Goal: Communication & Community: Ask a question

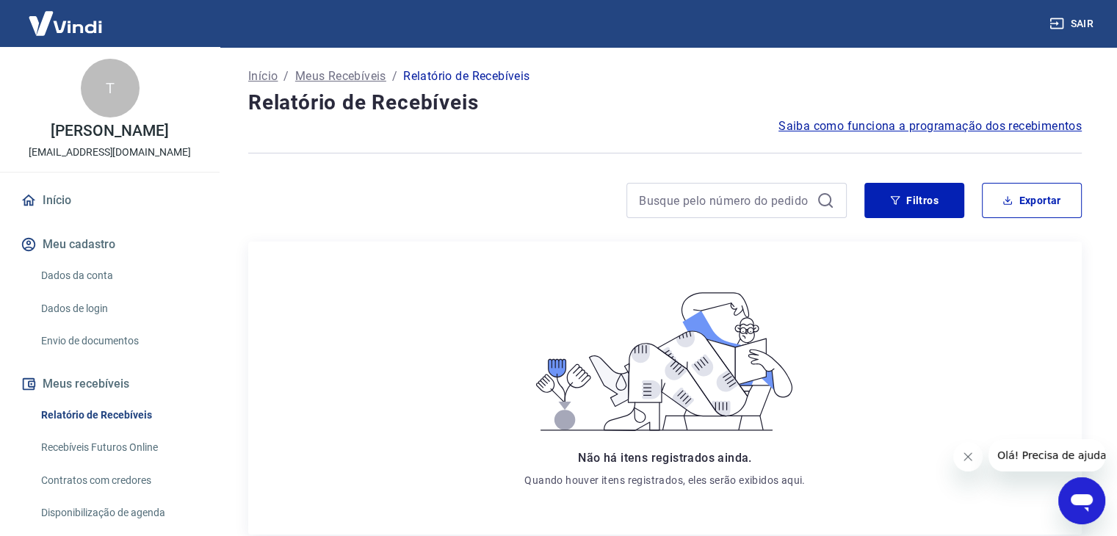
click at [84, 289] on link "Dados da conta" at bounding box center [118, 276] width 167 height 30
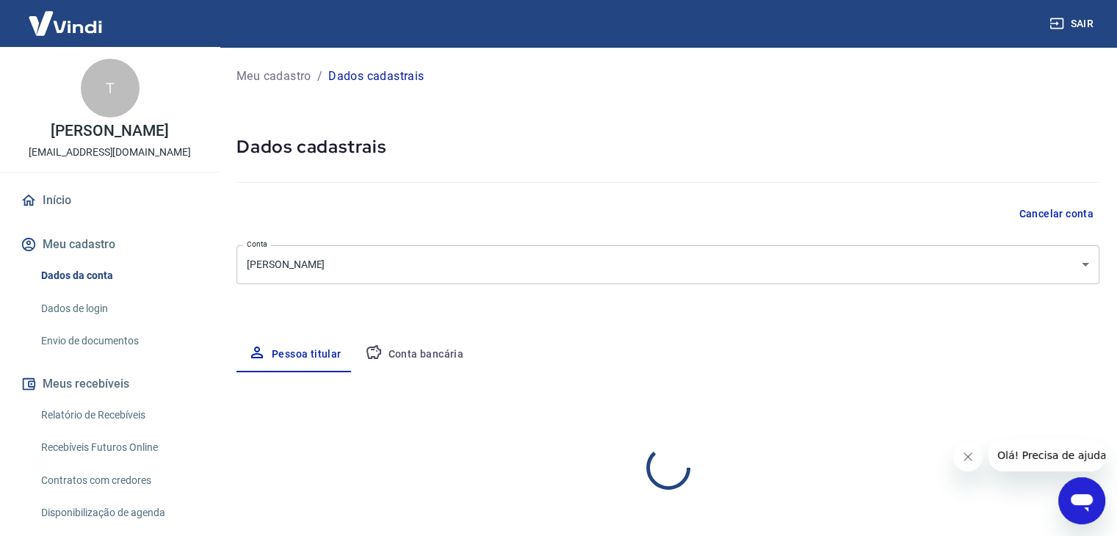
select select "SP"
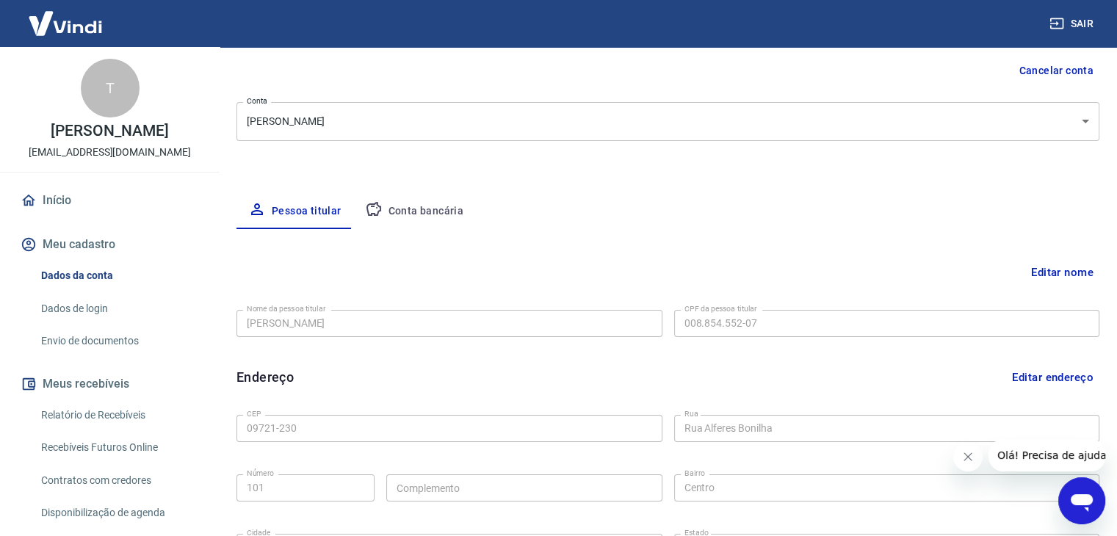
scroll to position [37, 0]
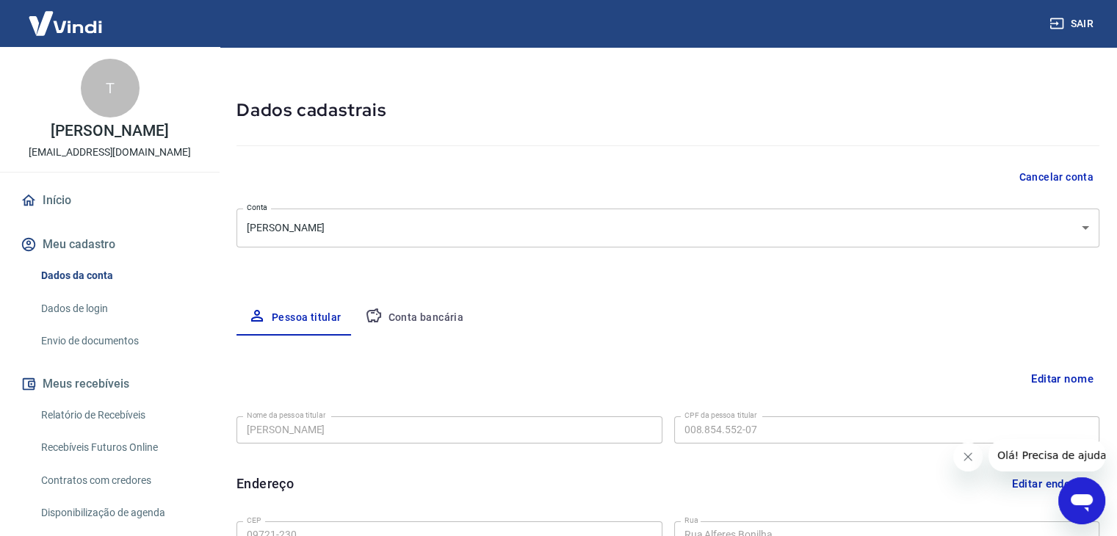
click at [419, 317] on button "Conta bancária" at bounding box center [414, 317] width 123 height 35
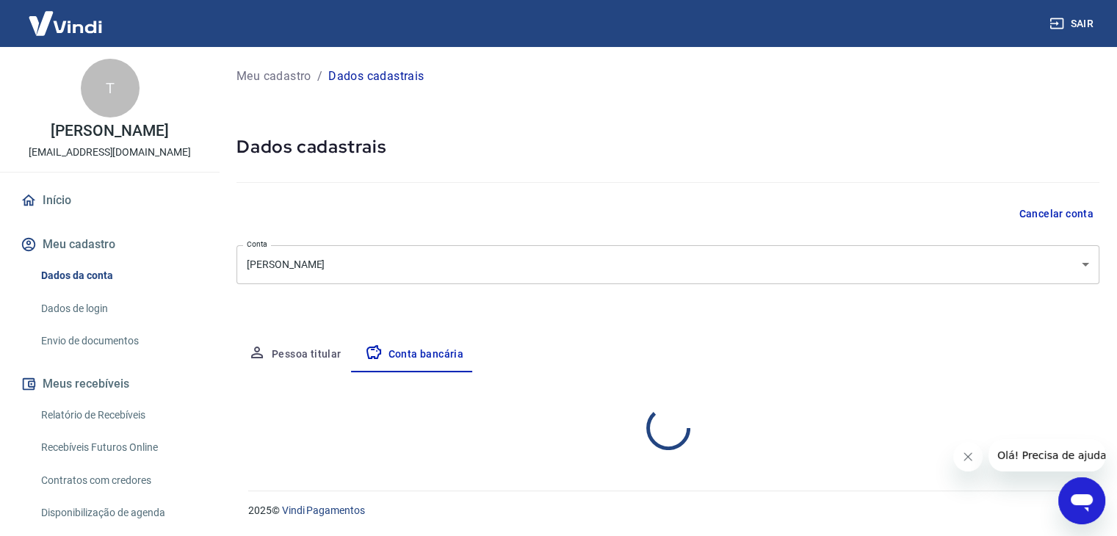
scroll to position [0, 0]
select select "1"
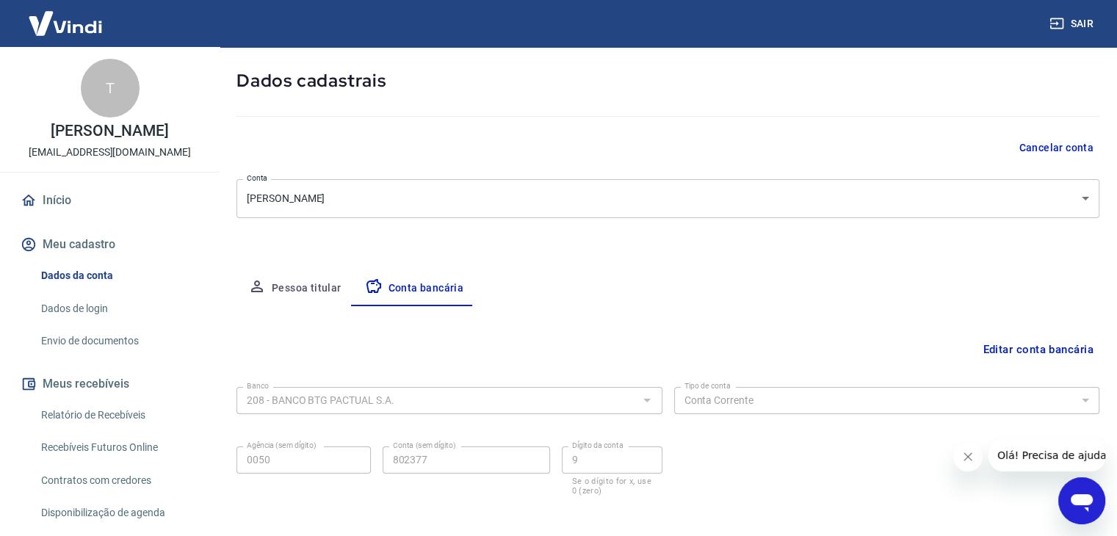
scroll to position [132, 0]
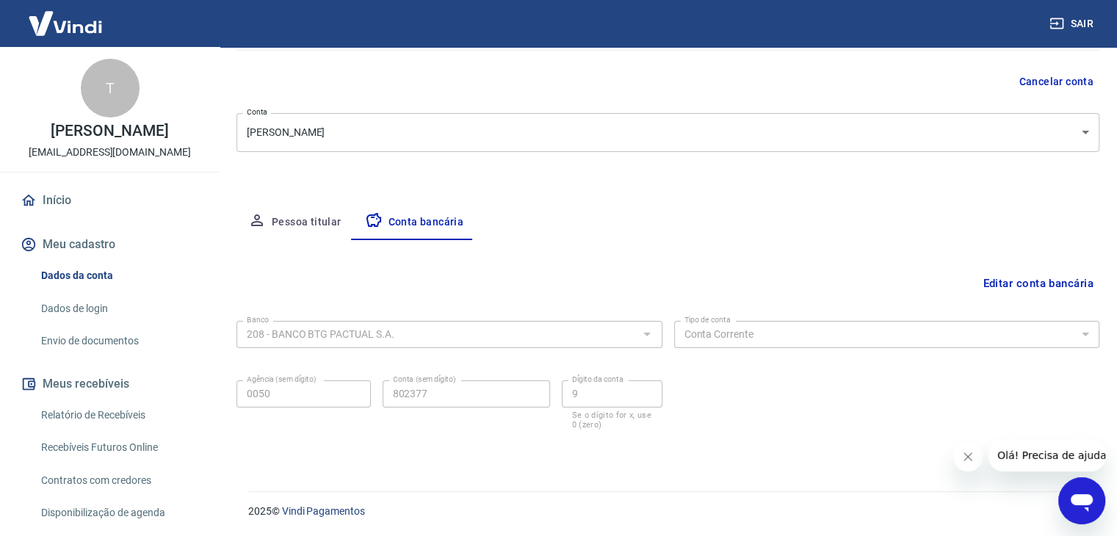
click at [97, 304] on link "Dados de login" at bounding box center [118, 309] width 167 height 30
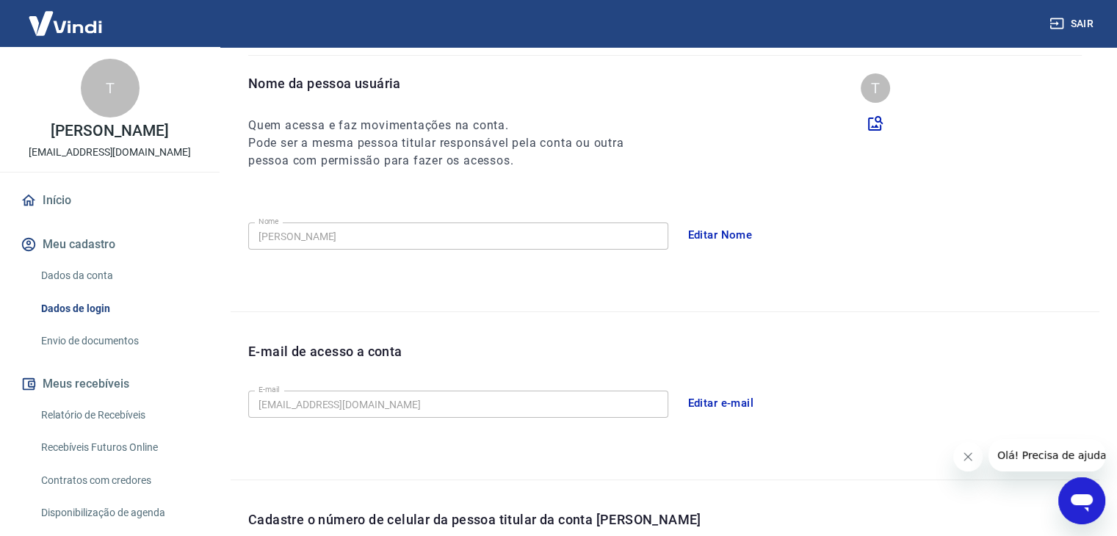
scroll to position [403, 0]
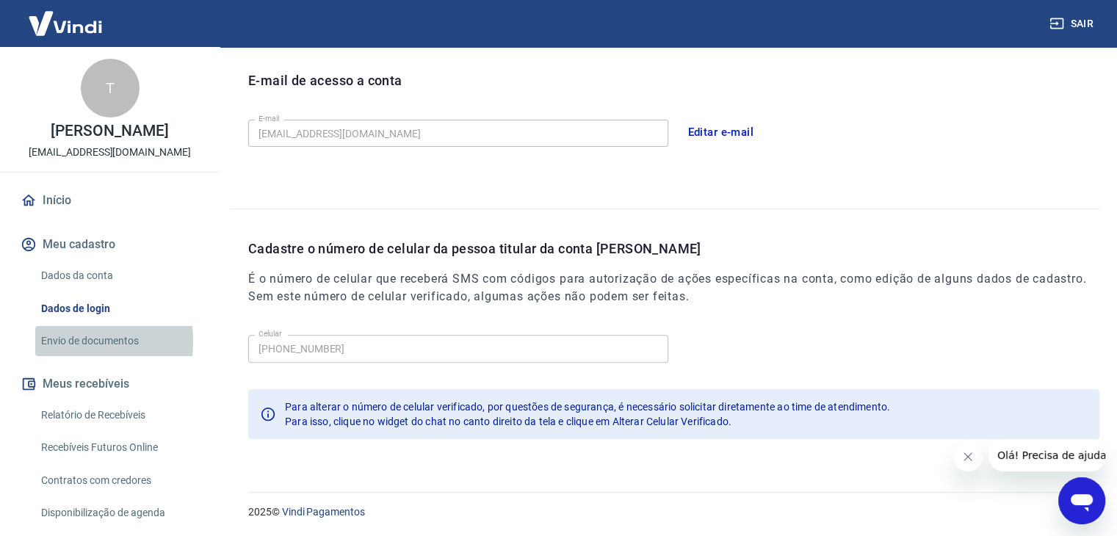
click at [72, 342] on link "Envio de documentos" at bounding box center [118, 341] width 167 height 30
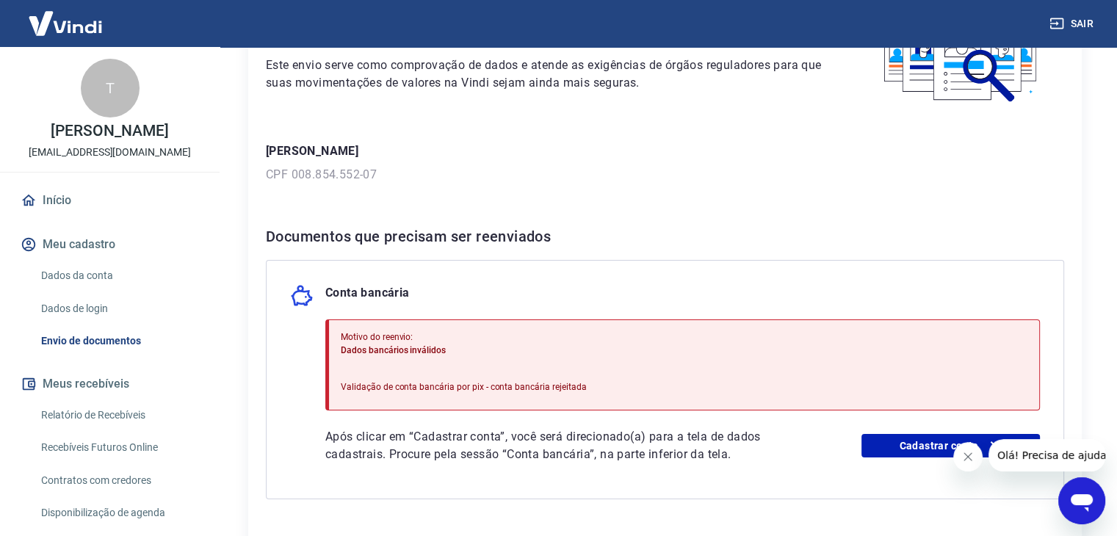
scroll to position [220, 0]
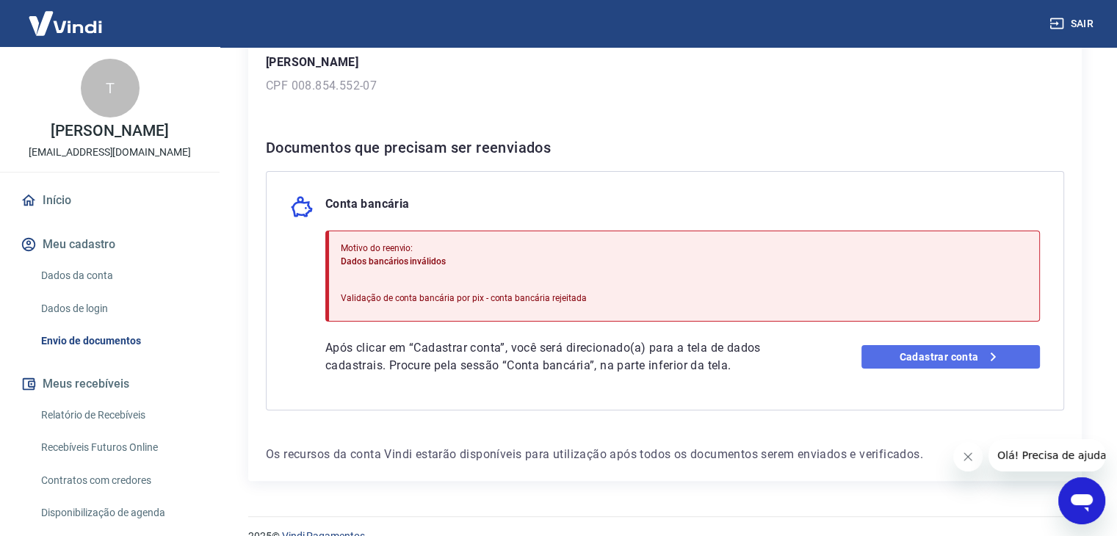
click at [923, 361] on link "Cadastrar conta" at bounding box center [950, 356] width 178 height 23
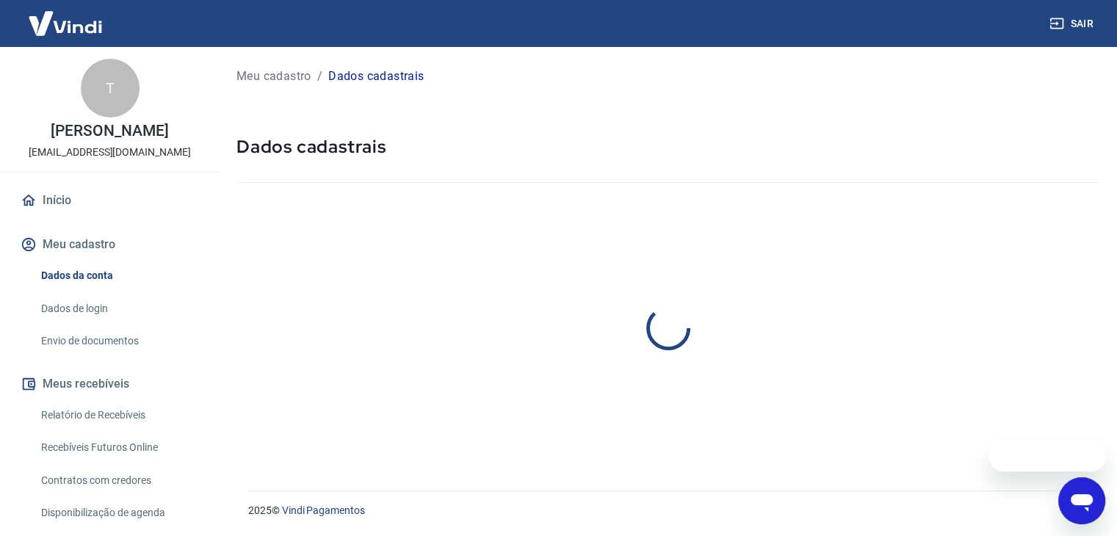
select select "SP"
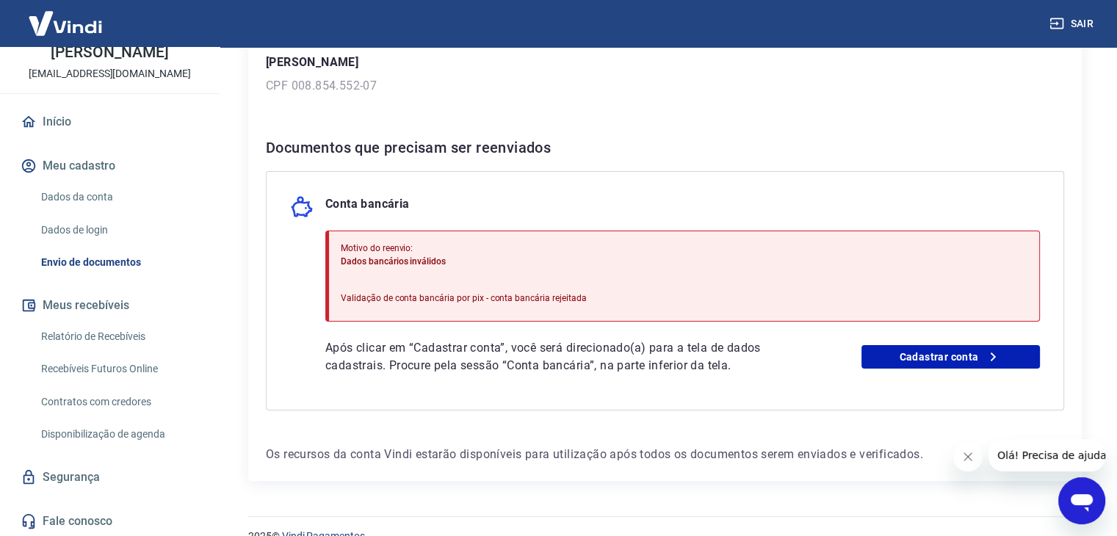
scroll to position [79, 0]
click at [100, 198] on link "Dados da conta" at bounding box center [118, 196] width 167 height 30
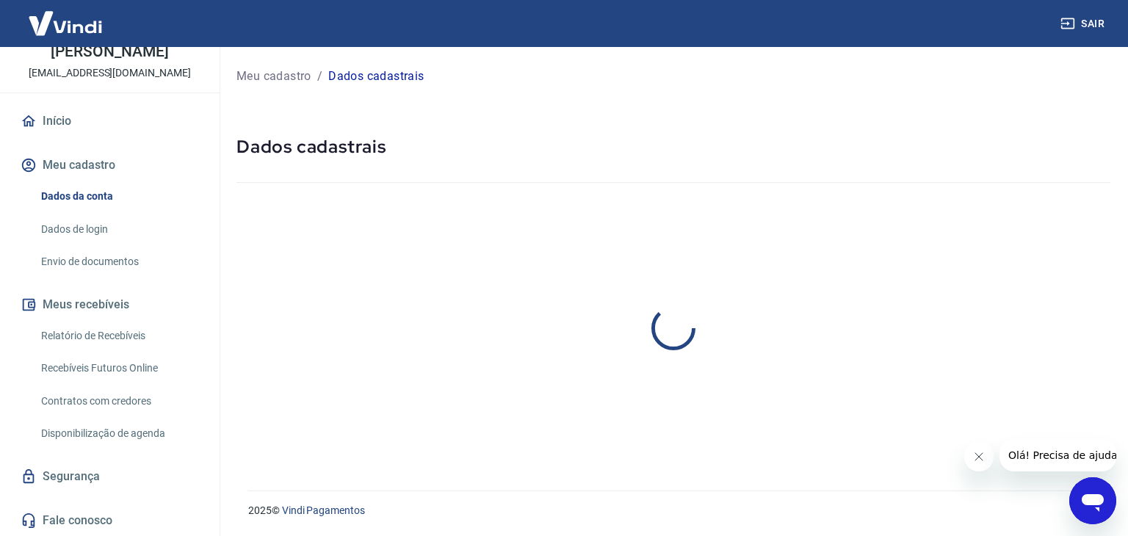
select select "SP"
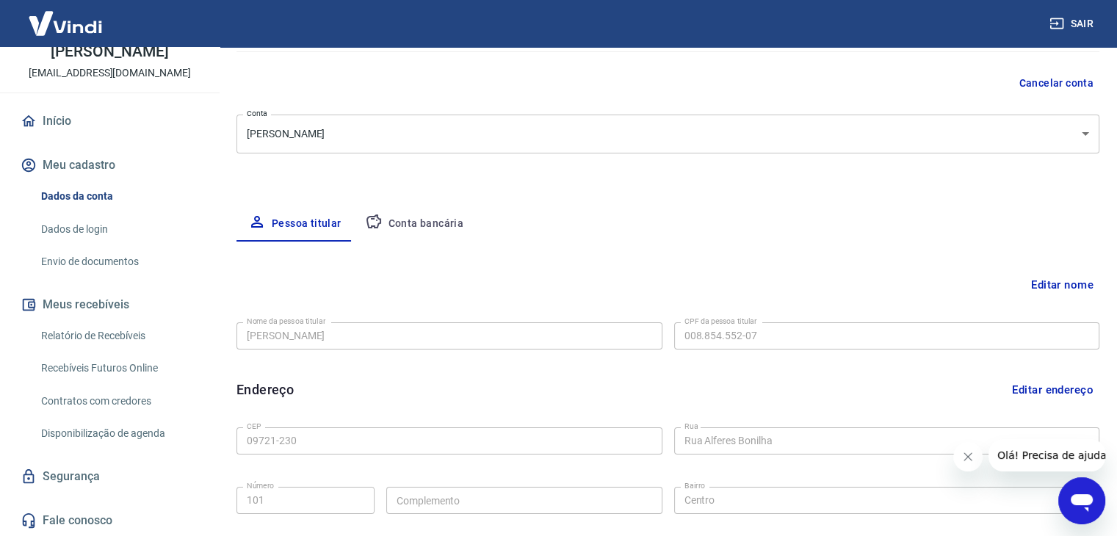
scroll to position [147, 0]
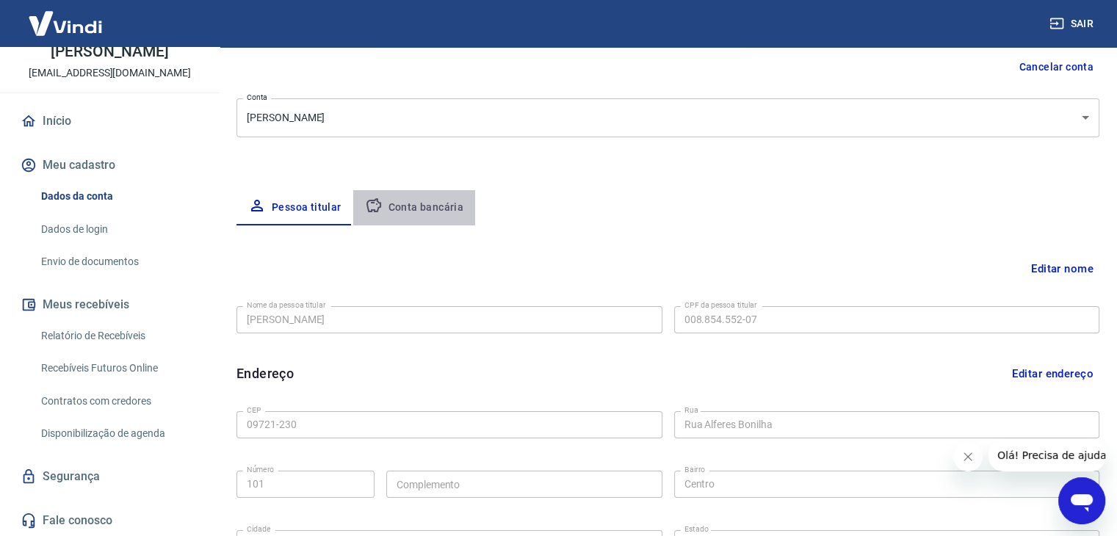
click at [426, 209] on button "Conta bancária" at bounding box center [414, 207] width 123 height 35
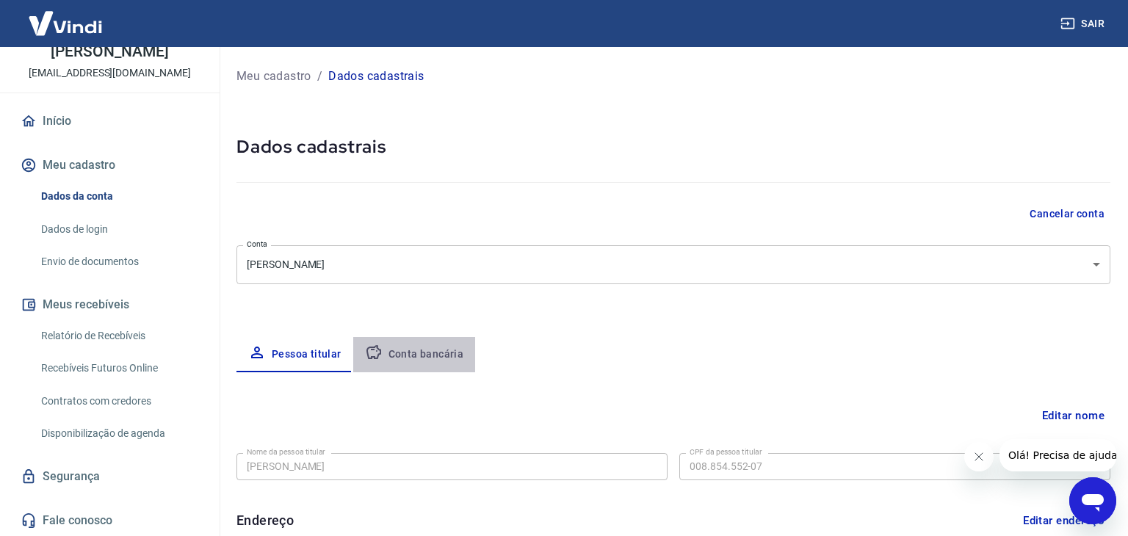
select select "1"
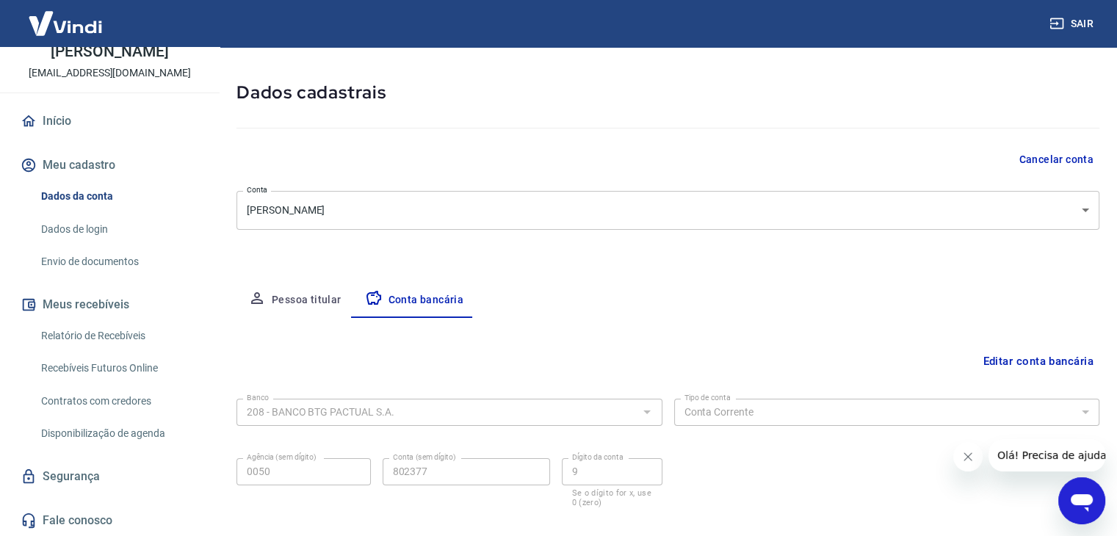
scroll to position [132, 0]
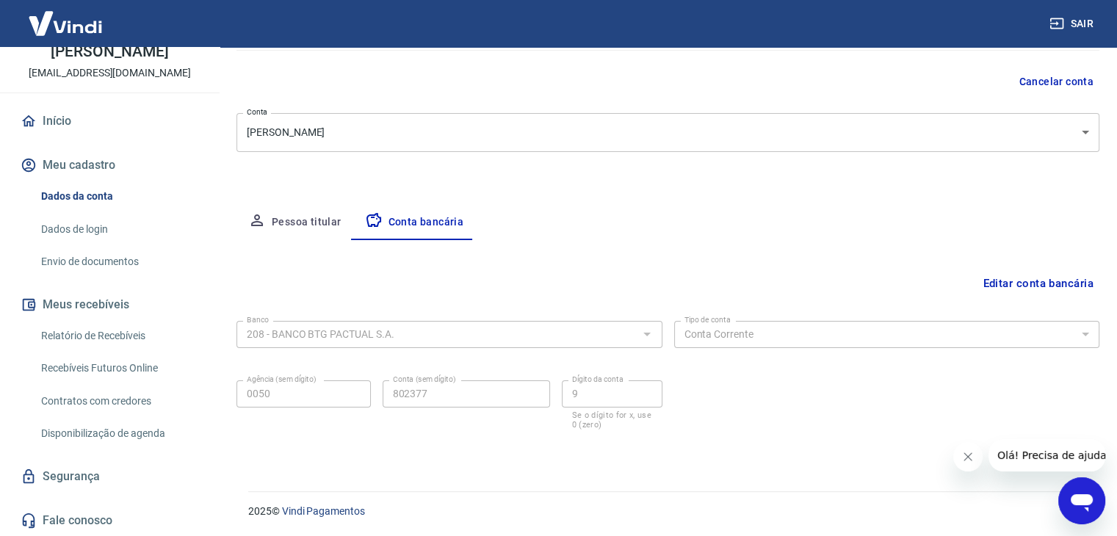
click at [1022, 283] on button "Editar conta bancária" at bounding box center [1038, 283] width 123 height 28
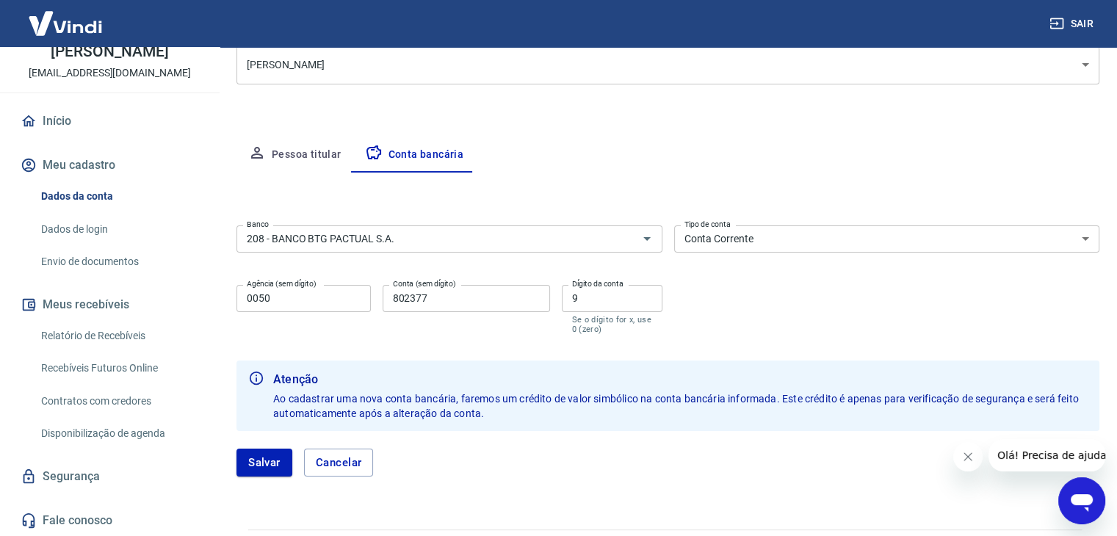
scroll to position [164, 0]
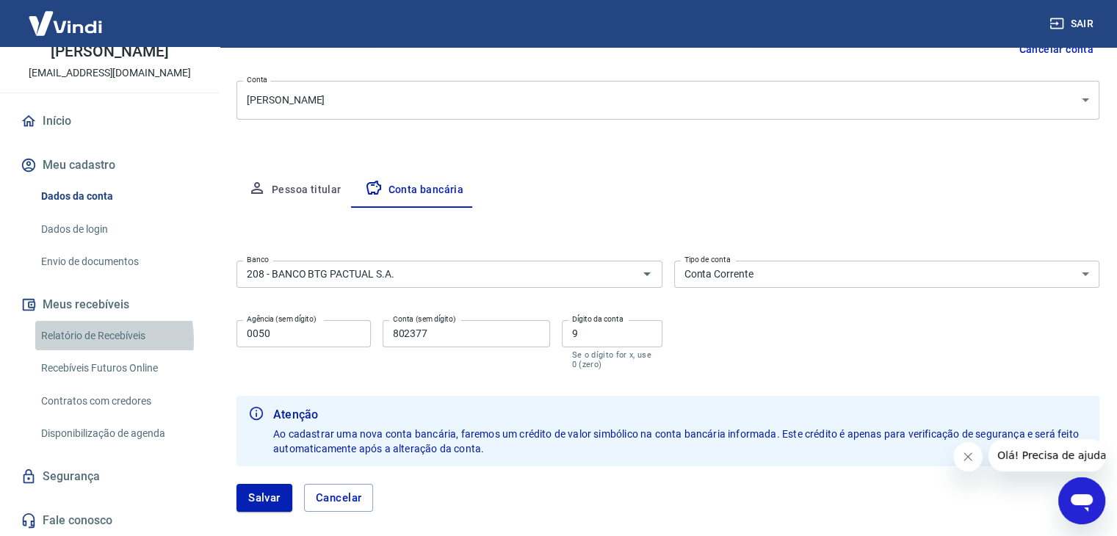
click at [86, 339] on link "Relatório de Recebíveis" at bounding box center [118, 336] width 167 height 30
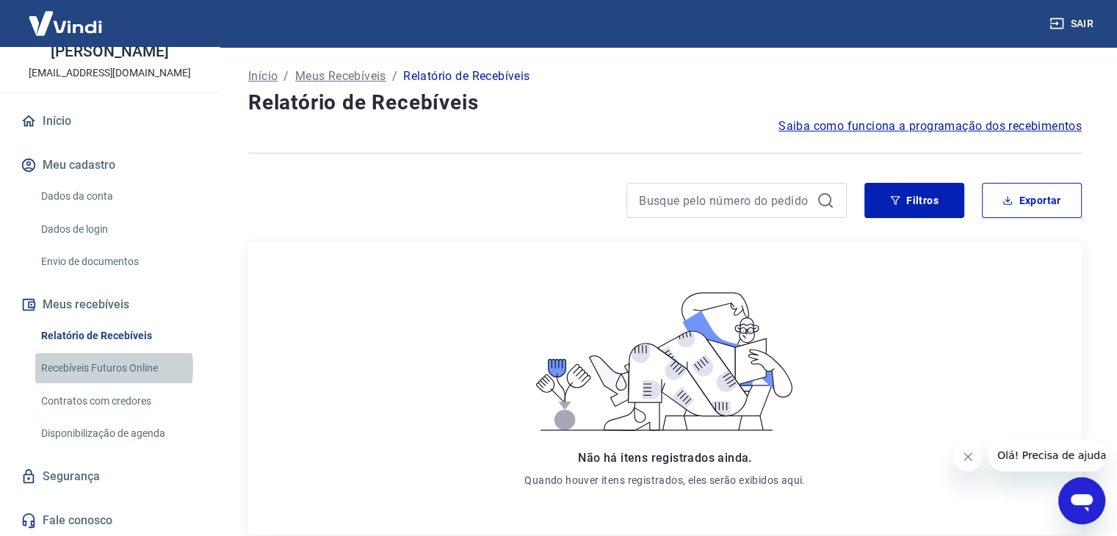
click at [94, 367] on link "Recebíveis Futuros Online" at bounding box center [118, 368] width 167 height 30
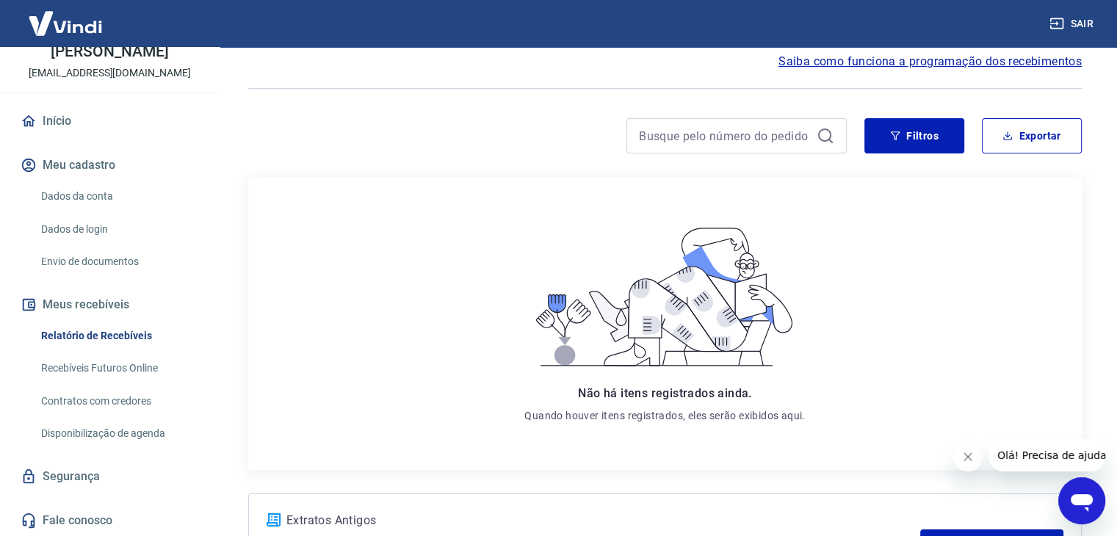
scroll to position [73, 0]
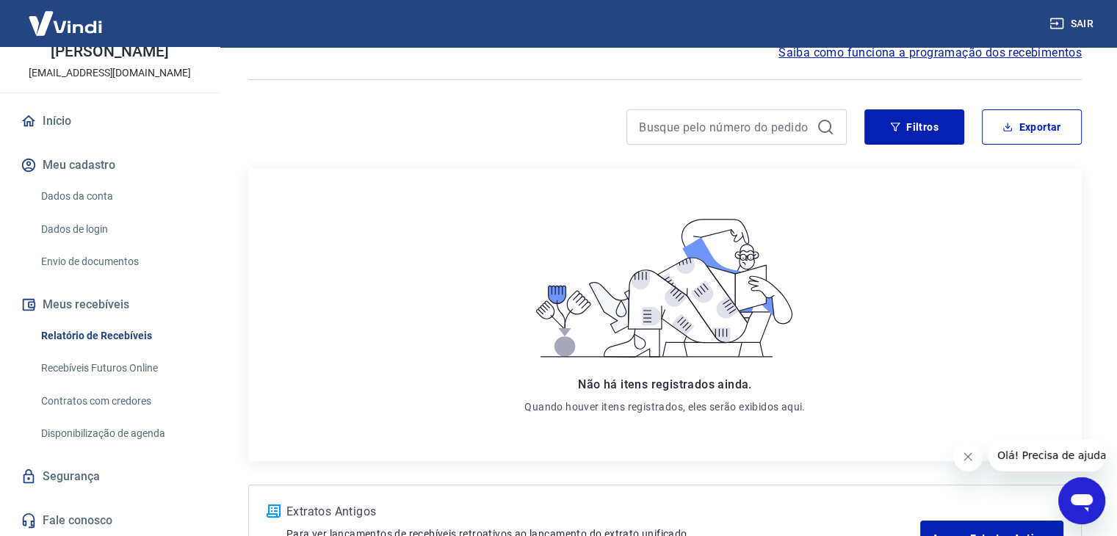
click at [113, 262] on link "Envio de documentos" at bounding box center [118, 262] width 167 height 30
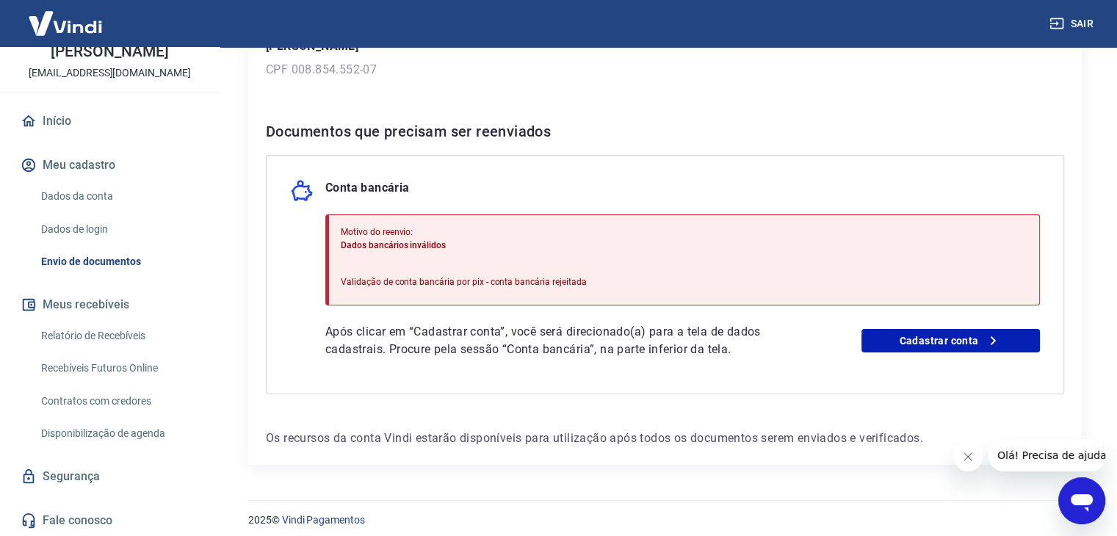
scroll to position [245, 0]
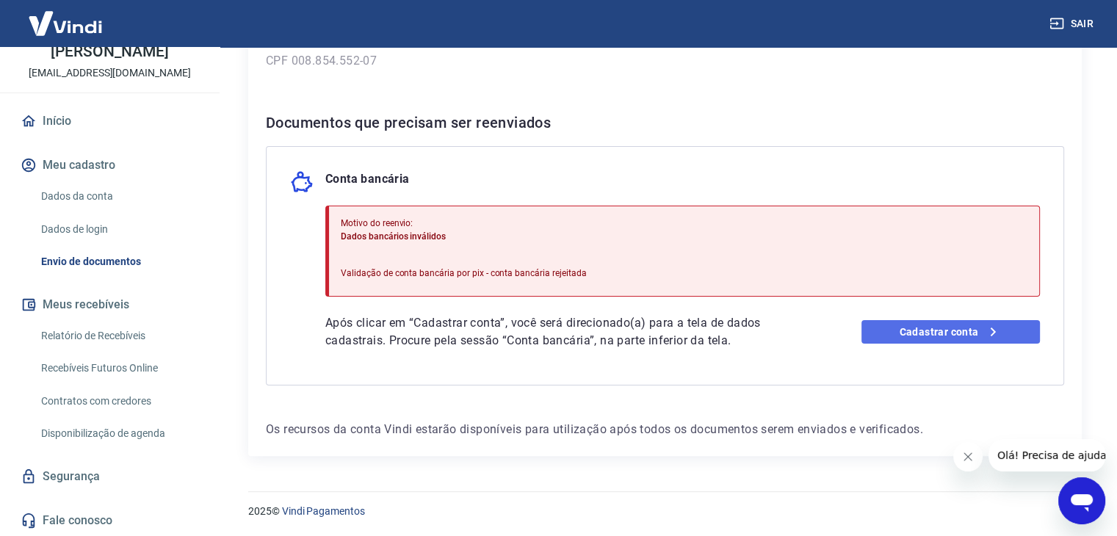
click at [908, 328] on link "Cadastrar conta" at bounding box center [950, 331] width 178 height 23
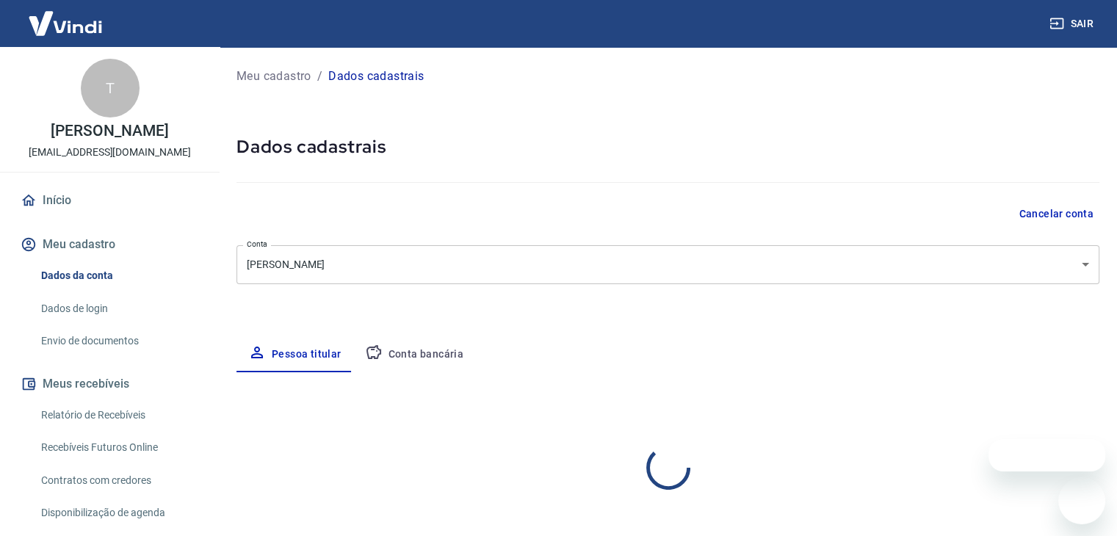
select select "SP"
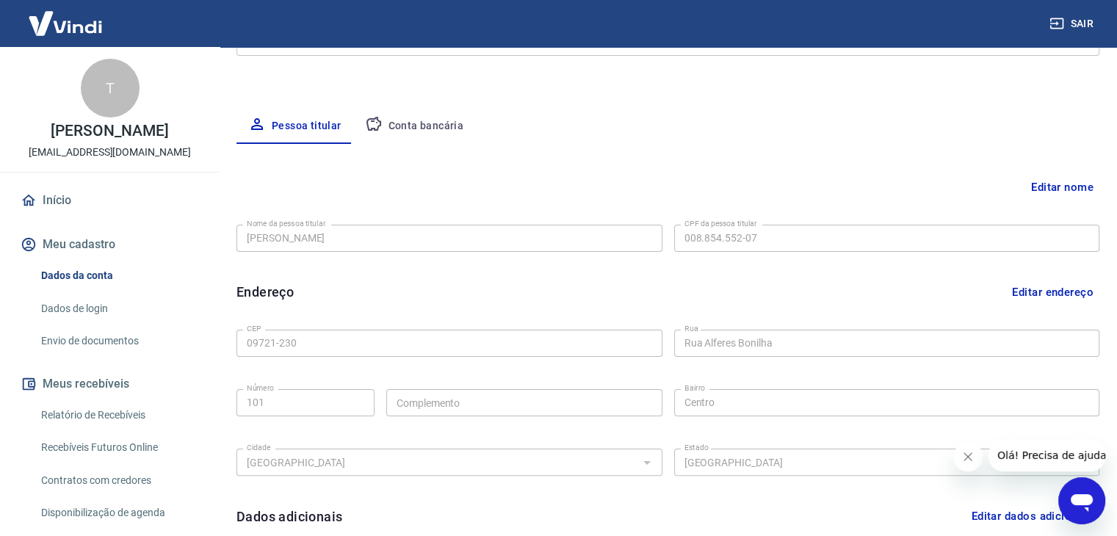
scroll to position [220, 0]
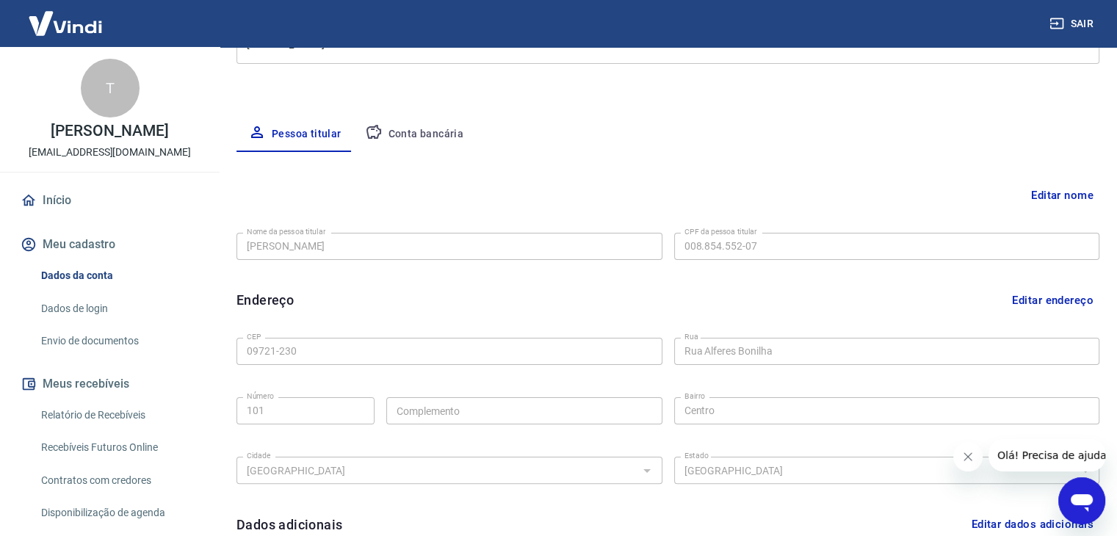
click at [410, 129] on button "Conta bancária" at bounding box center [414, 134] width 123 height 35
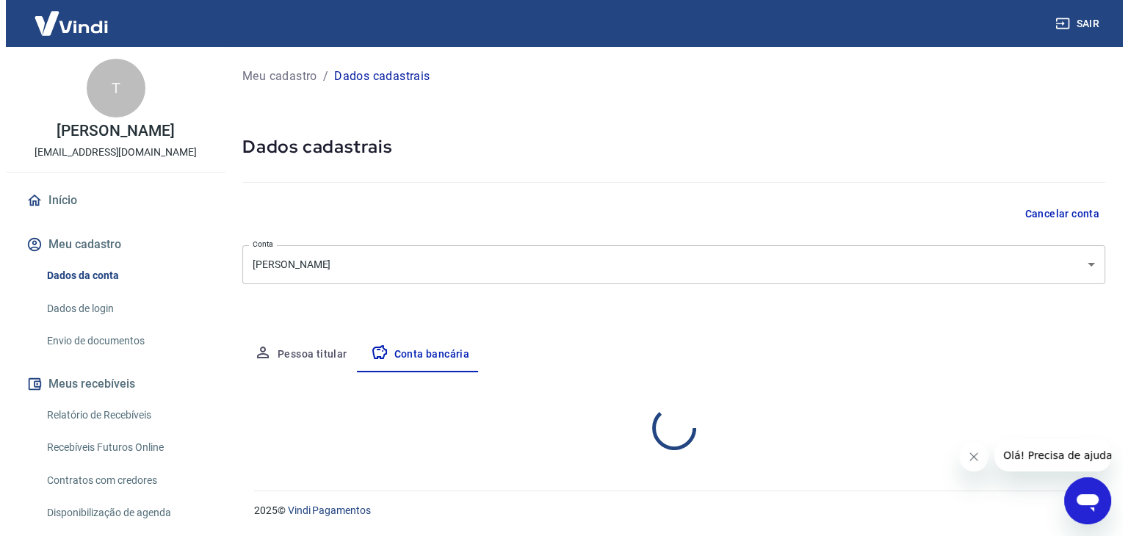
scroll to position [0, 0]
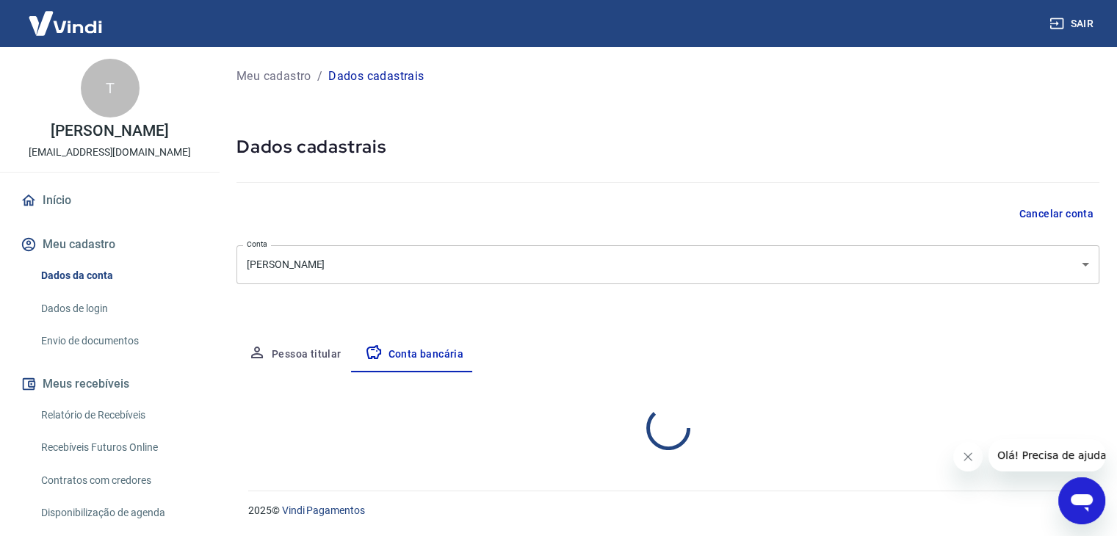
select select "1"
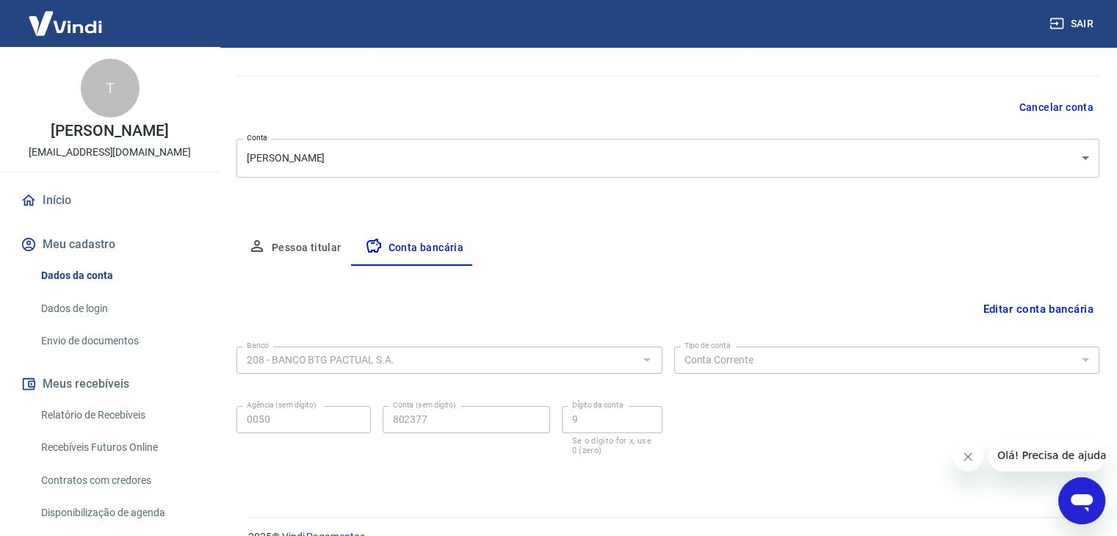
scroll to position [132, 0]
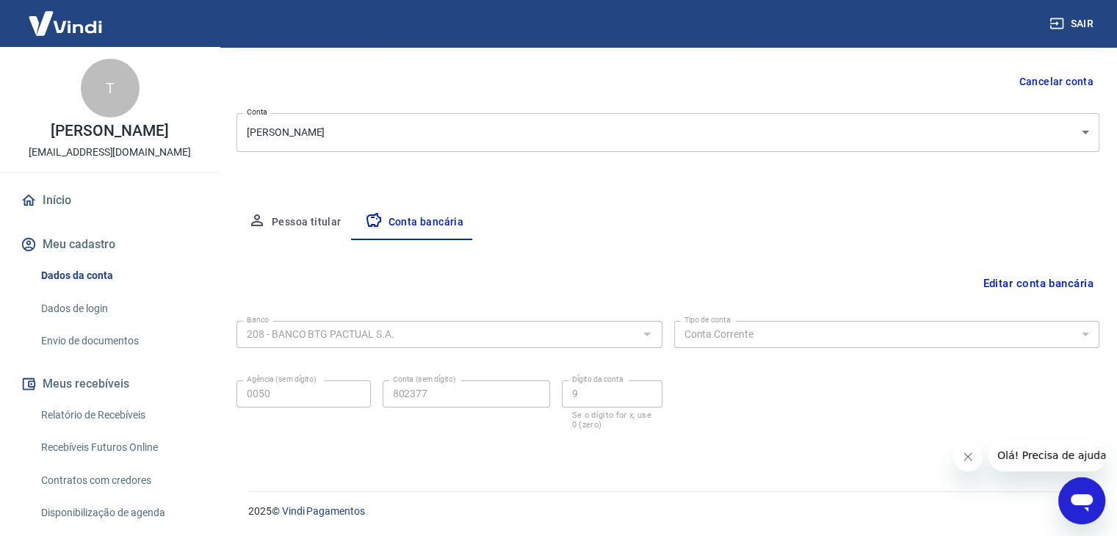
click at [289, 218] on button "Pessoa titular" at bounding box center [294, 222] width 117 height 35
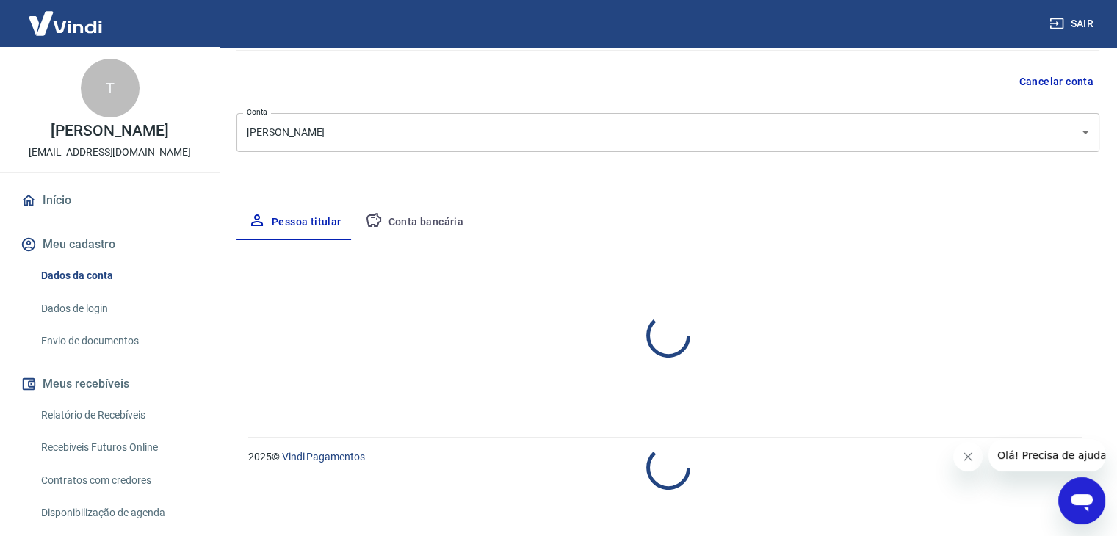
select select "SP"
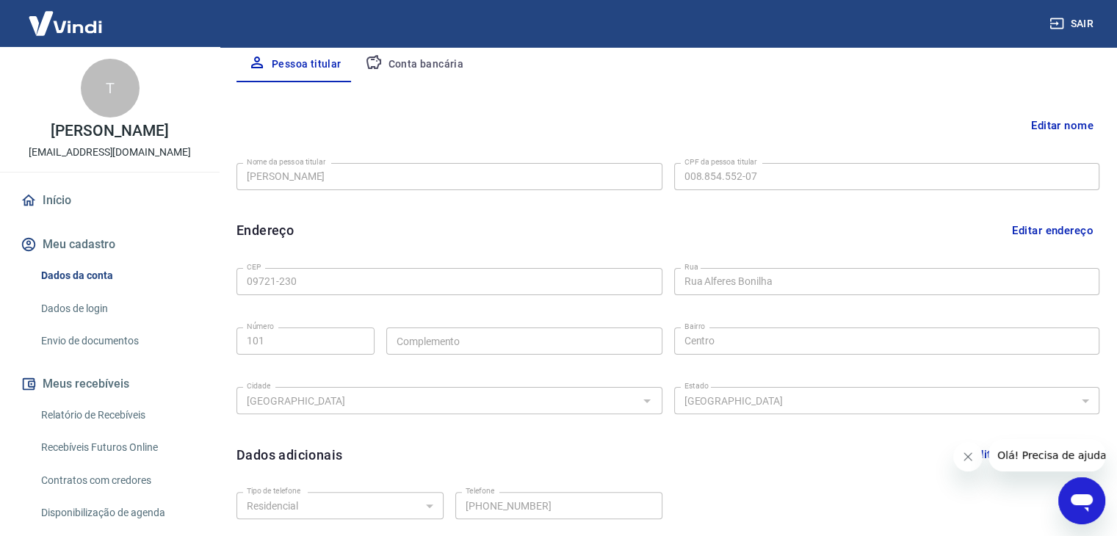
scroll to position [257, 0]
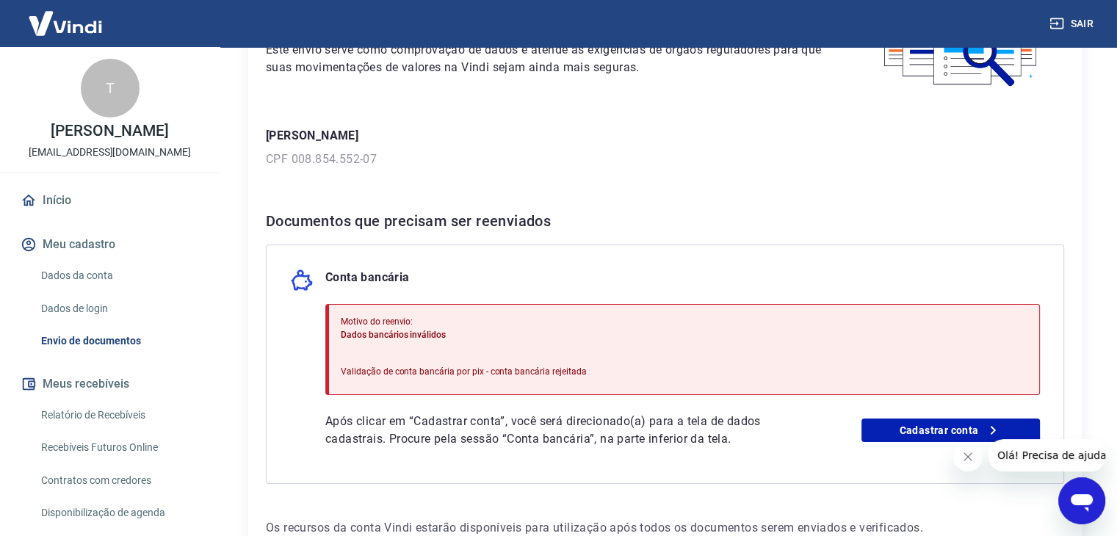
scroll to position [220, 0]
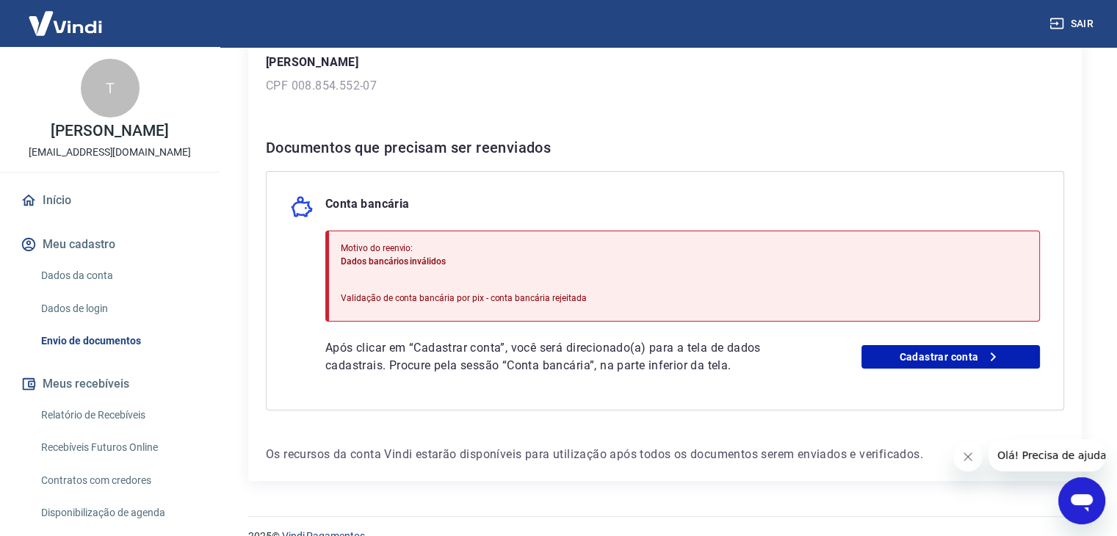
click at [90, 277] on link "Dados da conta" at bounding box center [118, 276] width 167 height 30
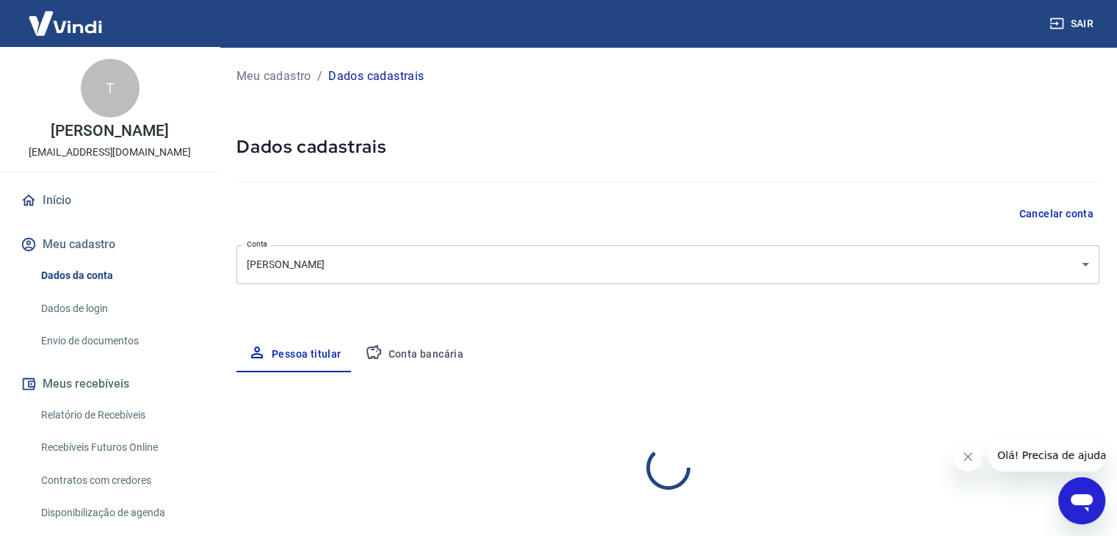
select select "SP"
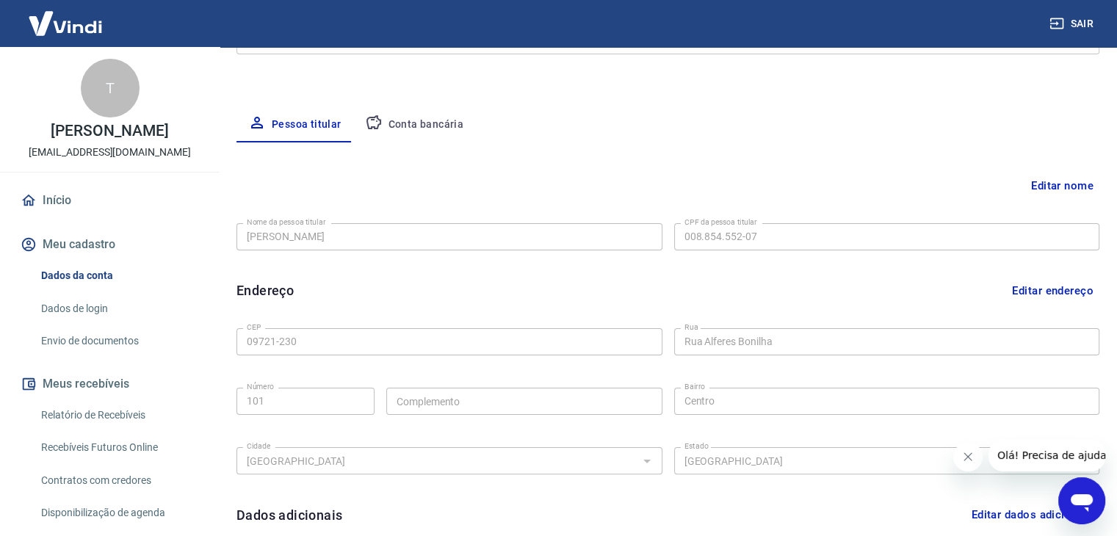
scroll to position [294, 0]
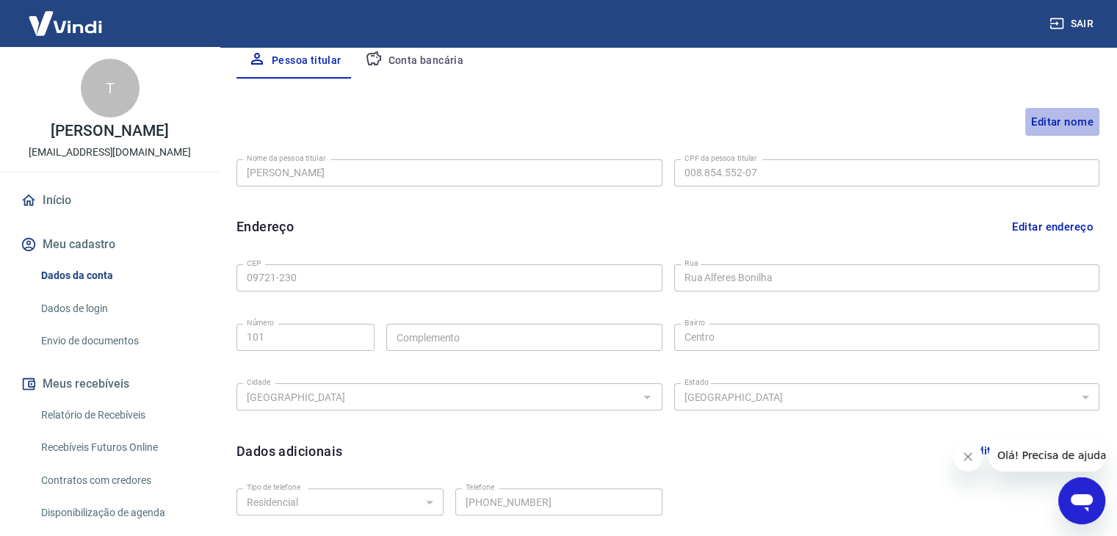
click at [1074, 123] on button "Editar nome" at bounding box center [1062, 122] width 74 height 28
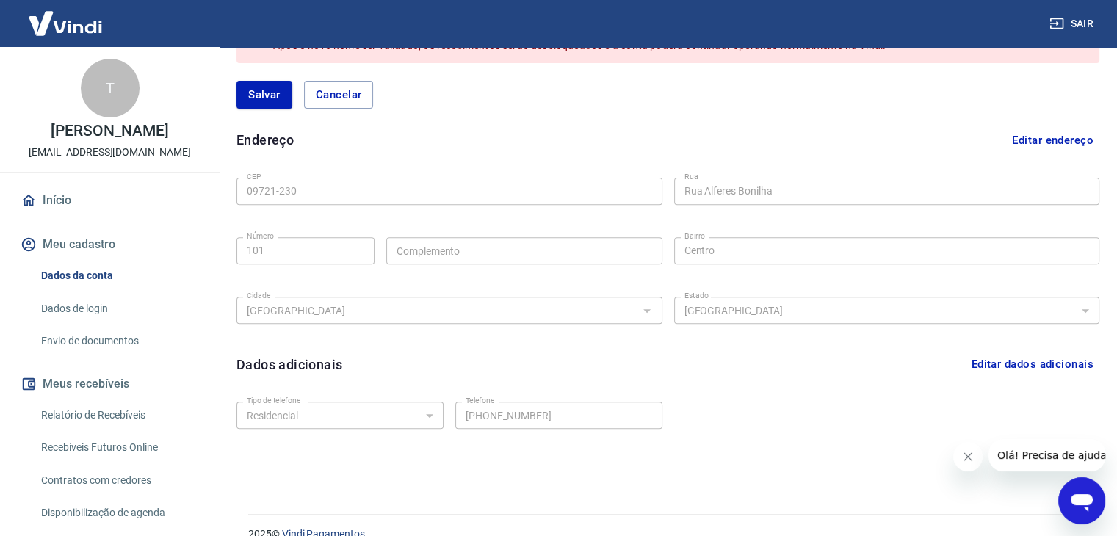
scroll to position [539, 0]
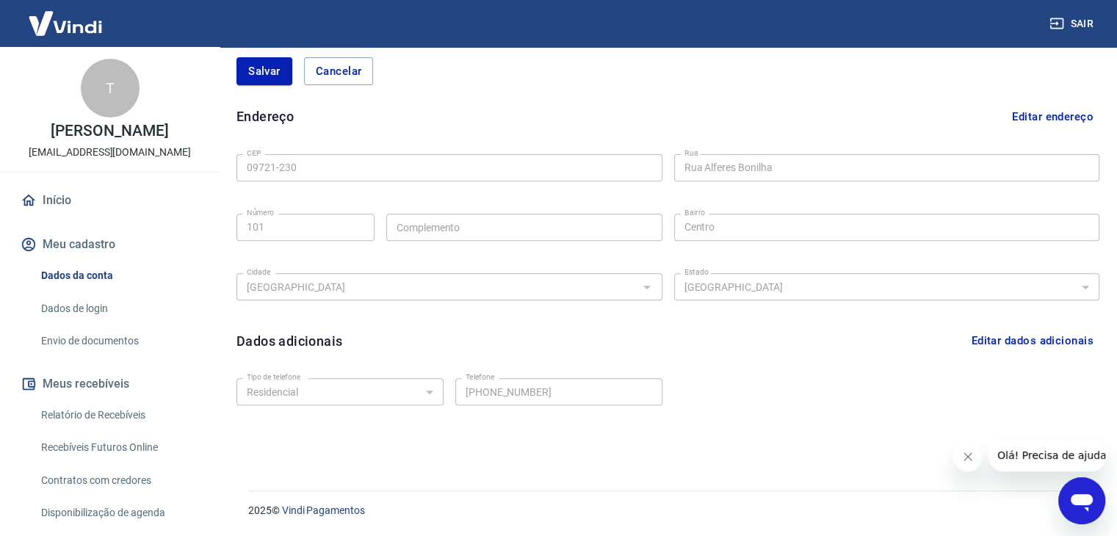
click at [89, 309] on link "Dados de login" at bounding box center [118, 309] width 167 height 30
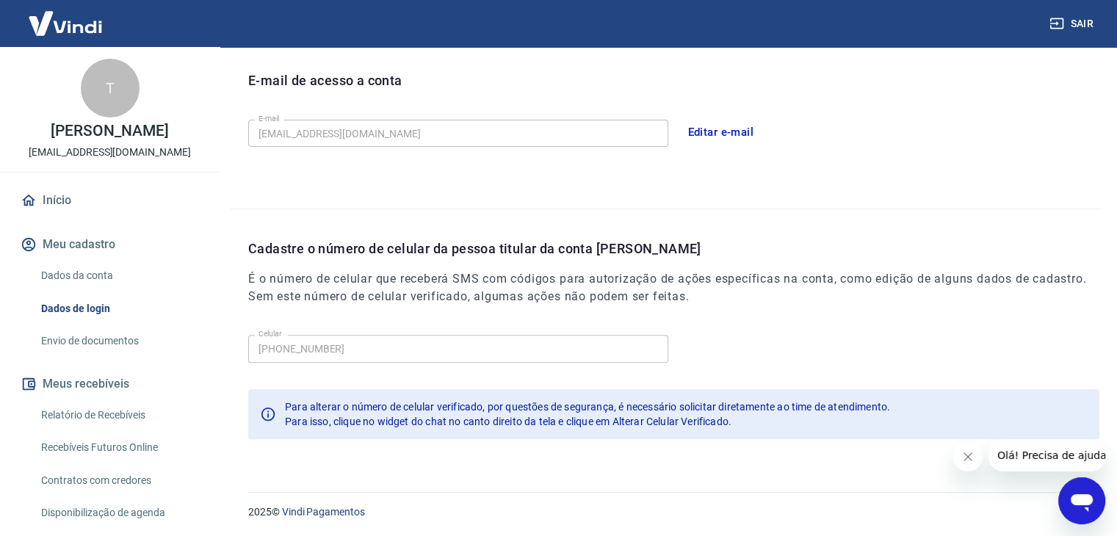
scroll to position [404, 0]
click at [100, 337] on link "Envio de documentos" at bounding box center [118, 341] width 167 height 30
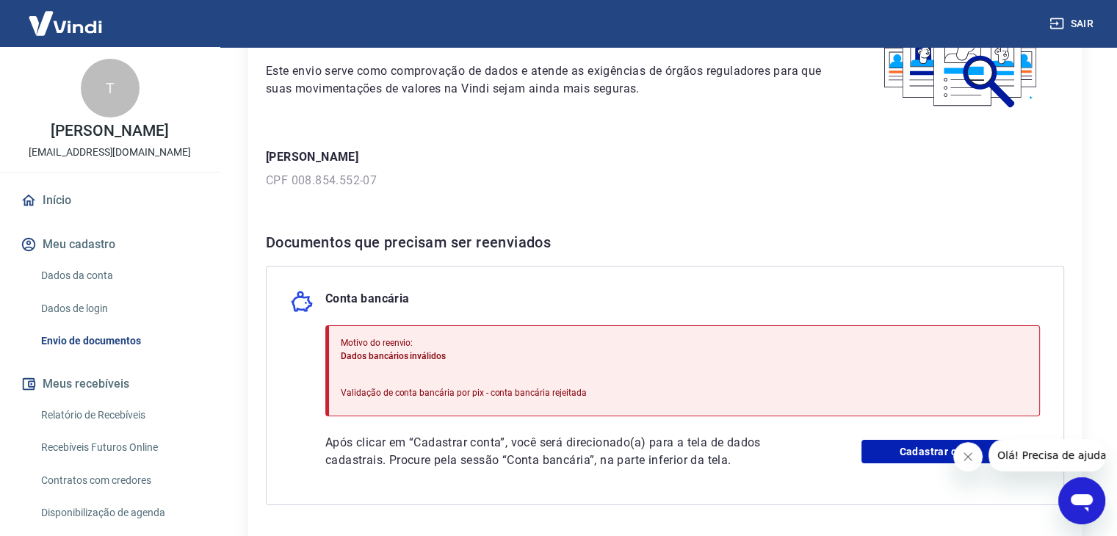
scroll to position [98, 0]
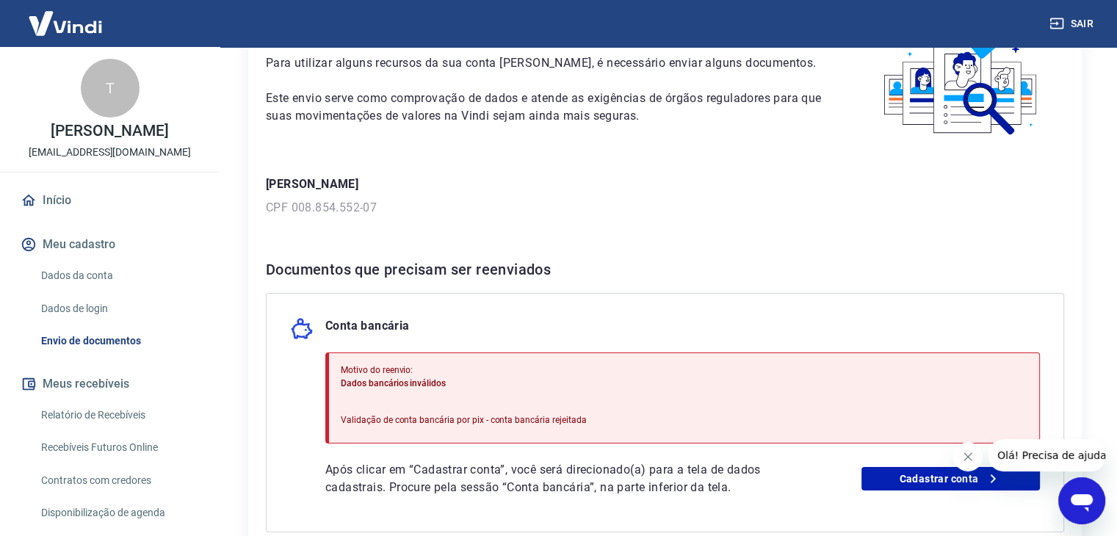
click at [62, 282] on link "Dados da conta" at bounding box center [118, 276] width 167 height 30
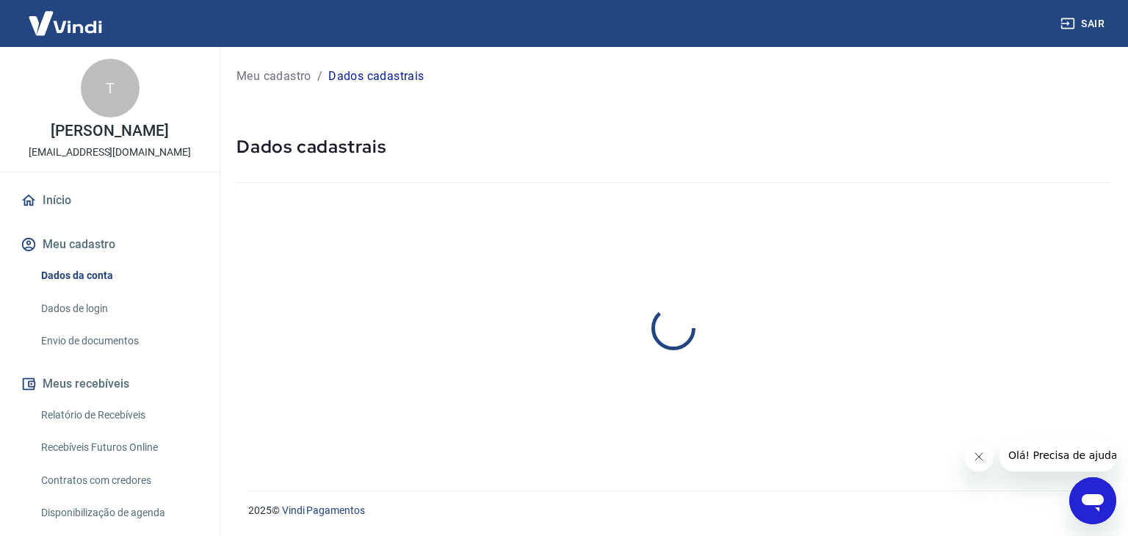
select select "SP"
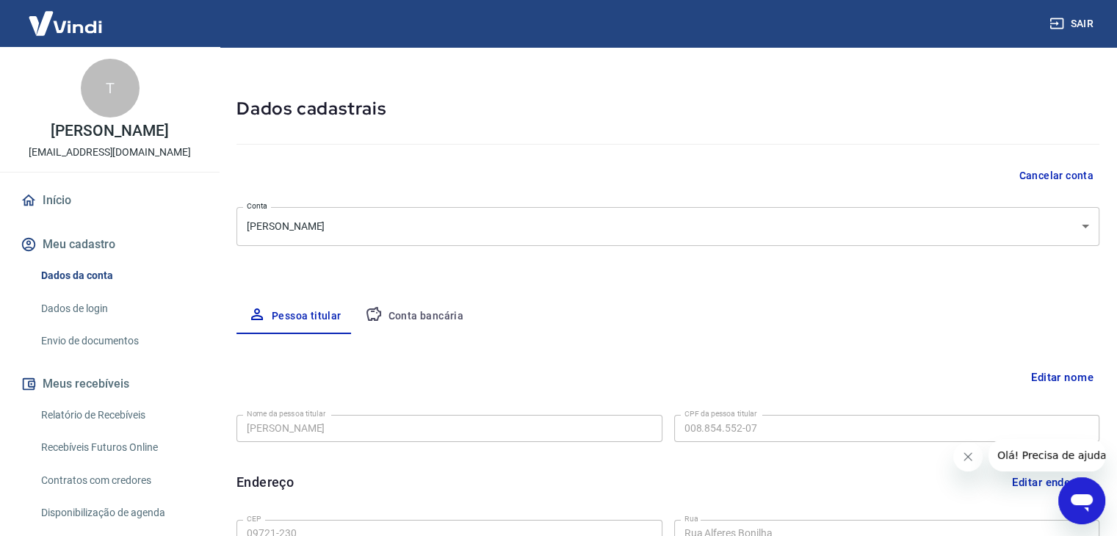
scroll to position [73, 0]
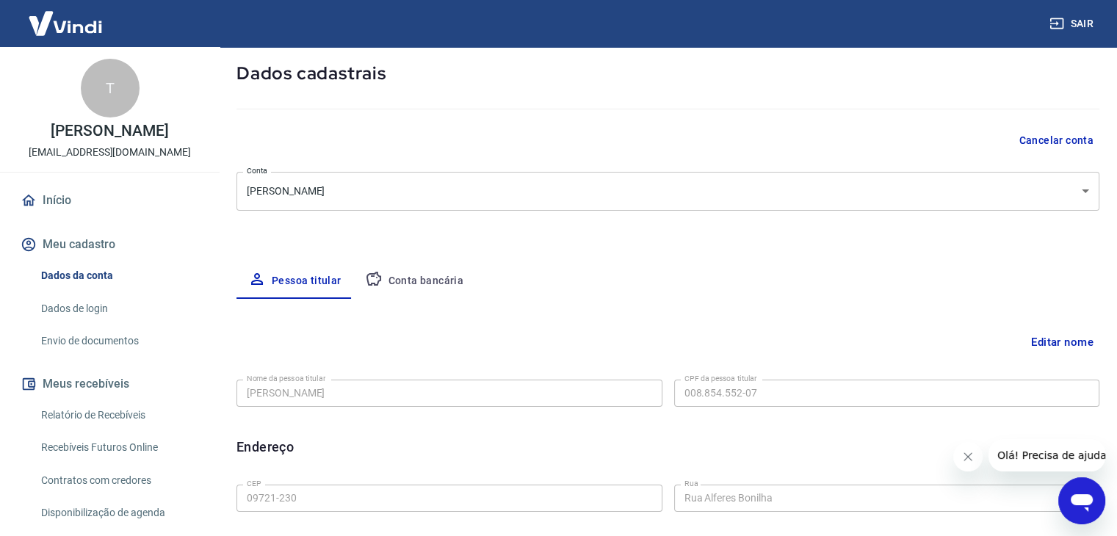
click at [599, 187] on body "Sair T [PERSON_NAME] [EMAIL_ADDRESS][DOMAIN_NAME] Início Meu cadastro Dados da …" at bounding box center [558, 195] width 1117 height 536
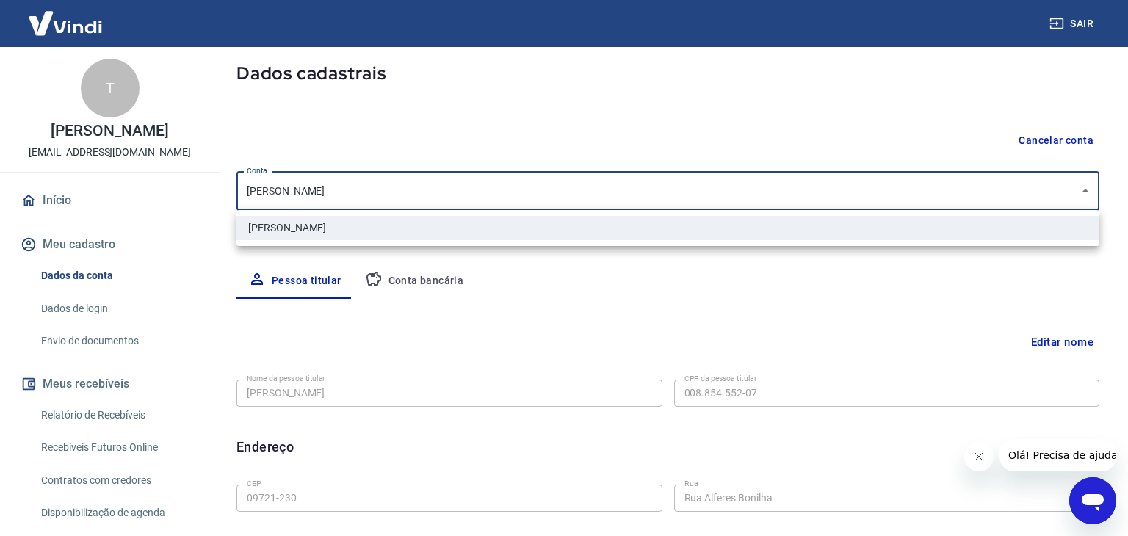
click at [386, 203] on div at bounding box center [564, 268] width 1128 height 536
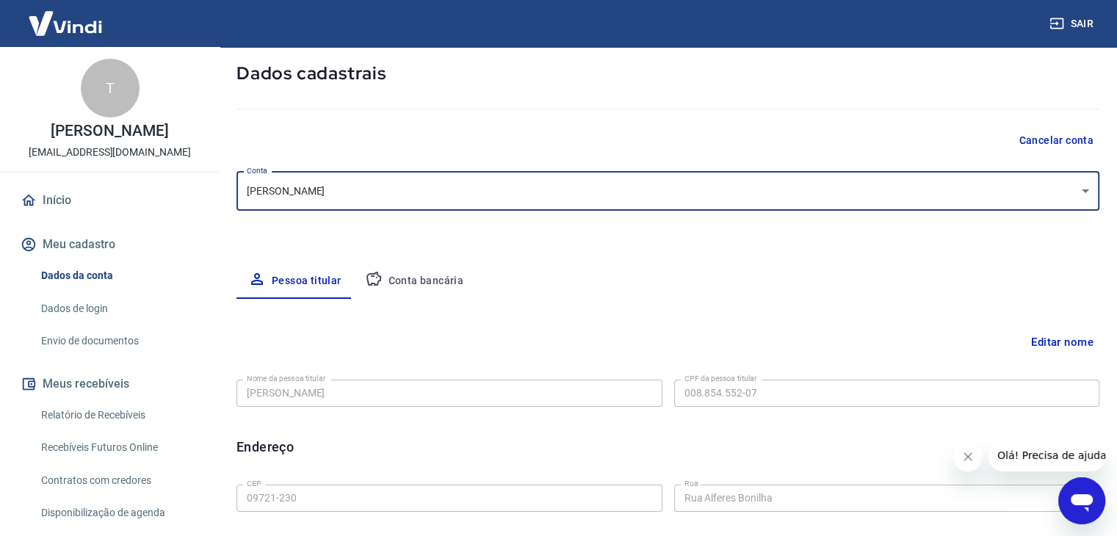
click at [1052, 343] on button "Editar nome" at bounding box center [1062, 342] width 74 height 28
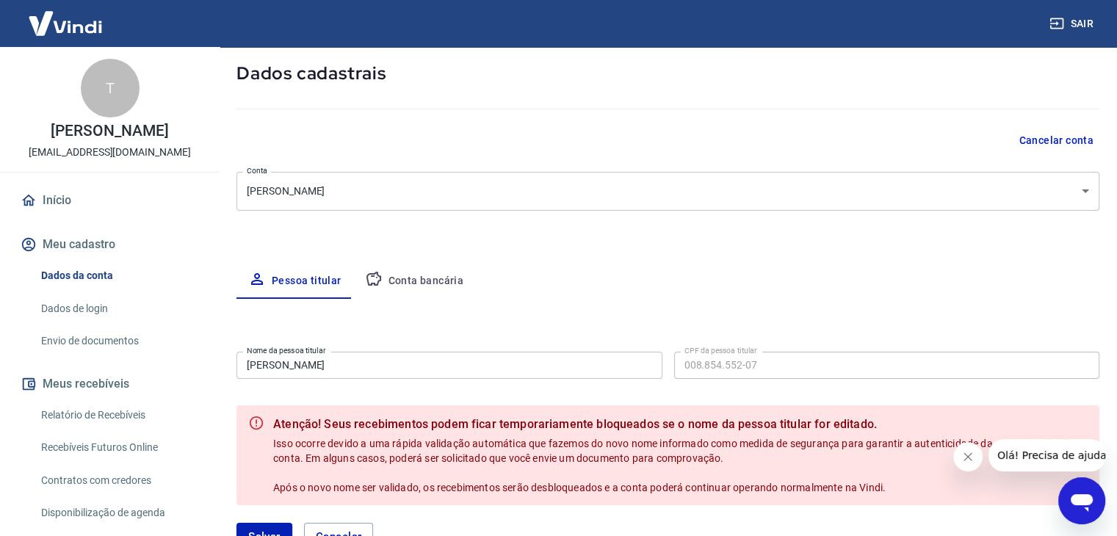
scroll to position [220, 0]
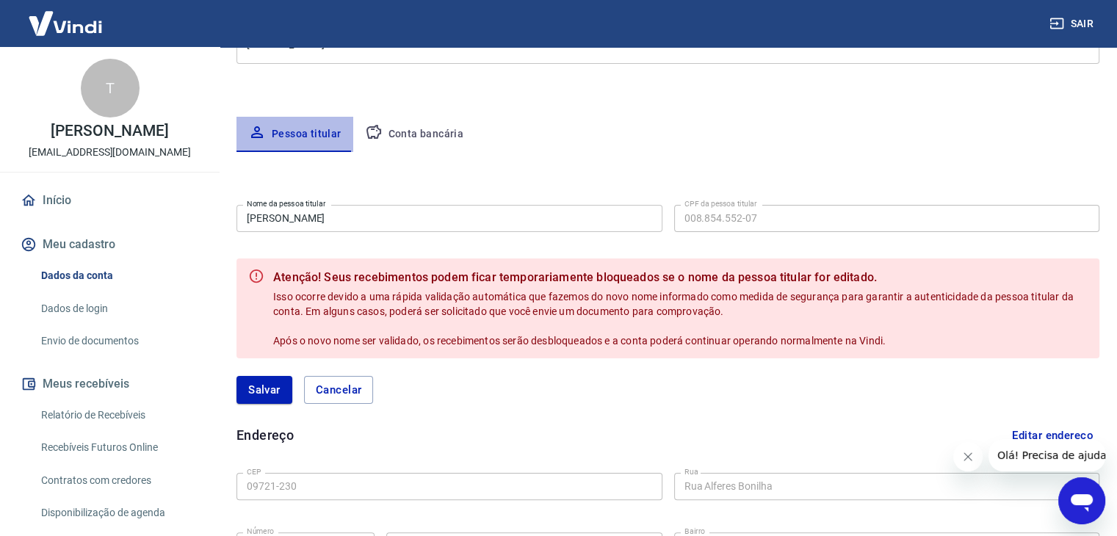
click at [303, 135] on button "Pessoa titular" at bounding box center [294, 134] width 117 height 35
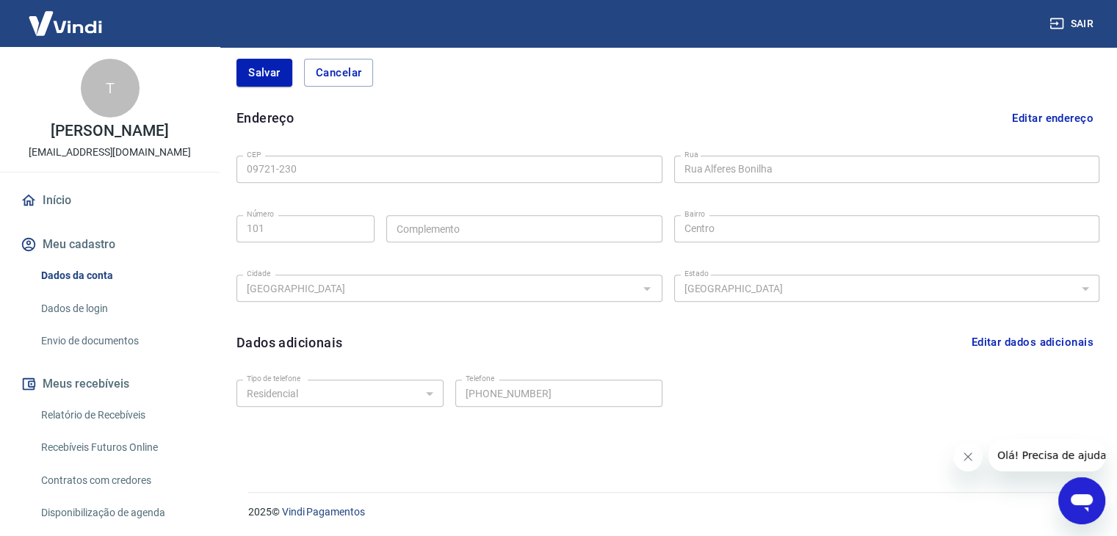
scroll to position [539, 0]
click at [1027, 337] on button "Editar dados adicionais" at bounding box center [1032, 341] width 134 height 28
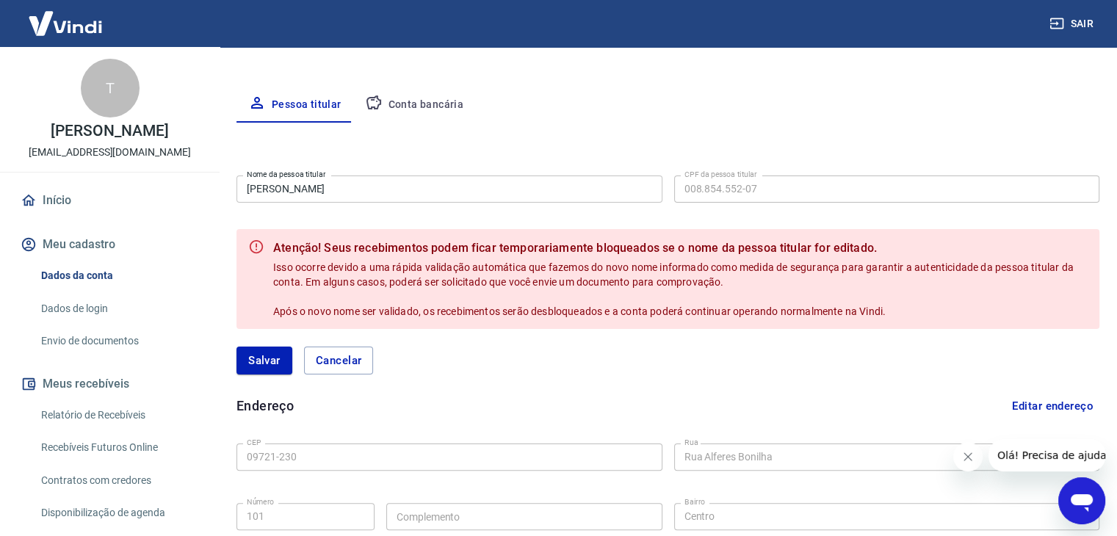
scroll to position [227, 0]
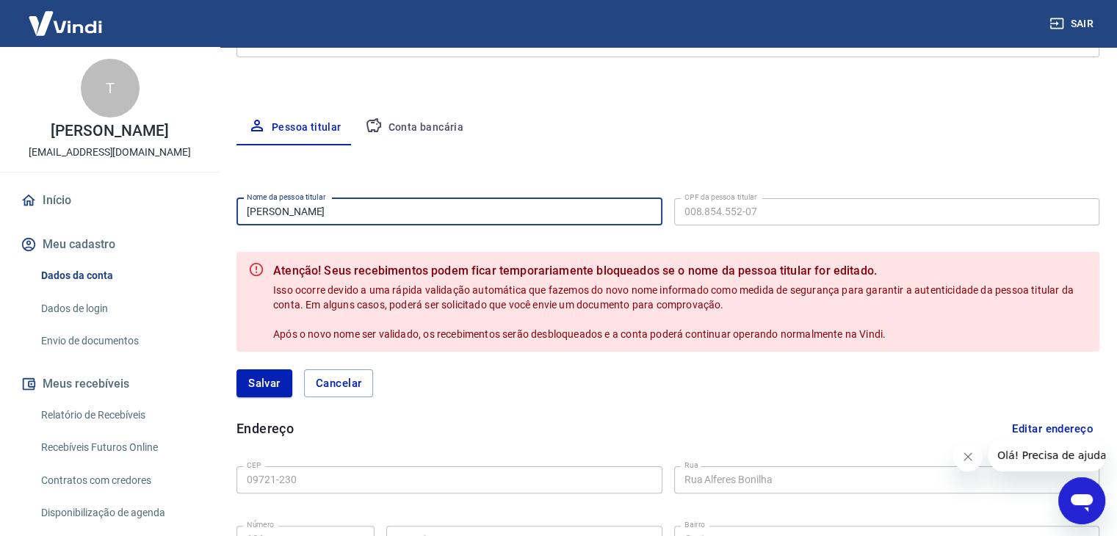
click at [409, 206] on input "[PERSON_NAME]" at bounding box center [449, 211] width 426 height 27
click at [408, 208] on input "[PERSON_NAME]" at bounding box center [449, 211] width 426 height 27
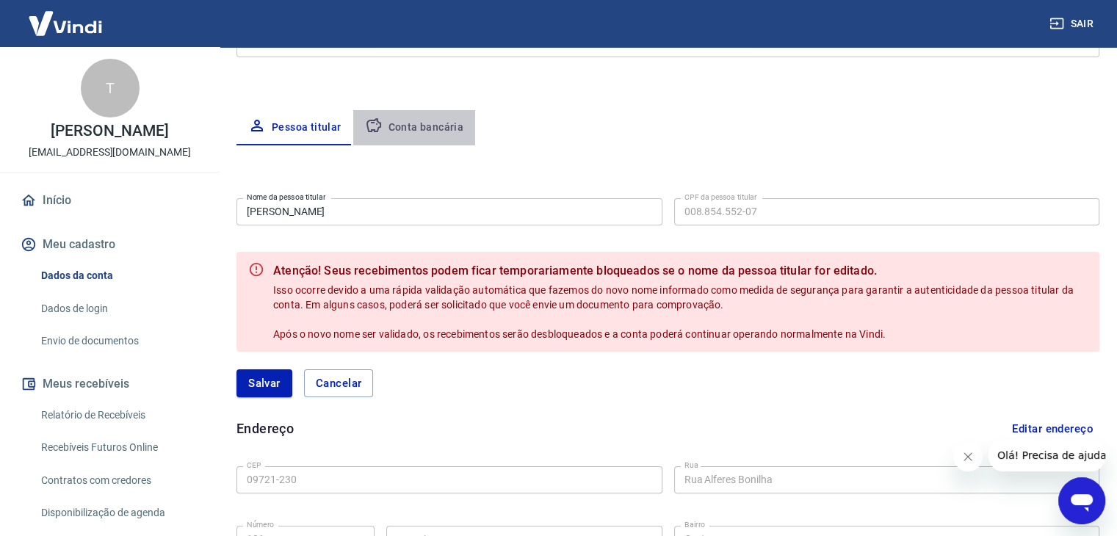
click at [415, 121] on button "Conta bancária" at bounding box center [414, 127] width 123 height 35
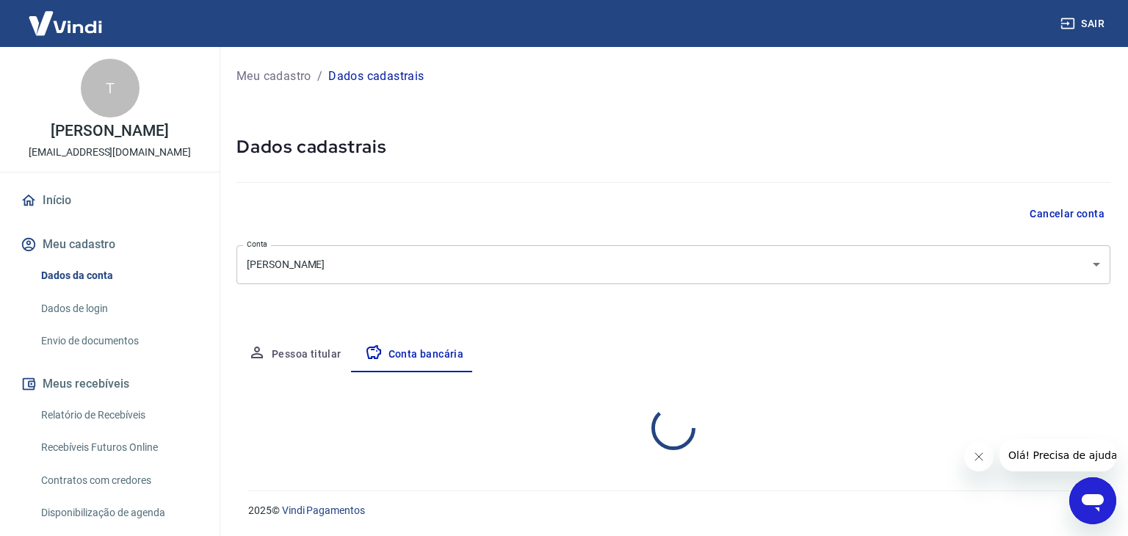
select select "1"
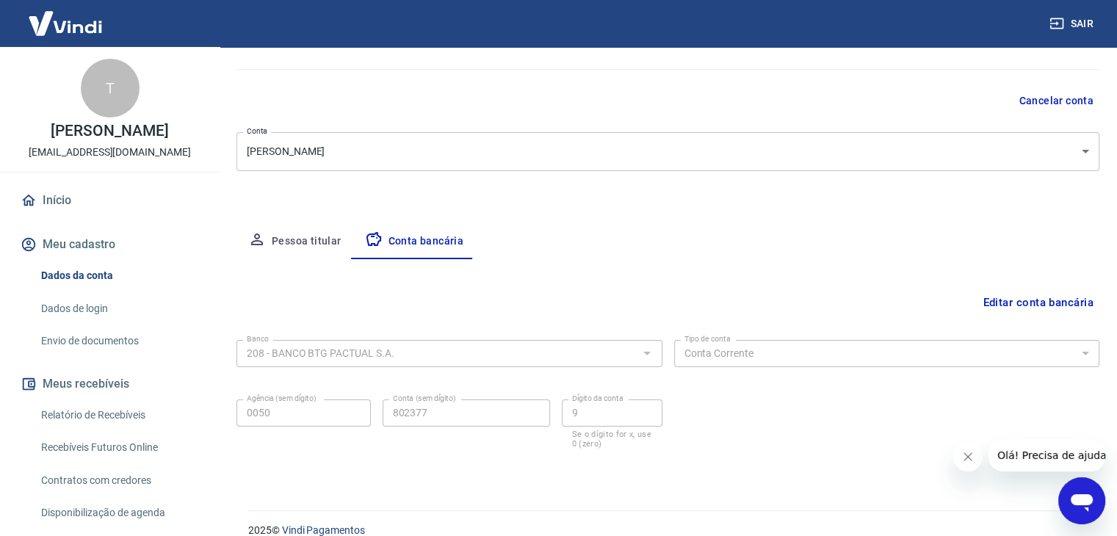
scroll to position [132, 0]
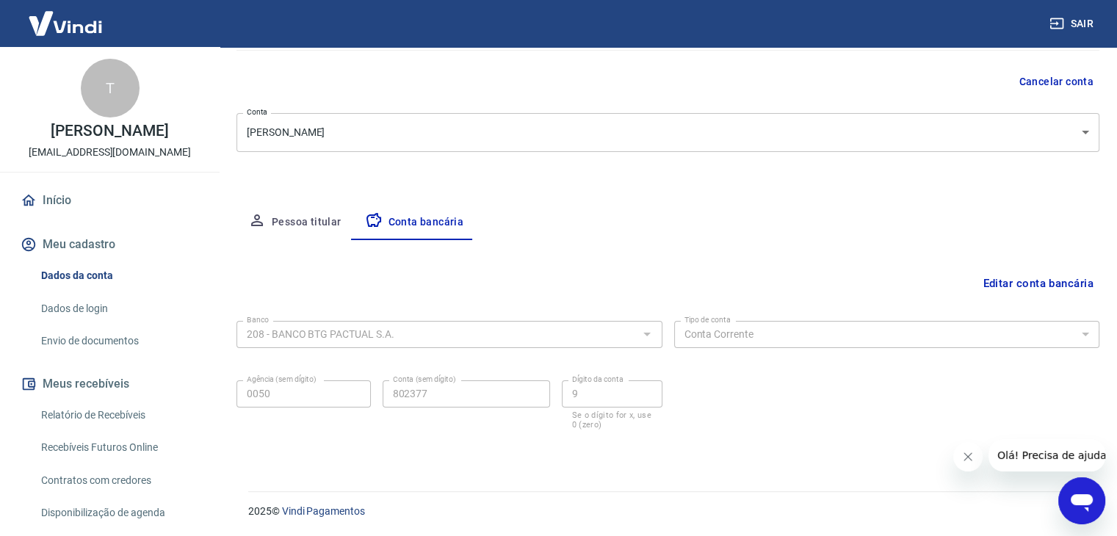
click at [300, 217] on button "Pessoa titular" at bounding box center [294, 222] width 117 height 35
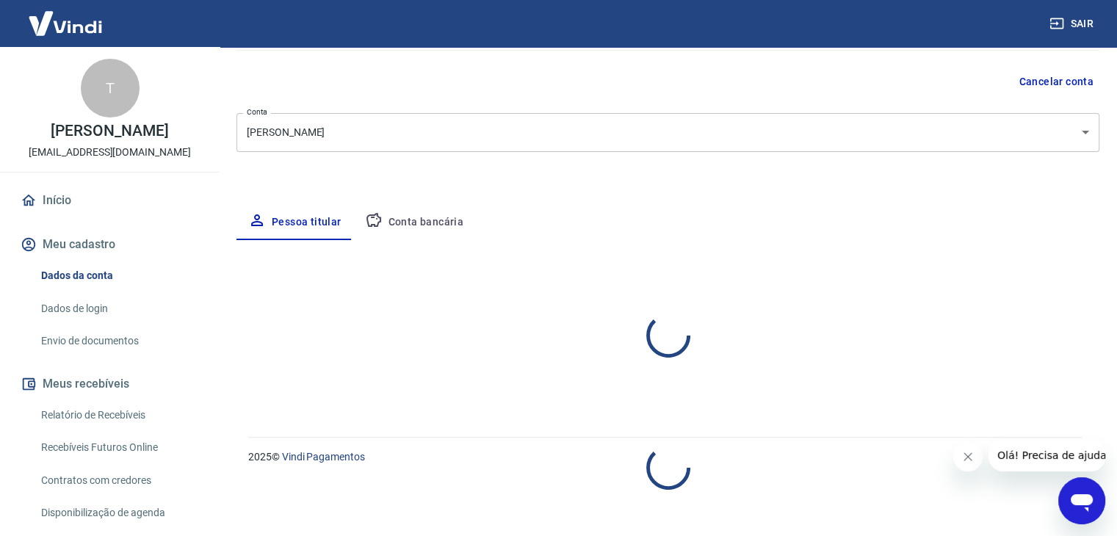
select select "SP"
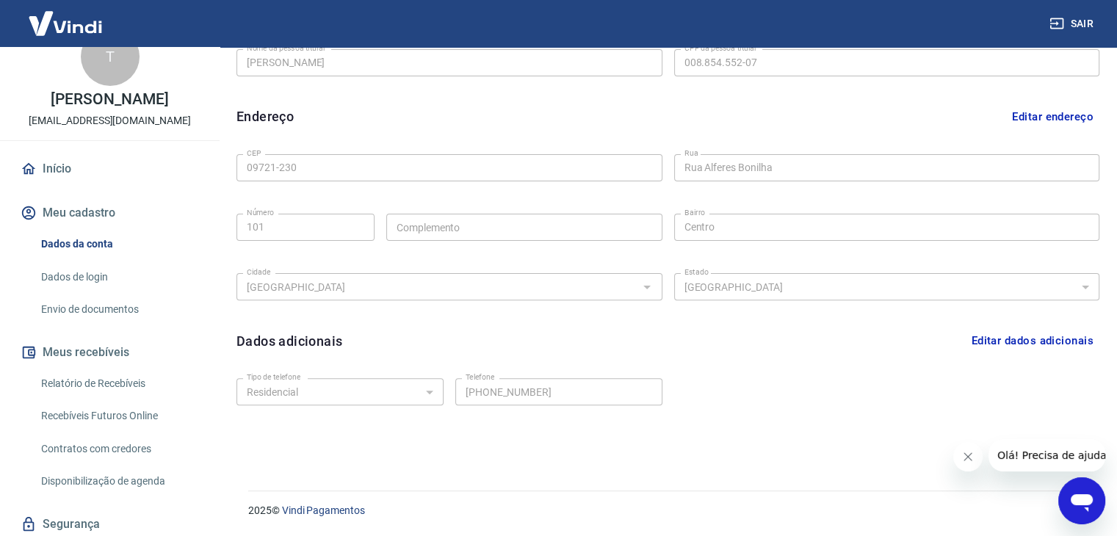
scroll to position [6, 0]
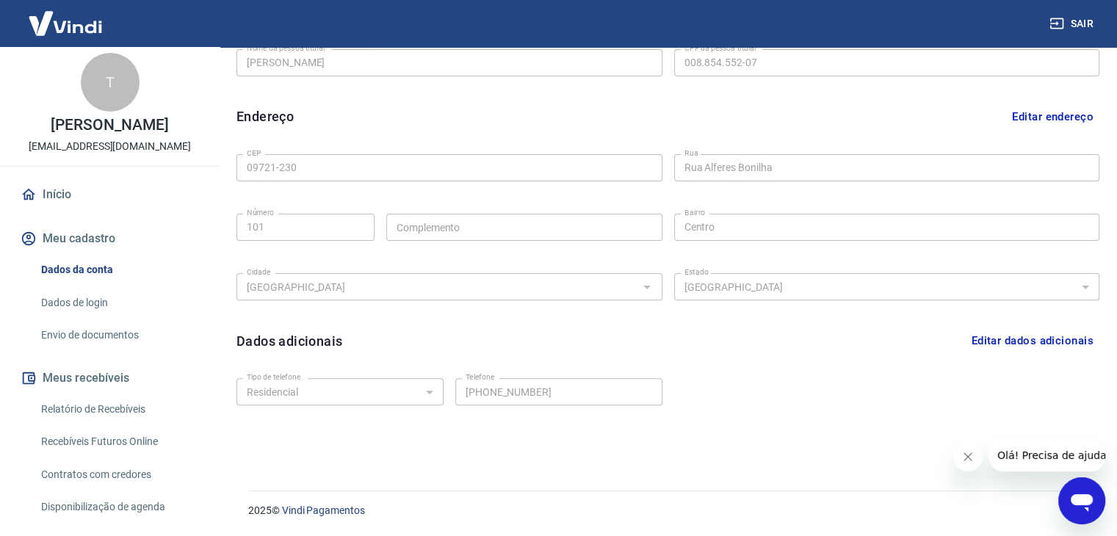
click at [113, 126] on p "[PERSON_NAME]" at bounding box center [109, 124] width 117 height 15
click at [128, 144] on p "[EMAIL_ADDRESS][DOMAIN_NAME]" at bounding box center [110, 146] width 162 height 15
click at [117, 75] on div "T" at bounding box center [110, 82] width 59 height 59
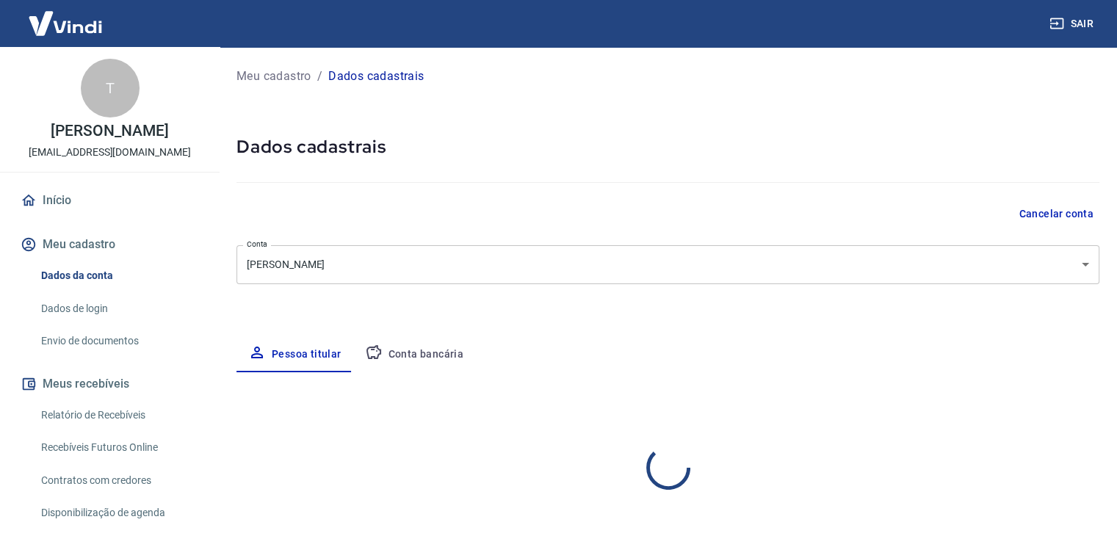
select select "SP"
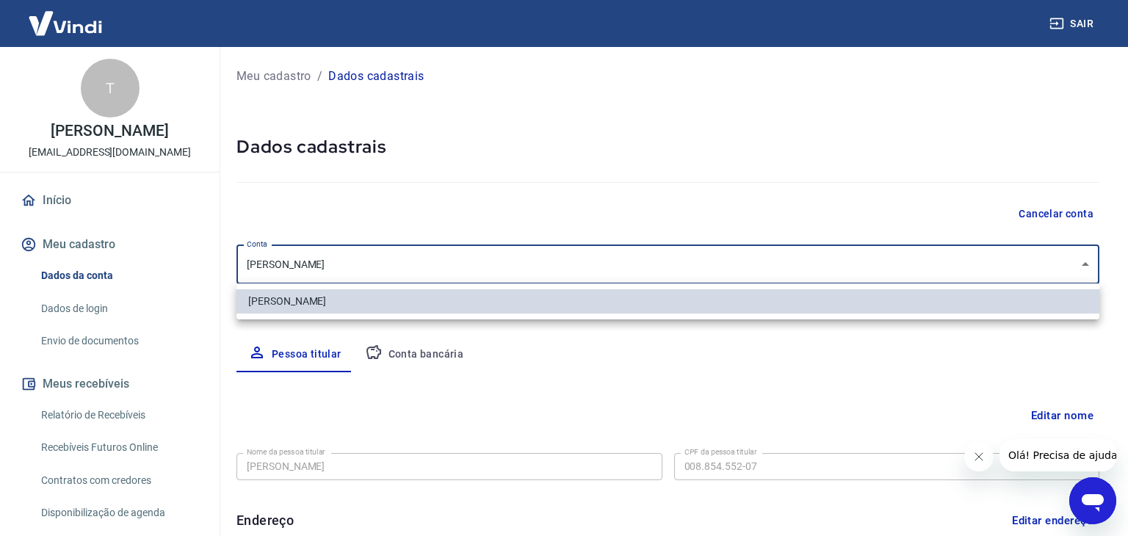
click at [535, 270] on body "Sair T Taiani Barros Croff croffelry@gmail.com Início Meu cadastro Dados da con…" at bounding box center [564, 268] width 1128 height 536
click at [535, 270] on div at bounding box center [564, 268] width 1128 height 536
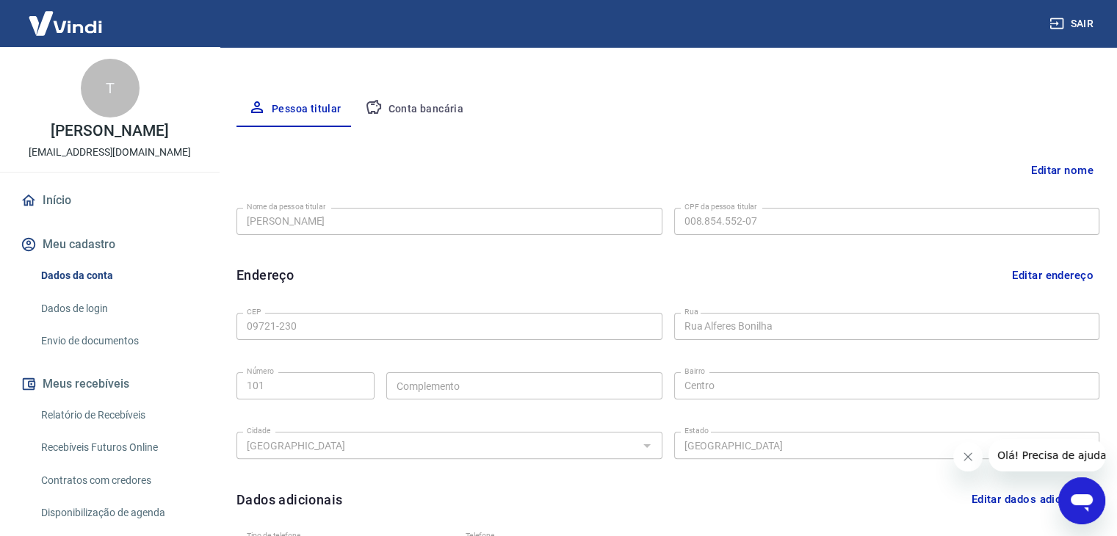
scroll to position [220, 0]
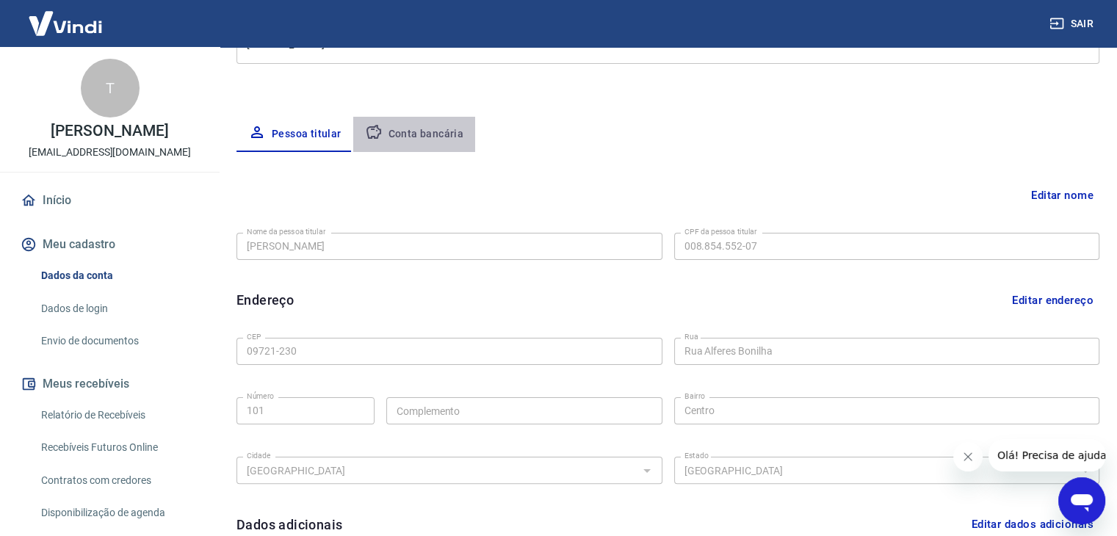
click at [417, 141] on button "Conta bancária" at bounding box center [414, 134] width 123 height 35
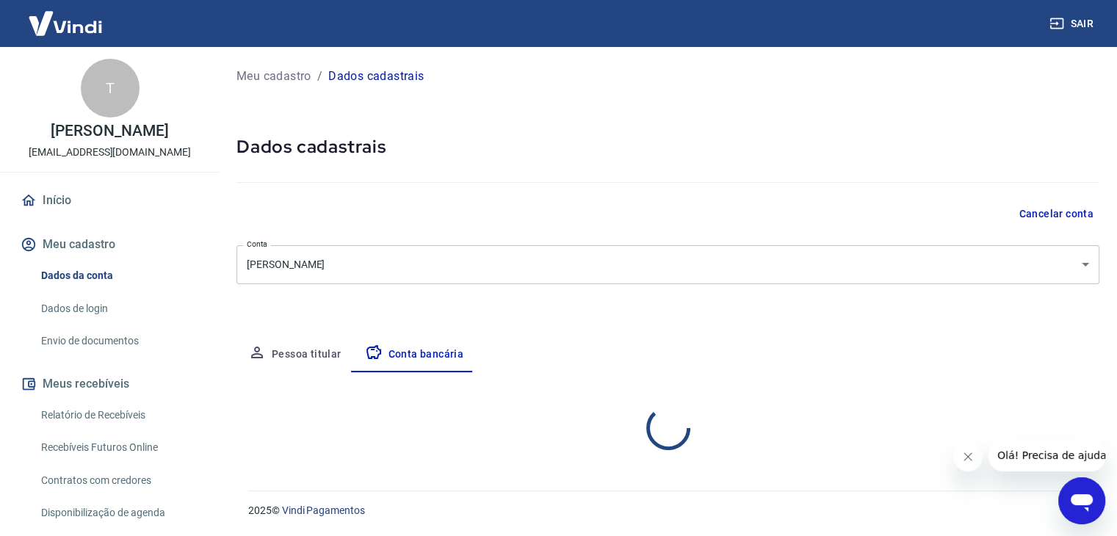
scroll to position [0, 0]
select select "1"
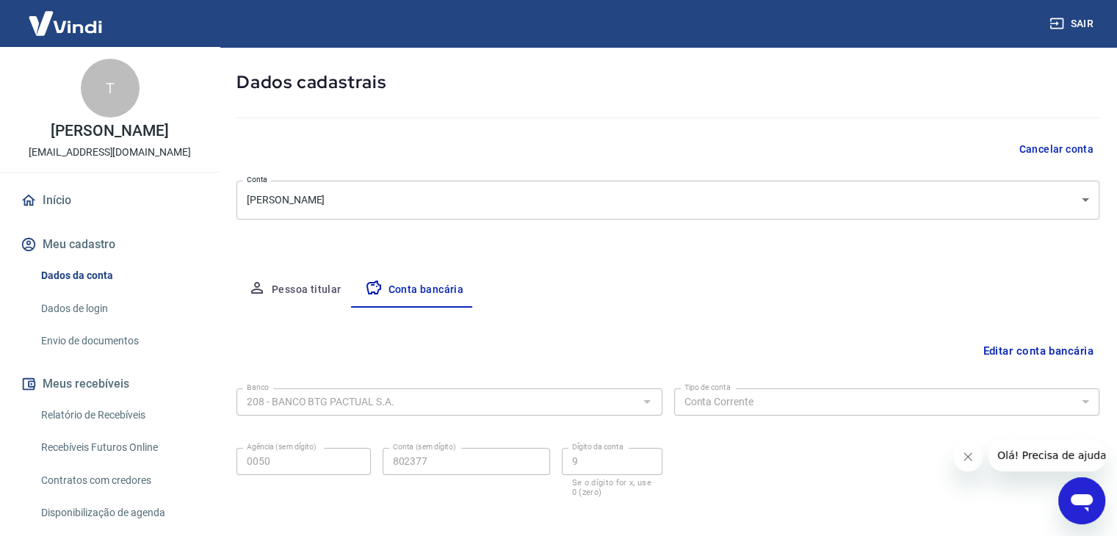
scroll to position [132, 0]
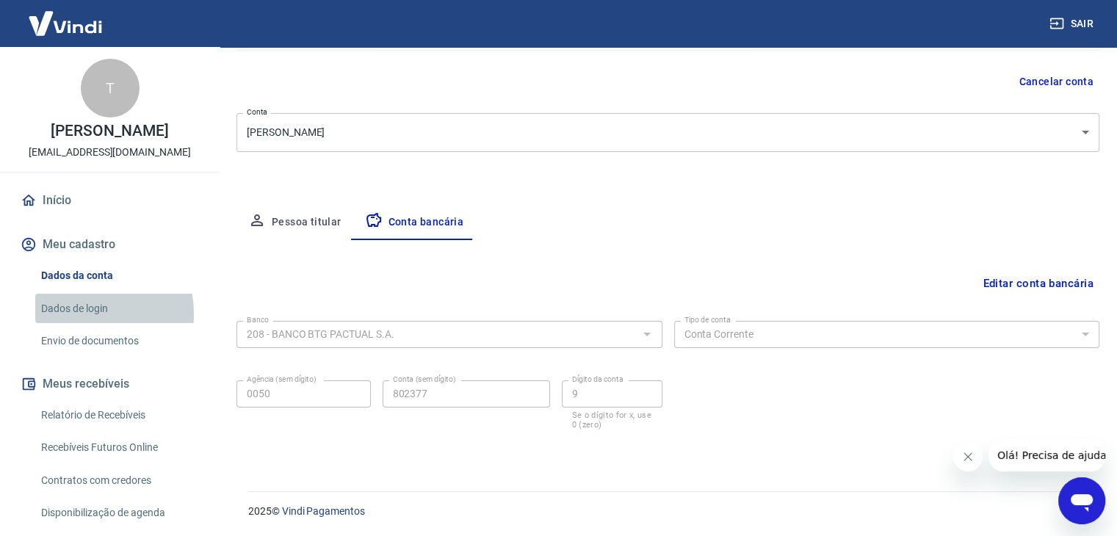
click at [76, 314] on link "Dados de login" at bounding box center [118, 309] width 167 height 30
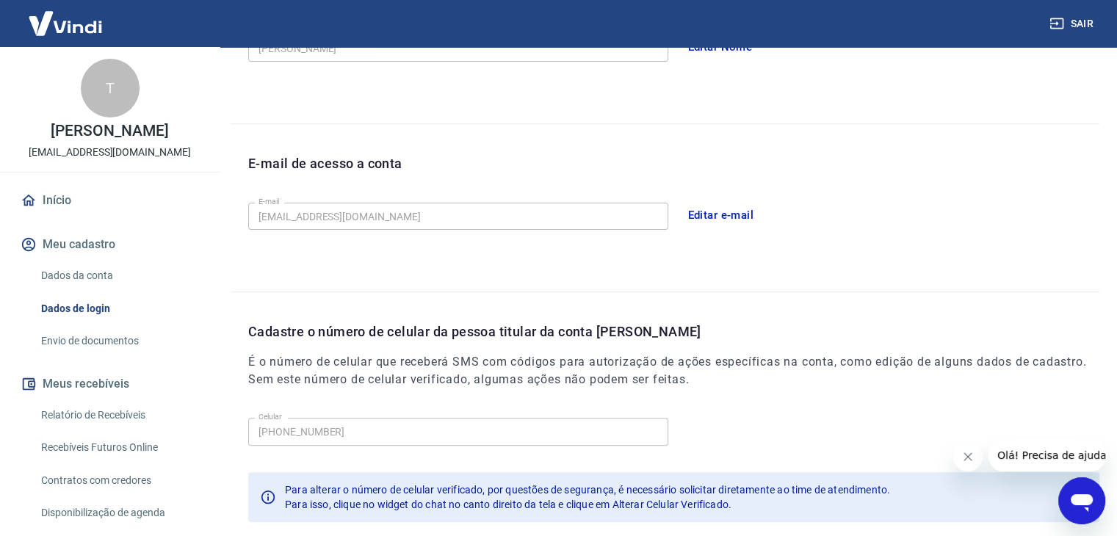
scroll to position [256, 0]
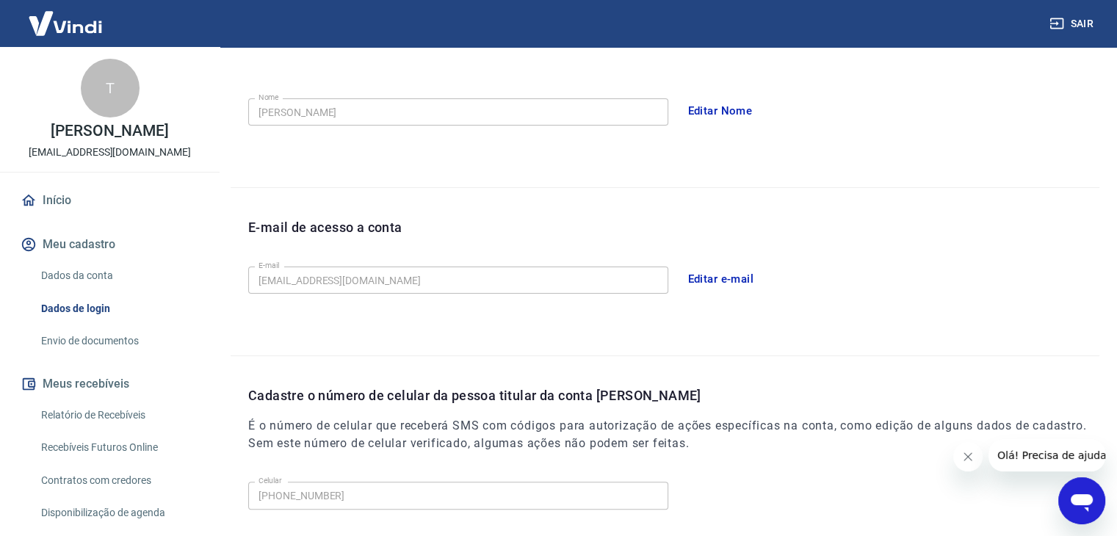
click at [101, 341] on link "Envio de documentos" at bounding box center [118, 341] width 167 height 30
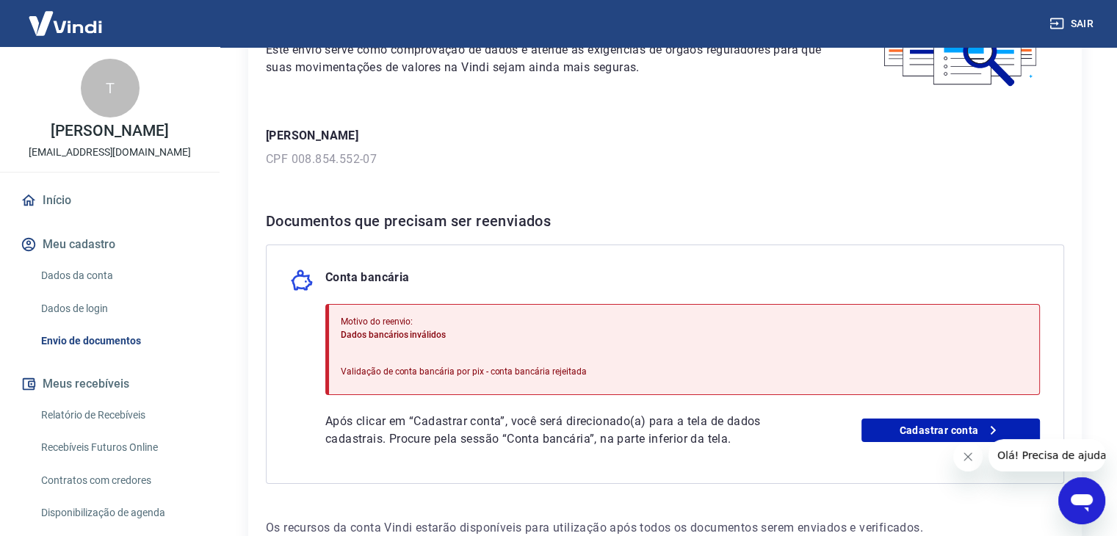
scroll to position [220, 0]
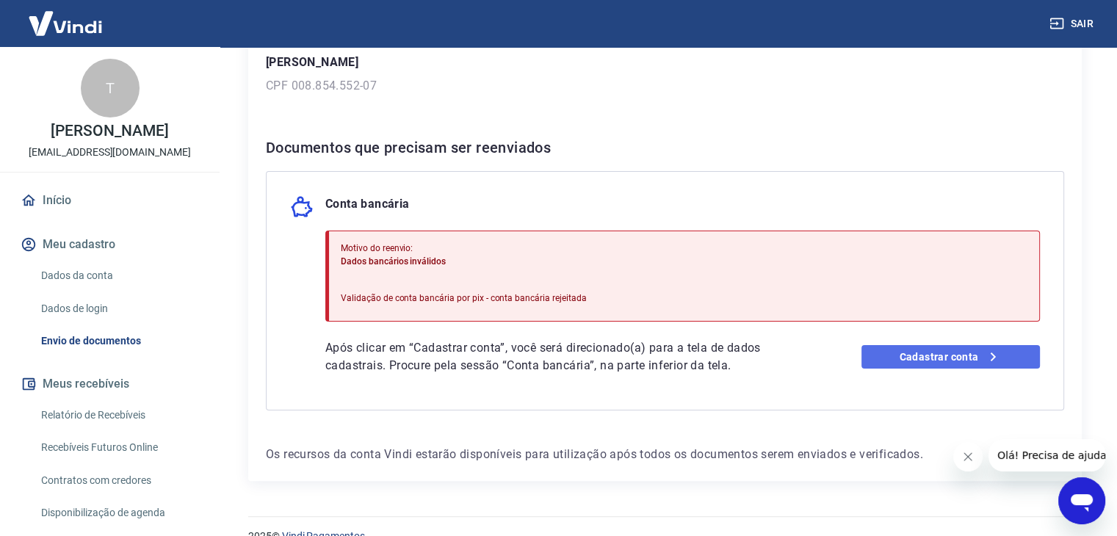
click at [902, 359] on link "Cadastrar conta" at bounding box center [950, 356] width 178 height 23
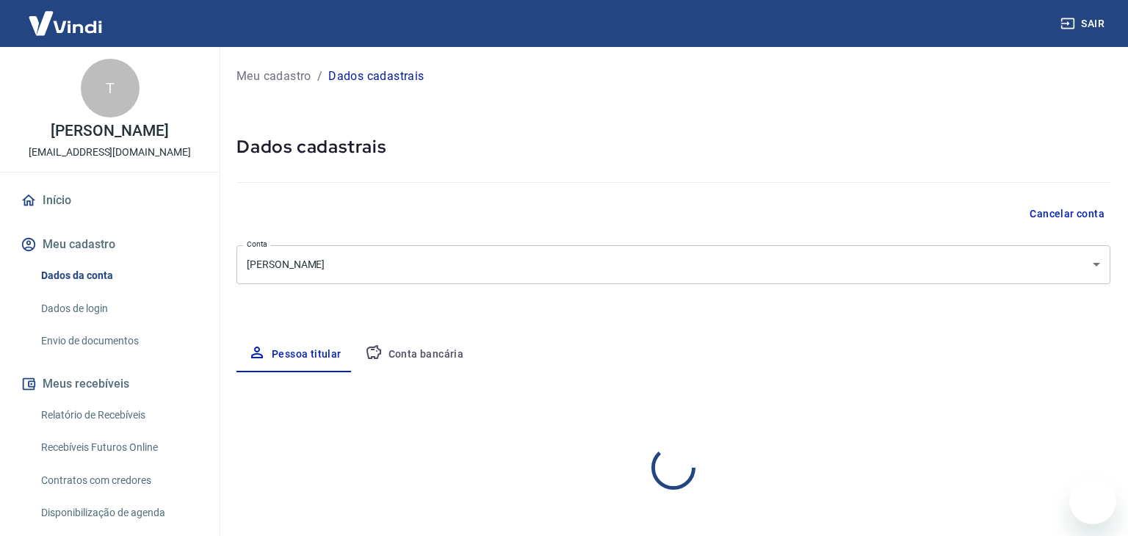
select select "SP"
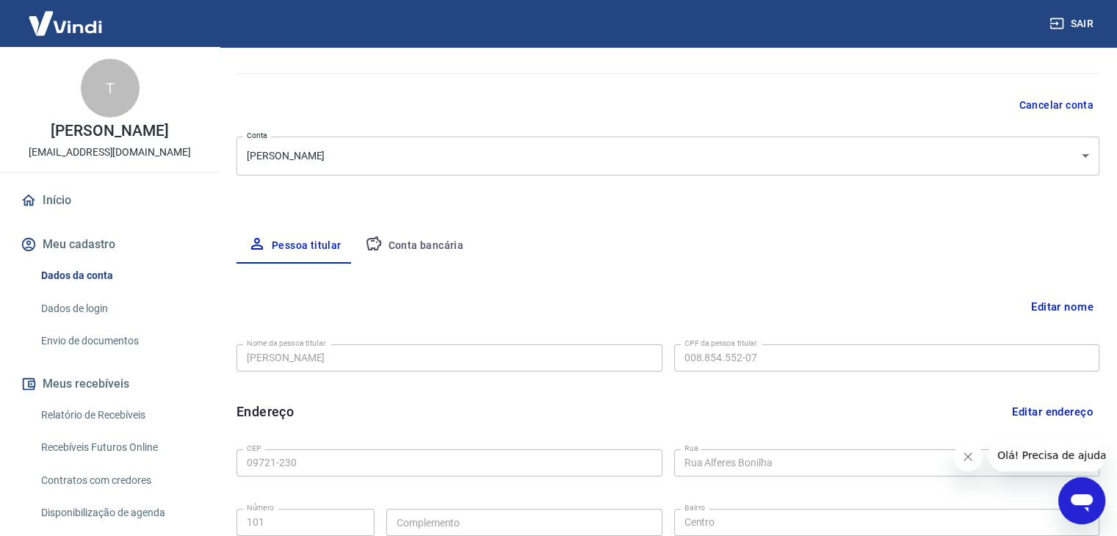
scroll to position [73, 0]
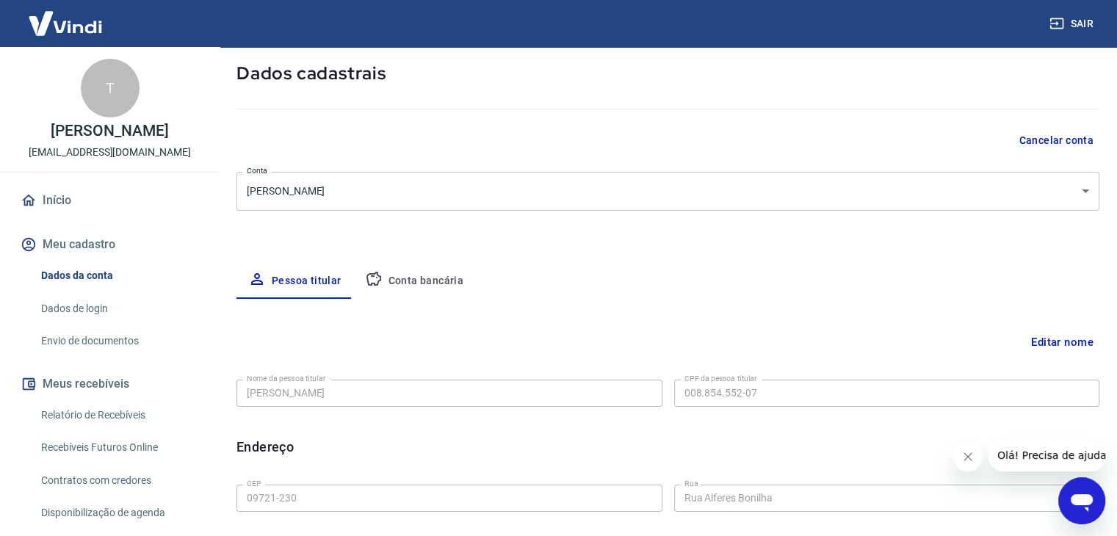
click at [79, 25] on img at bounding box center [65, 23] width 95 height 45
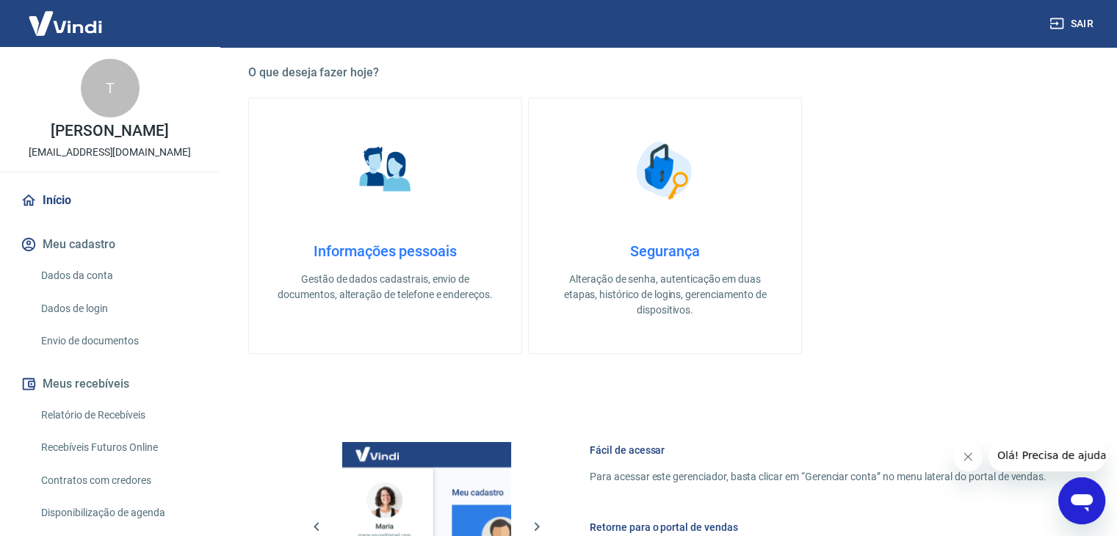
scroll to position [441, 0]
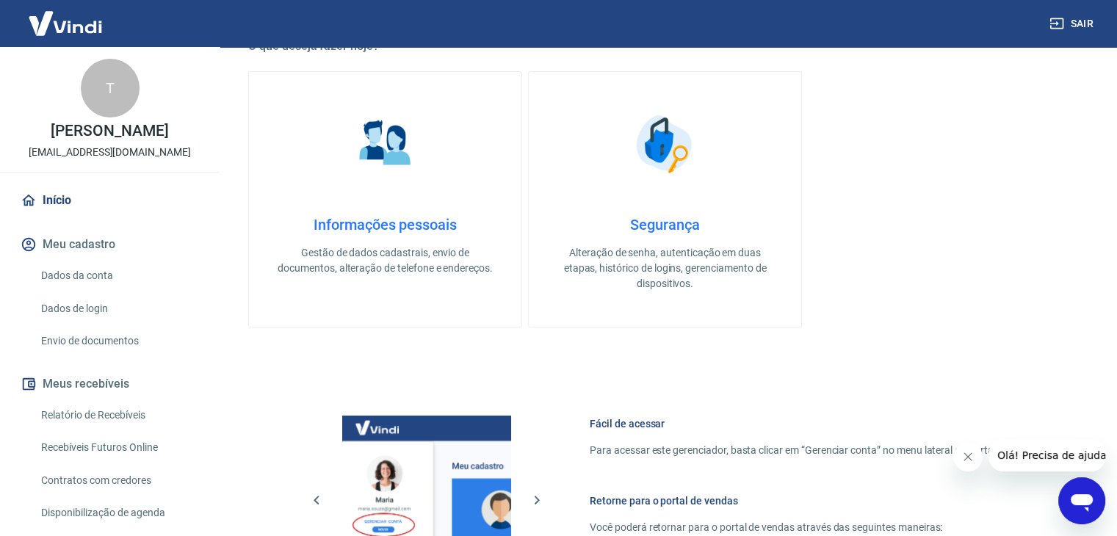
click at [422, 218] on h4 "Informações pessoais" at bounding box center [384, 225] width 225 height 18
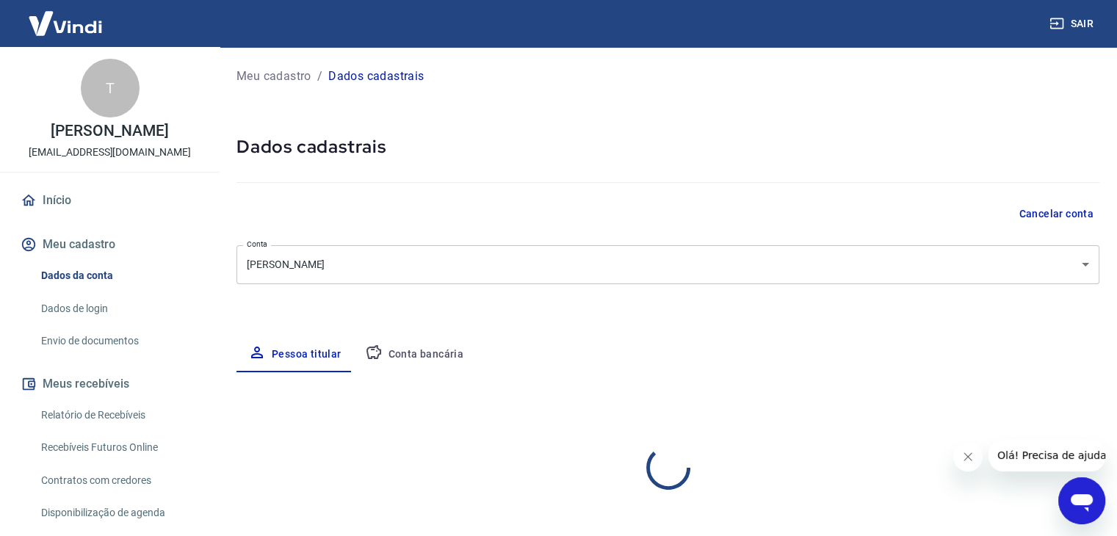
select select "SP"
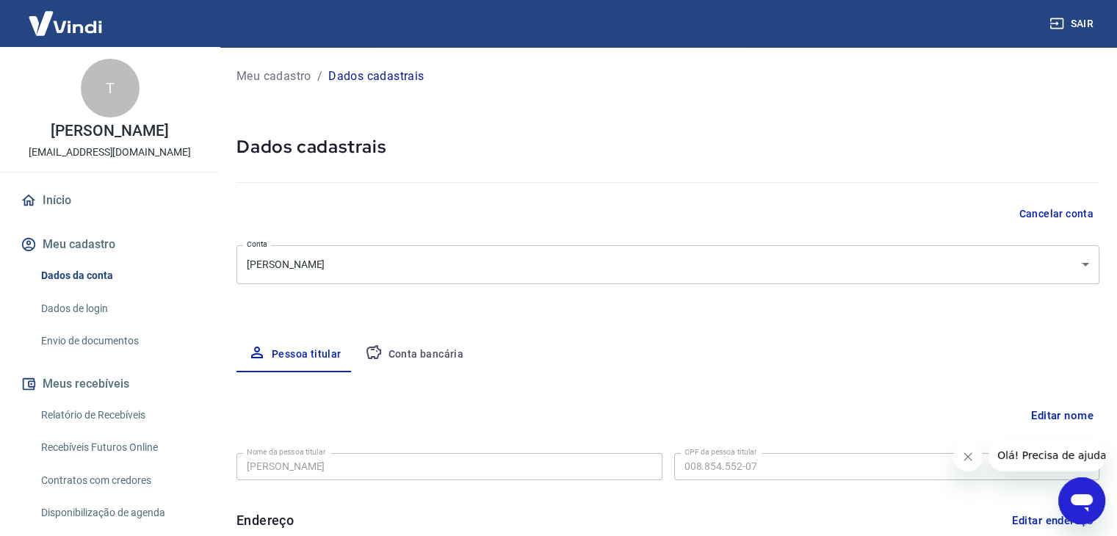
click at [1084, 488] on icon "Abrir janela de mensagens" at bounding box center [1081, 501] width 26 height 26
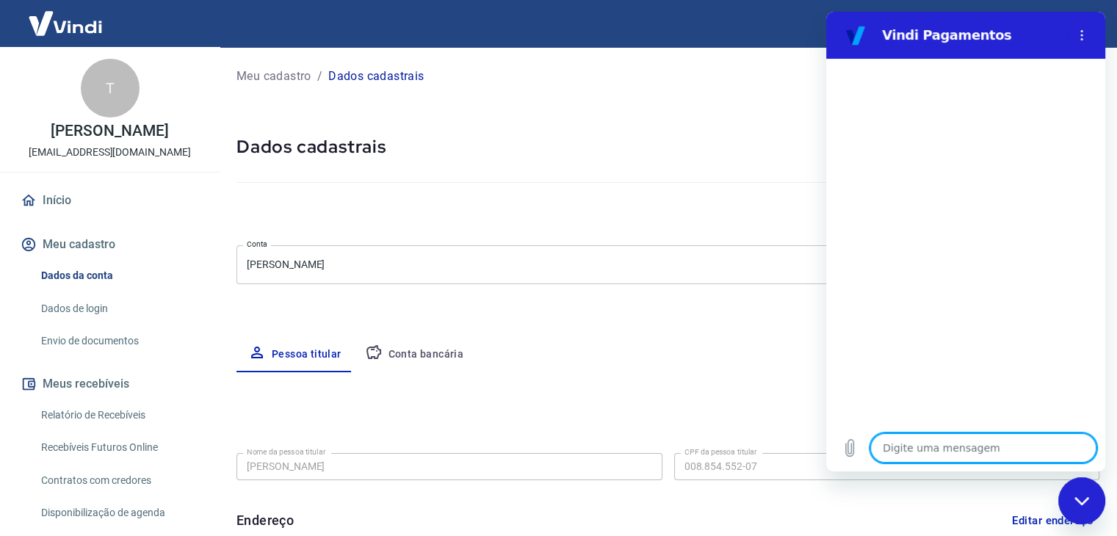
type textarea "O"
type textarea "x"
type textarea "Ol"
type textarea "x"
type textarea "Olá"
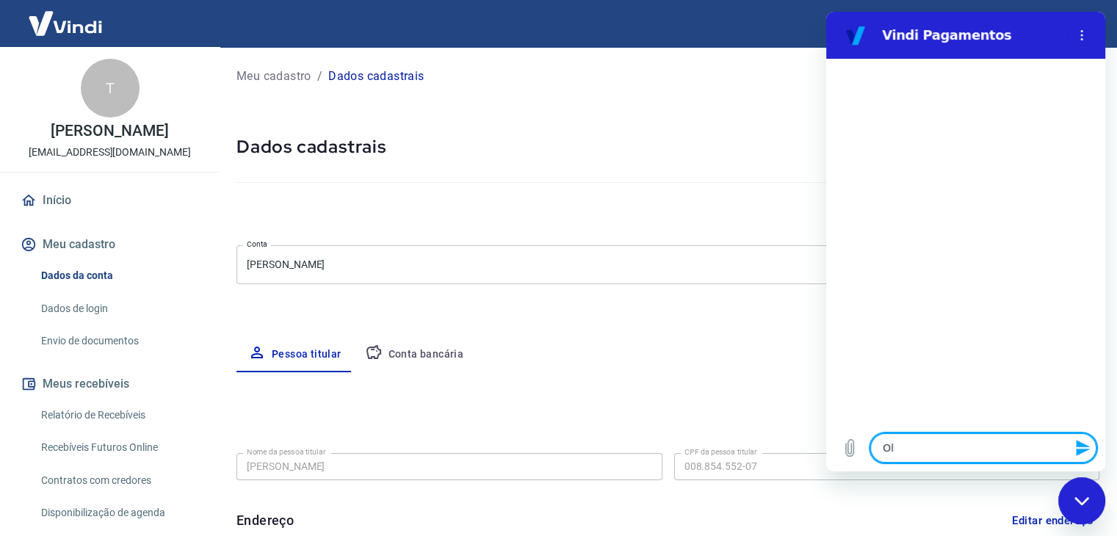
type textarea "x"
type textarea "Olá,"
type textarea "x"
type textarea "Olá,"
type textarea "x"
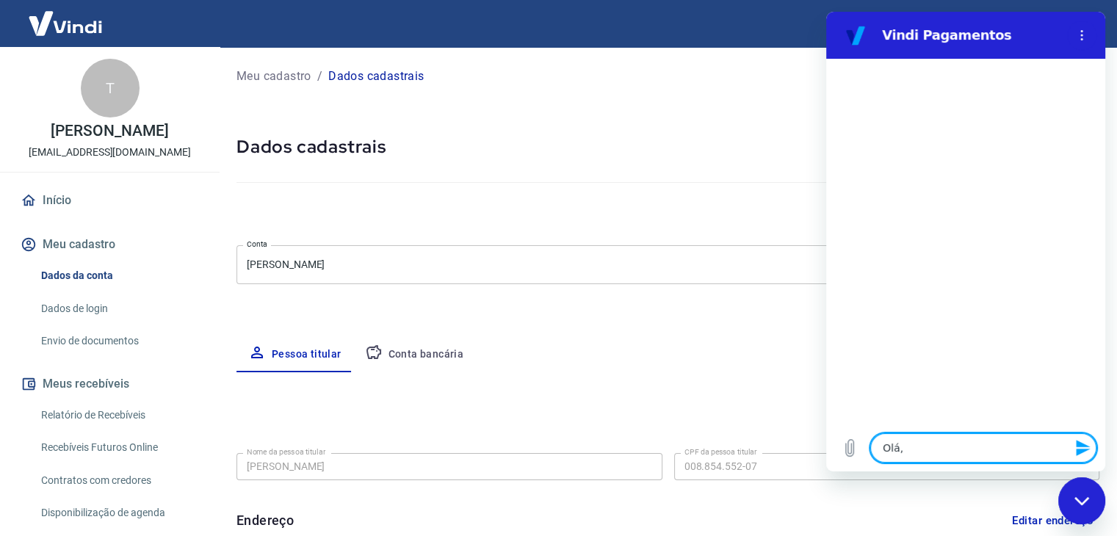
type textarea "Olá, t"
type textarea "x"
type textarea "Olá, tu"
type textarea "x"
type textarea "Olá, tud"
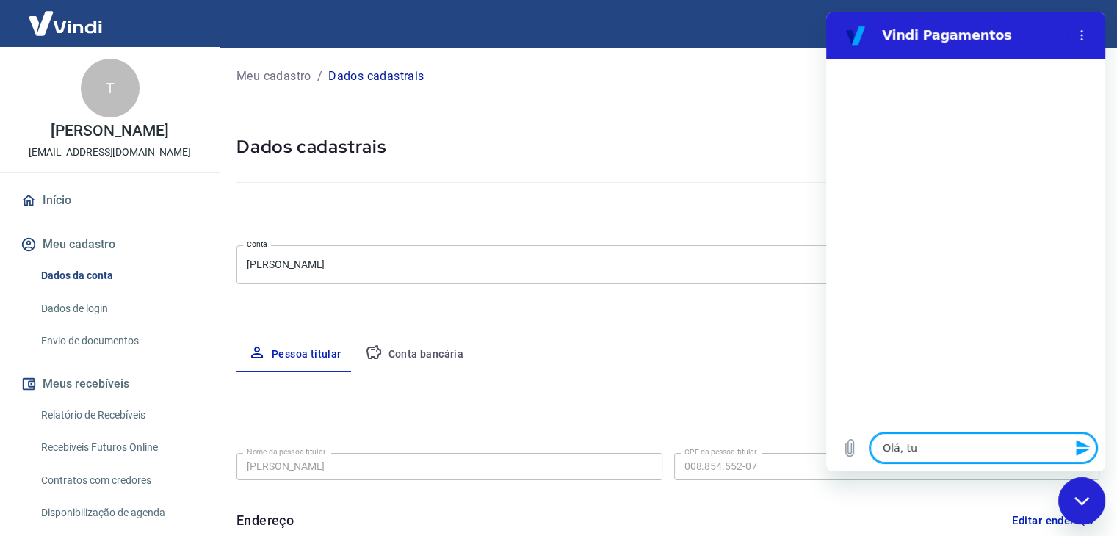
type textarea "x"
type textarea "Olá, tudo"
type textarea "x"
type textarea "Olá, tudo"
type textarea "x"
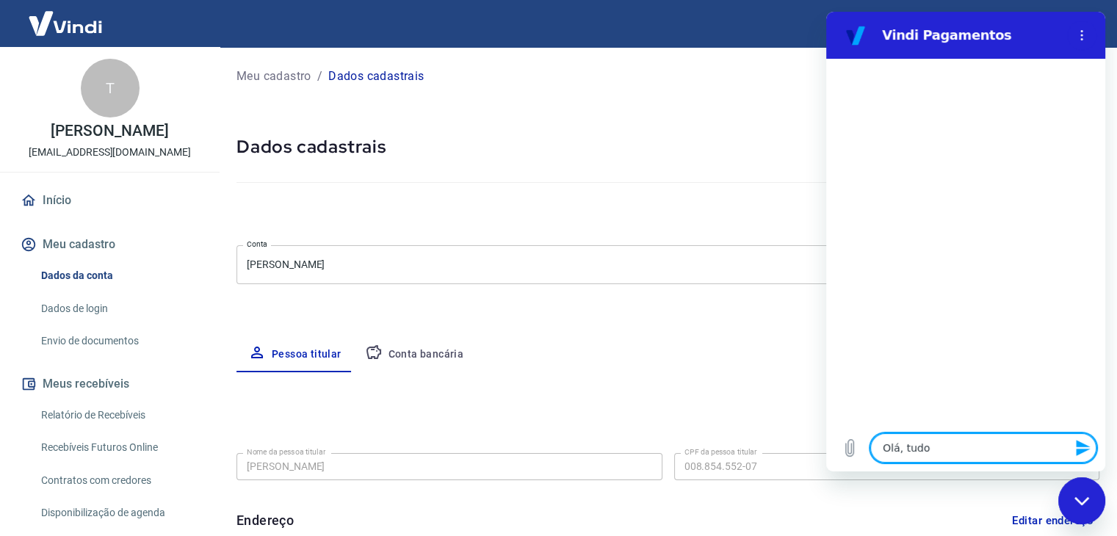
type textarea "Olá, tudo b"
type textarea "x"
type textarea "Olá, tudo be"
type textarea "x"
type textarea "Olá, tudo bem"
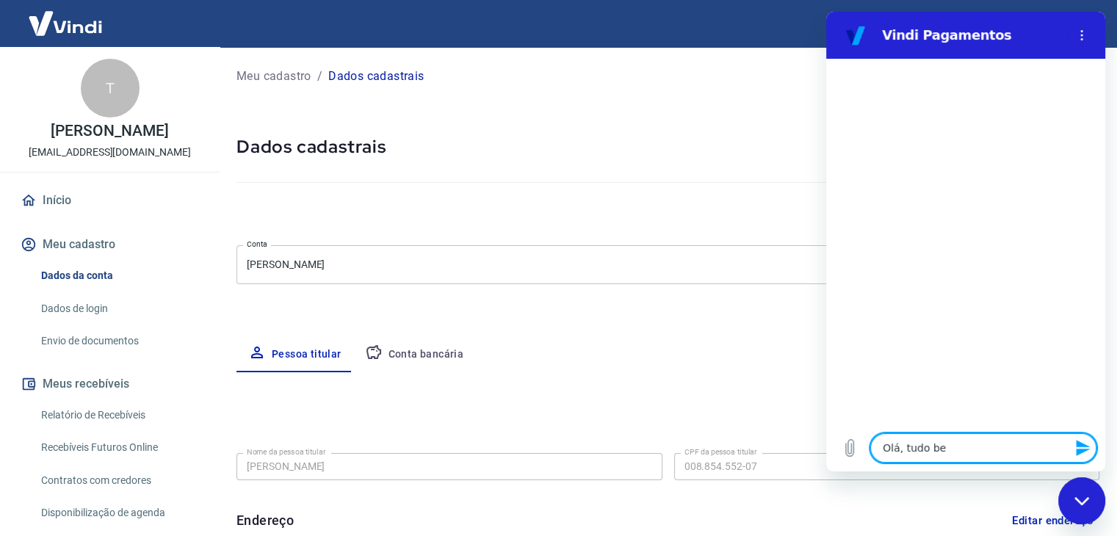
type textarea "x"
type textarea "Olá, tudo bem?"
type textarea "x"
type textarea "N"
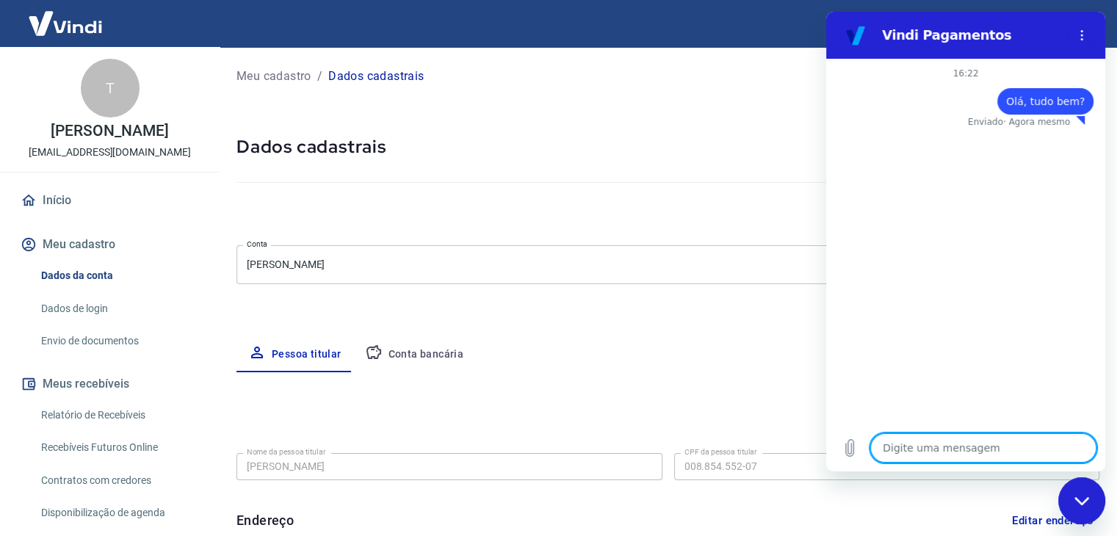
type textarea "x"
type textarea "No"
type textarea "x"
type textarea "Nos"
type textarea "x"
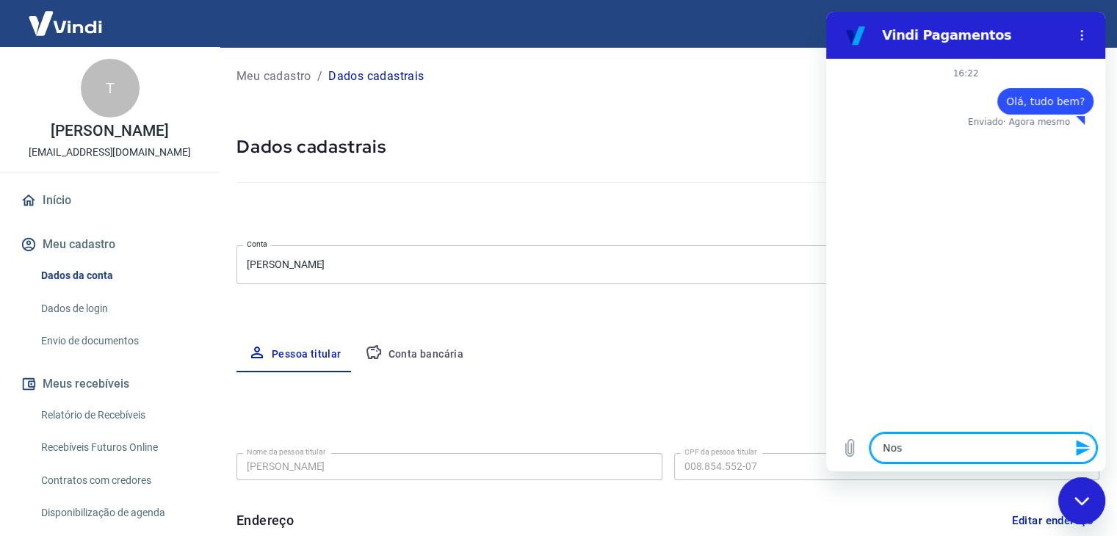
type textarea "Noss"
type textarea "x"
type textarea "Nossa"
type textarea "x"
type textarea "Nossa"
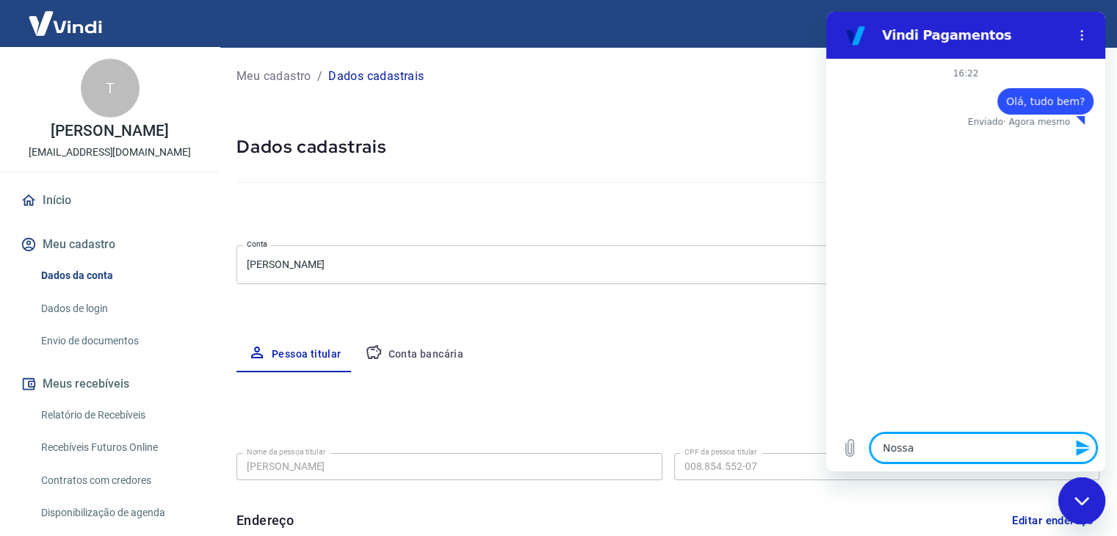
type textarea "x"
type textarea "Nossa c"
type textarea "x"
type textarea "Nossa co"
type textarea "x"
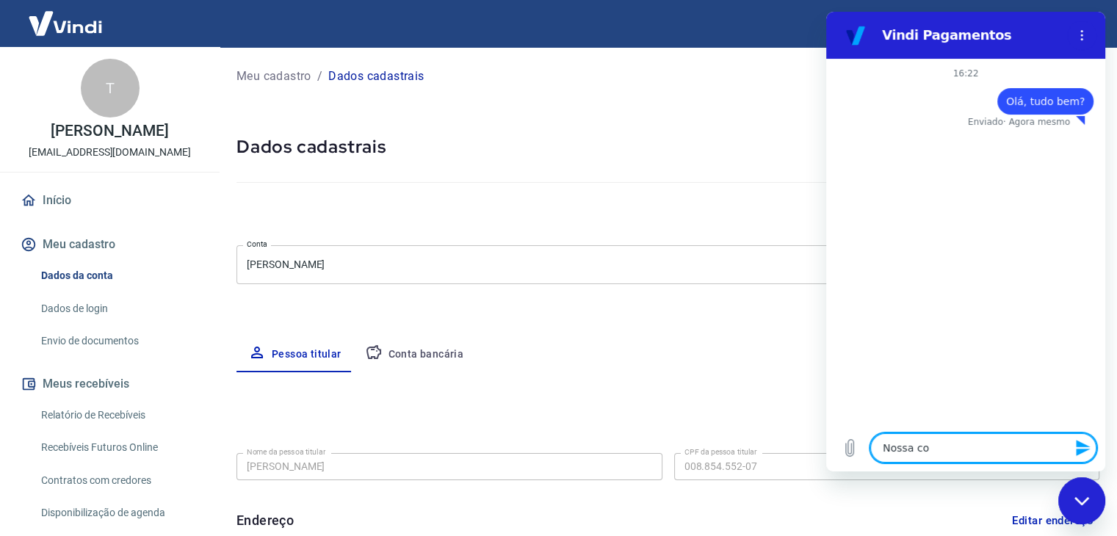
type textarea "Nossa con"
type textarea "x"
type textarea "Nossa cont"
type textarea "x"
type textarea "Nossa conta"
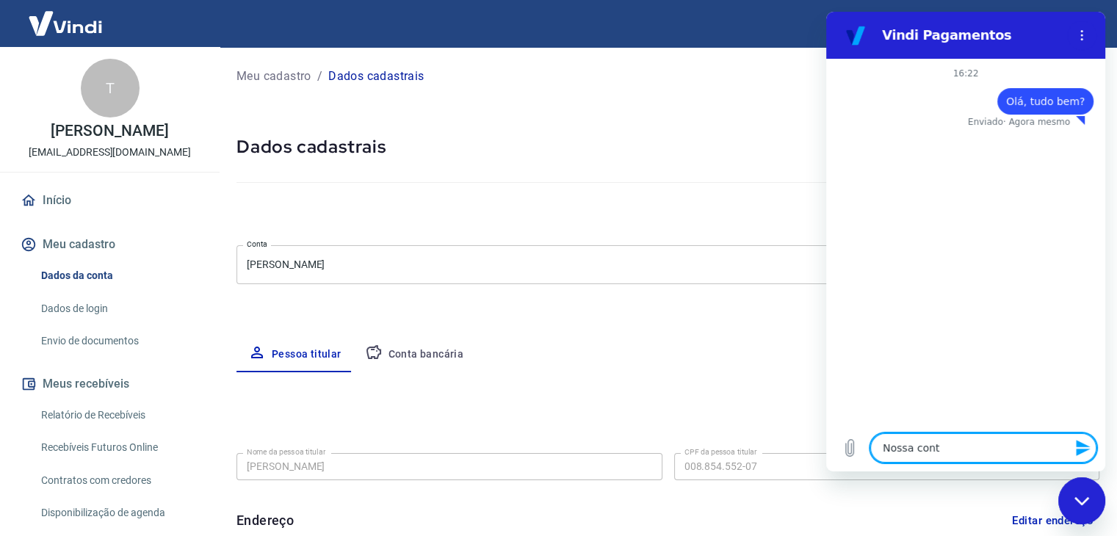
type textarea "x"
type textarea "Nossa conta"
type textarea "x"
type textarea "Nossa conta c"
type textarea "x"
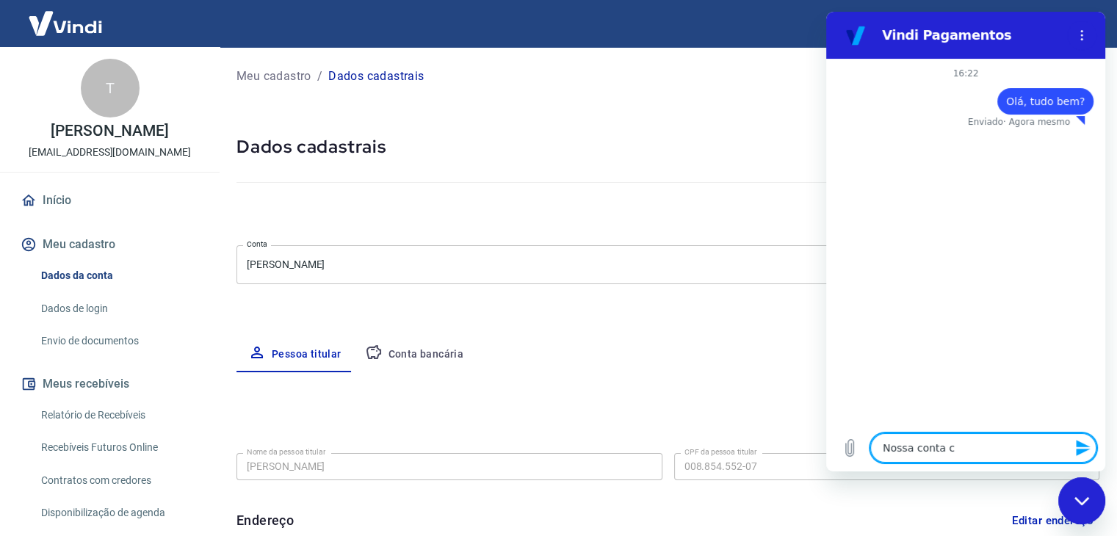
type textarea "Nossa conta co"
type textarea "x"
type textarea "Nossa conta com"
type textarea "x"
type textarea "Nossa conta como"
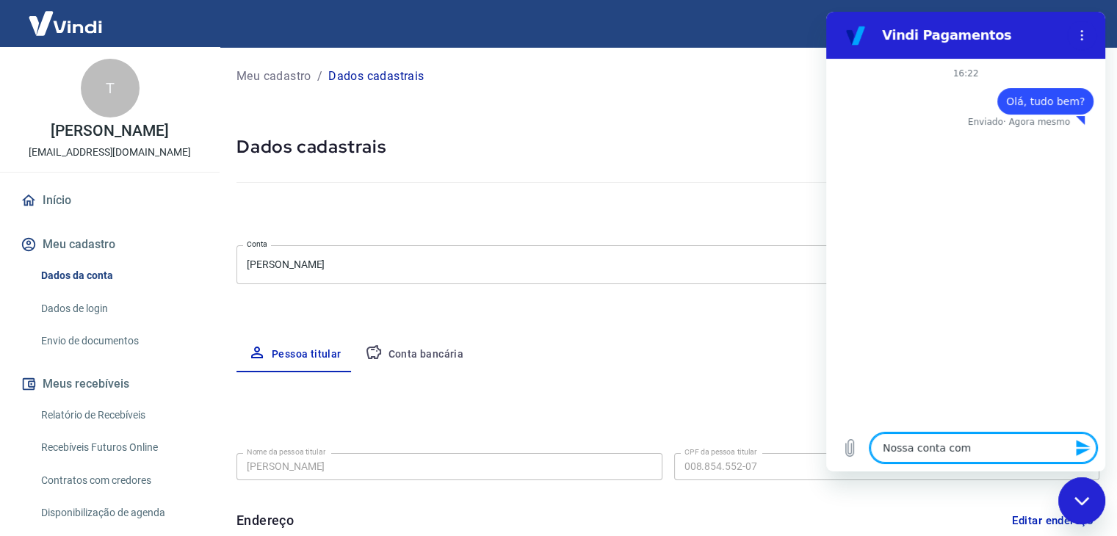
type textarea "x"
type textarea "Nossa conta como"
type textarea "x"
type textarea "Nossa conta como e"
type textarea "x"
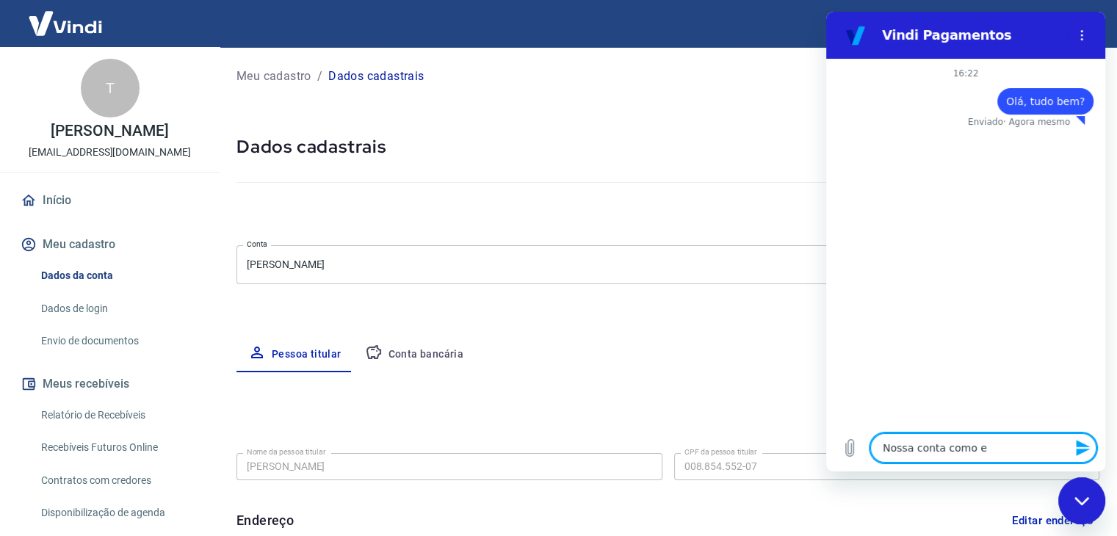
type textarea "Nossa conta como es"
type textarea "x"
type textarea "Nossa conta como est"
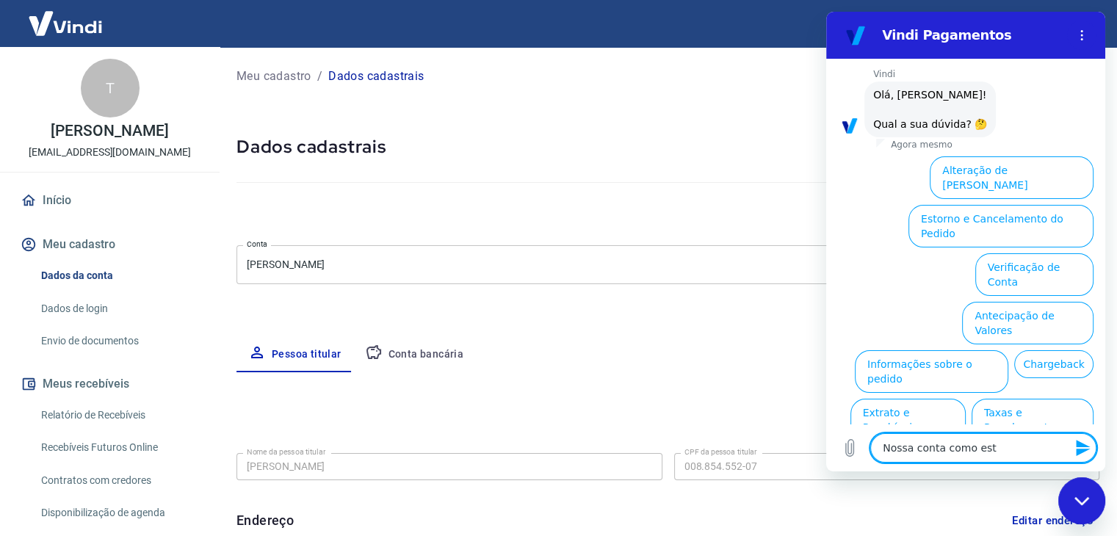
type textarea "x"
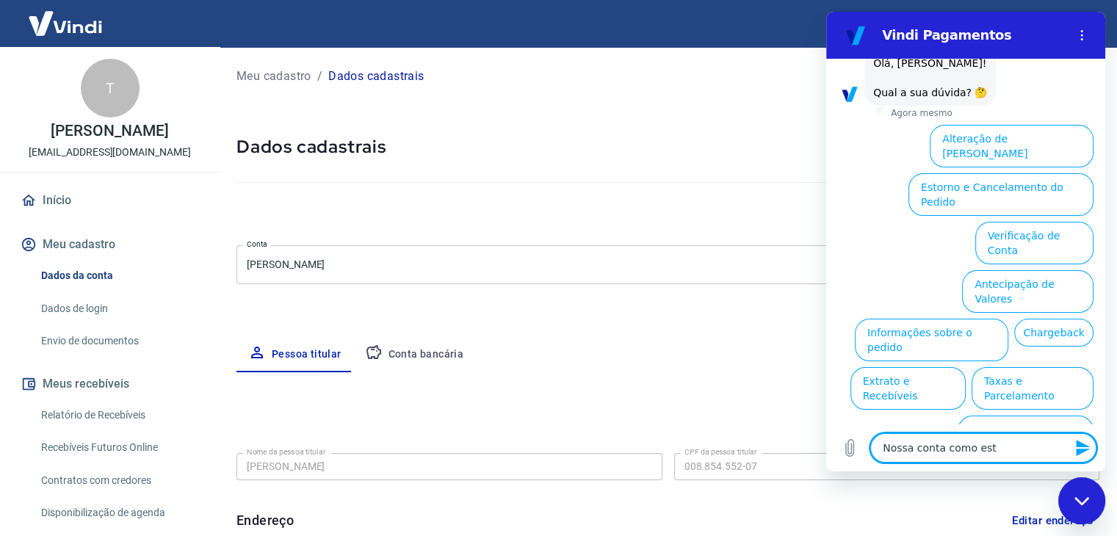
type textarea "Nossa conta como está"
type textarea "x"
type textarea "Nossa conta como está"
click at [1033, 130] on button "Alteração de [PERSON_NAME]" at bounding box center [1012, 147] width 164 height 43
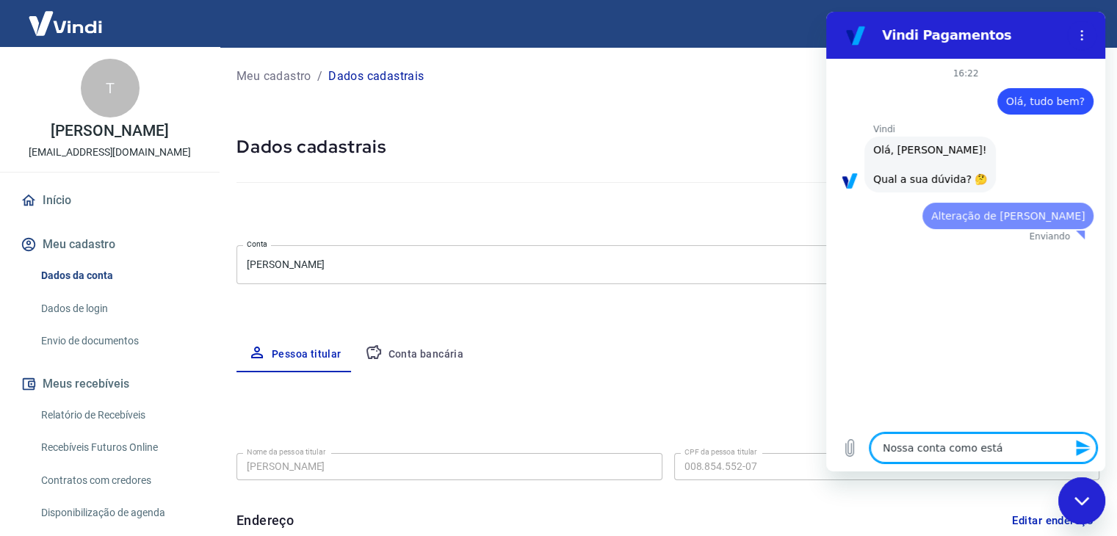
scroll to position [0, 0]
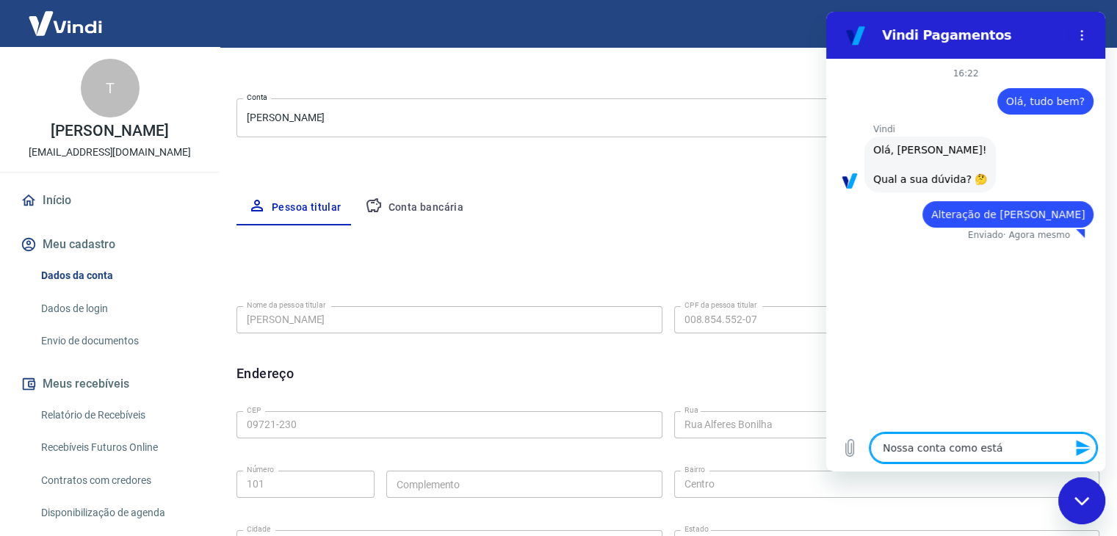
type textarea "x"
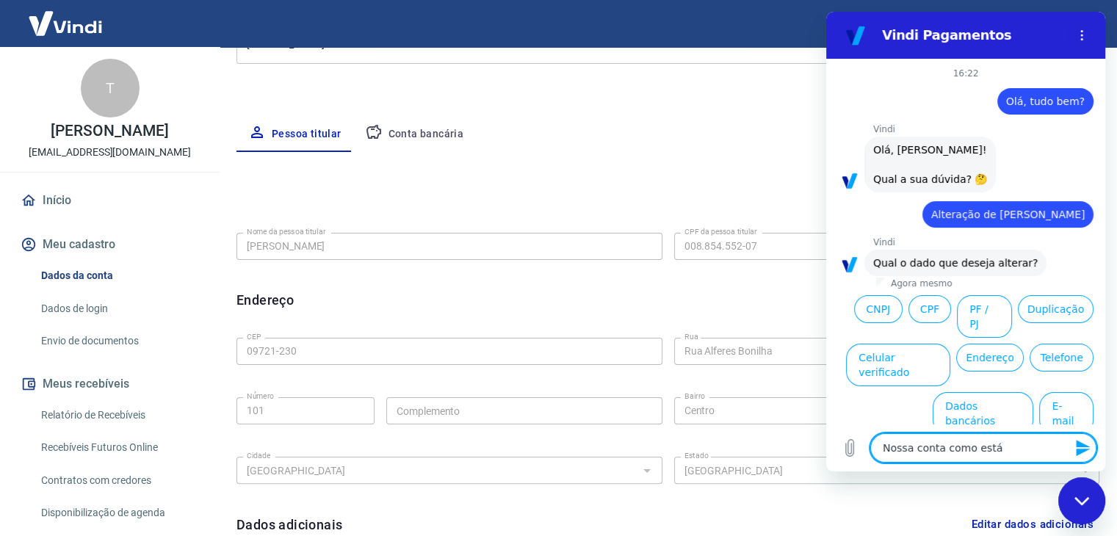
scroll to position [3, 0]
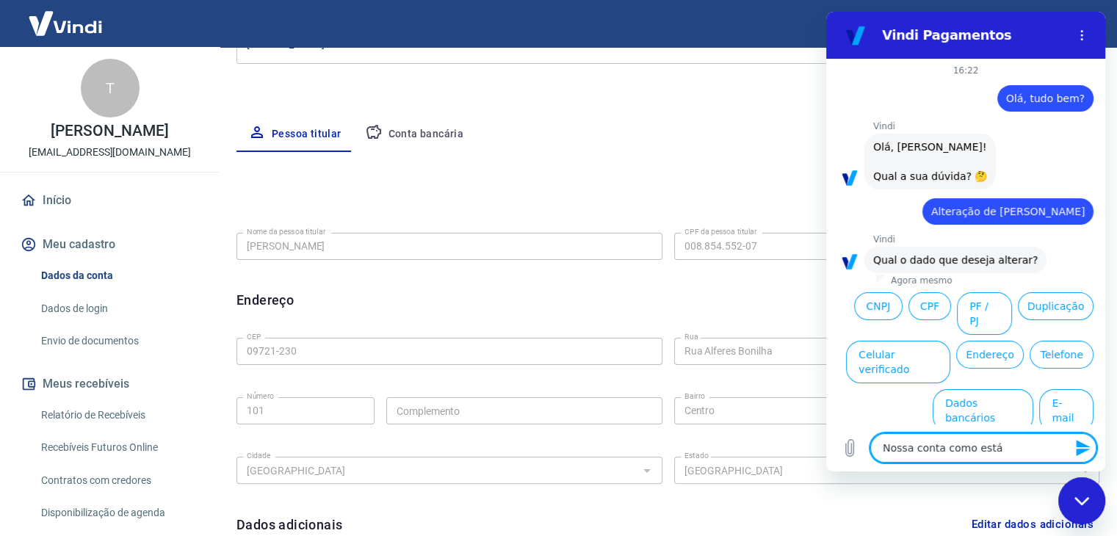
drag, startPoint x: 1011, startPoint y: 444, endPoint x: 809, endPoint y: 407, distance: 205.2
click html "Vindi Pagamentos 16:22 diz: Olá, tudo bem? Enviado · Agora mesmo Vindi Vindi di…"
type textarea "x"
click at [869, 305] on button "CNPJ" at bounding box center [878, 306] width 48 height 28
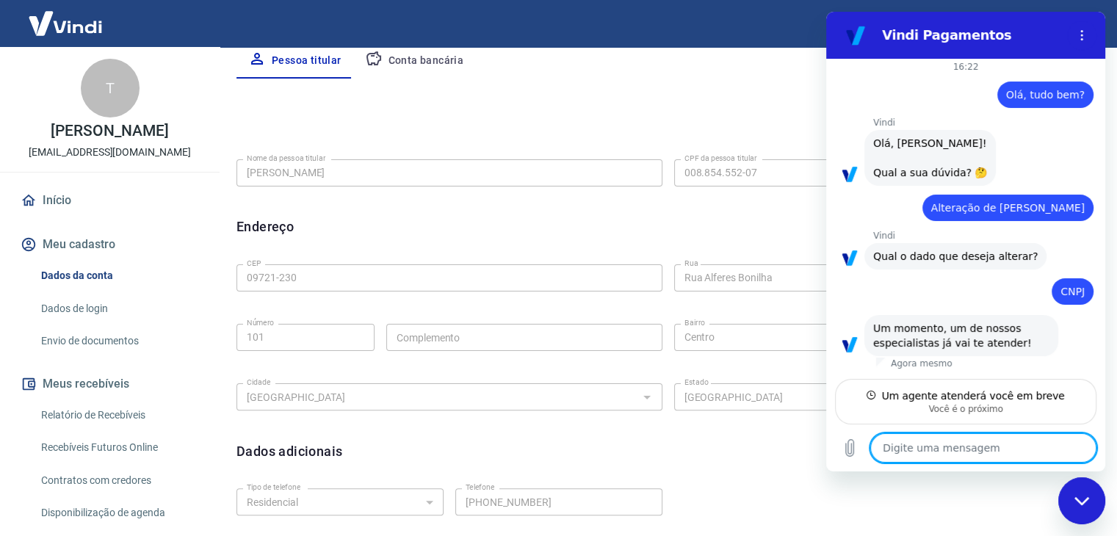
scroll to position [6, 0]
type textarea "x"
click at [979, 445] on textarea at bounding box center [983, 447] width 226 height 29
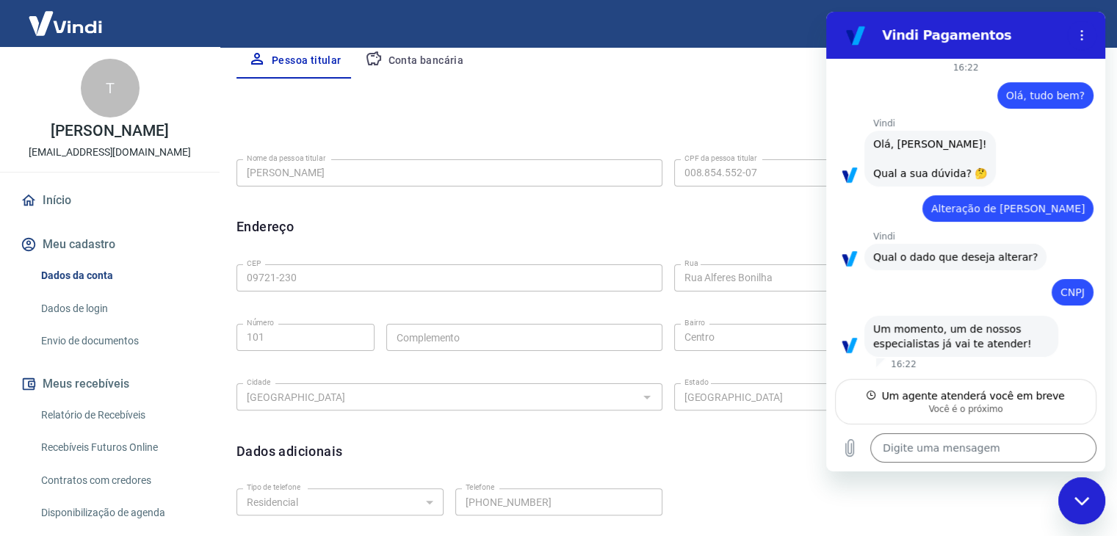
click at [969, 408] on div "Você é o próximo" at bounding box center [965, 409] width 242 height 12
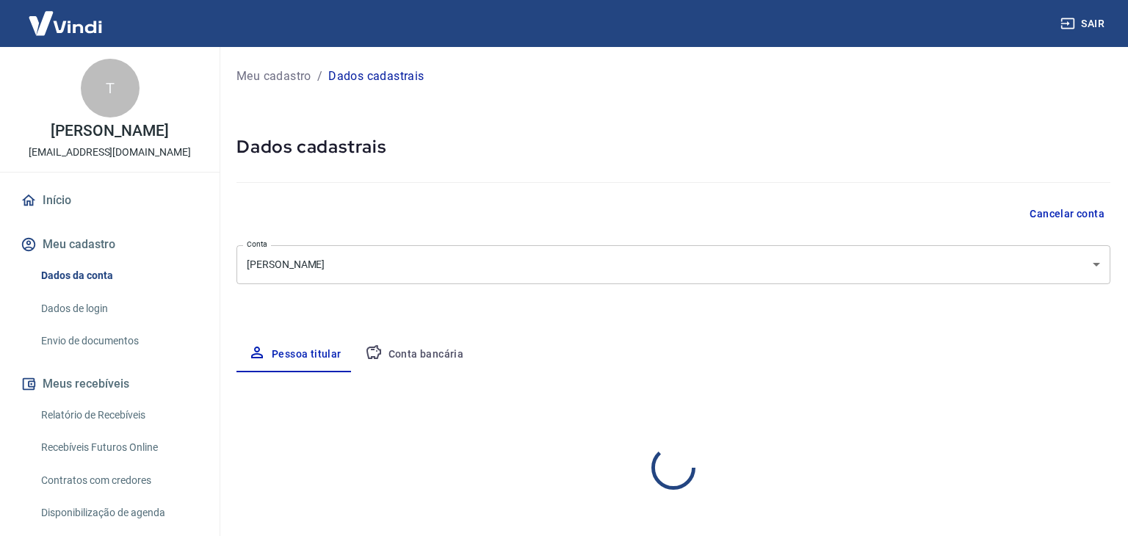
select select "SP"
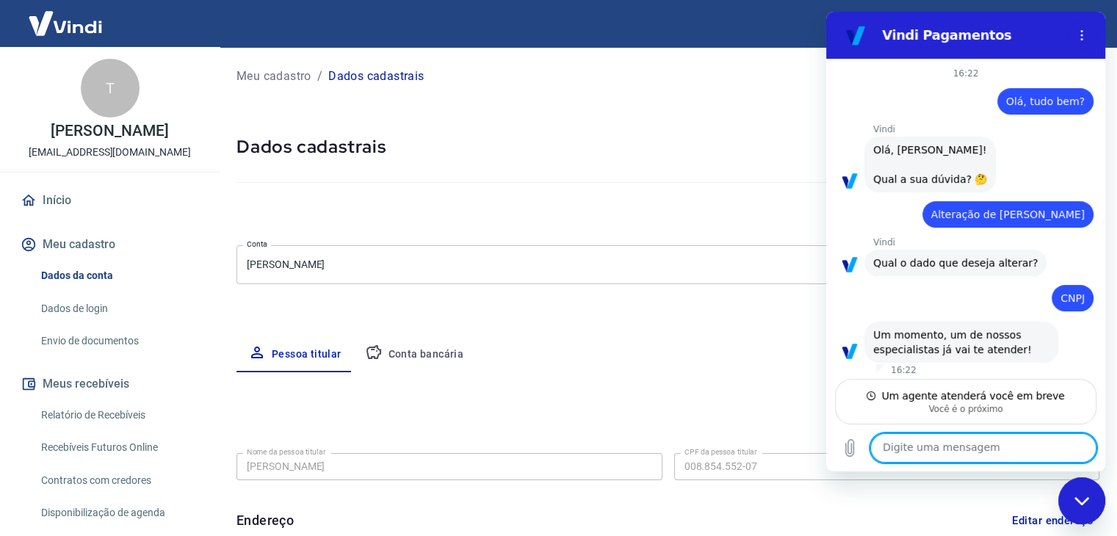
scroll to position [6, 0]
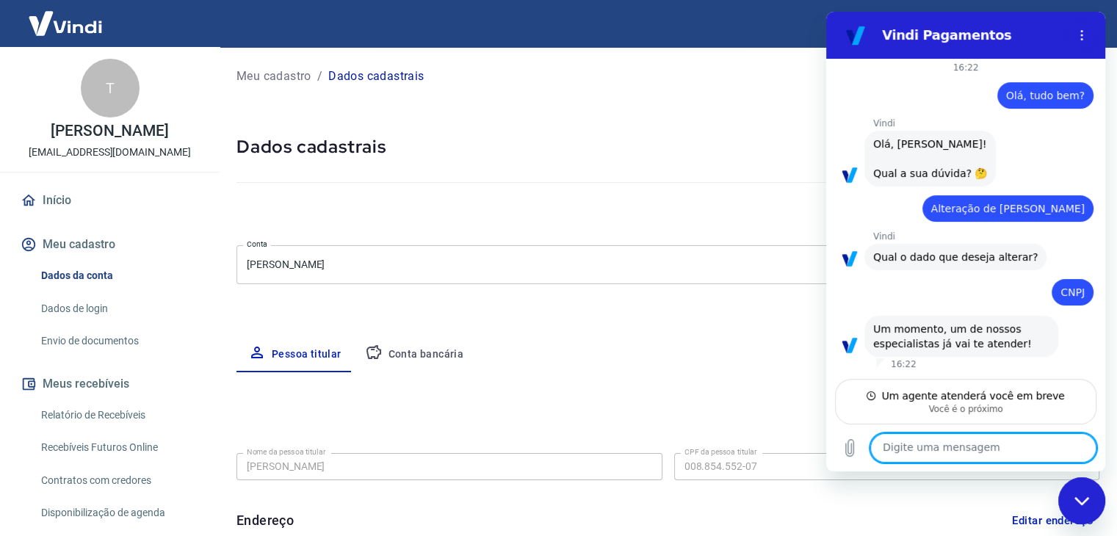
click at [982, 447] on textarea at bounding box center [983, 447] width 226 height 29
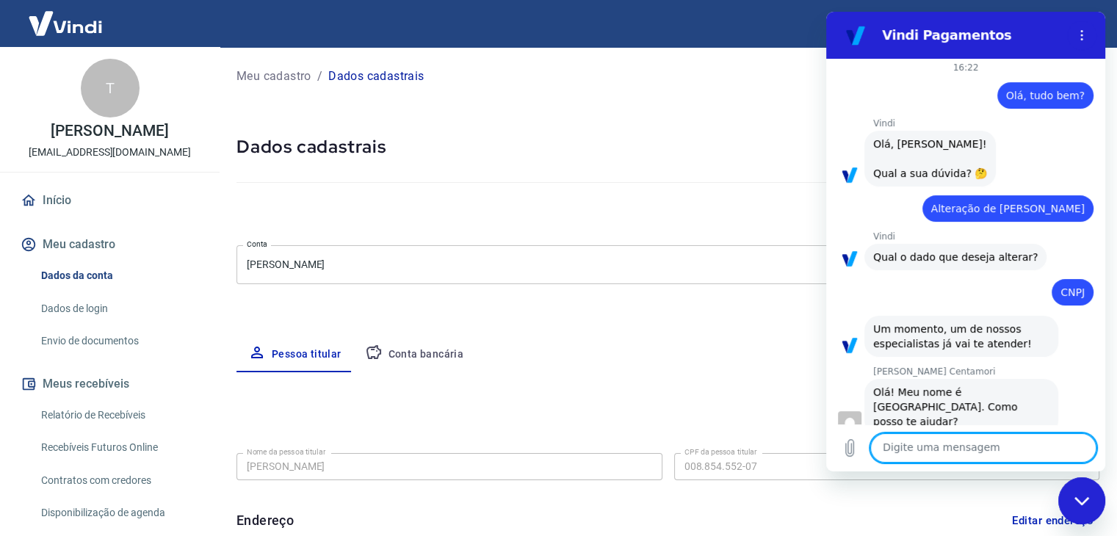
scroll to position [18, 0]
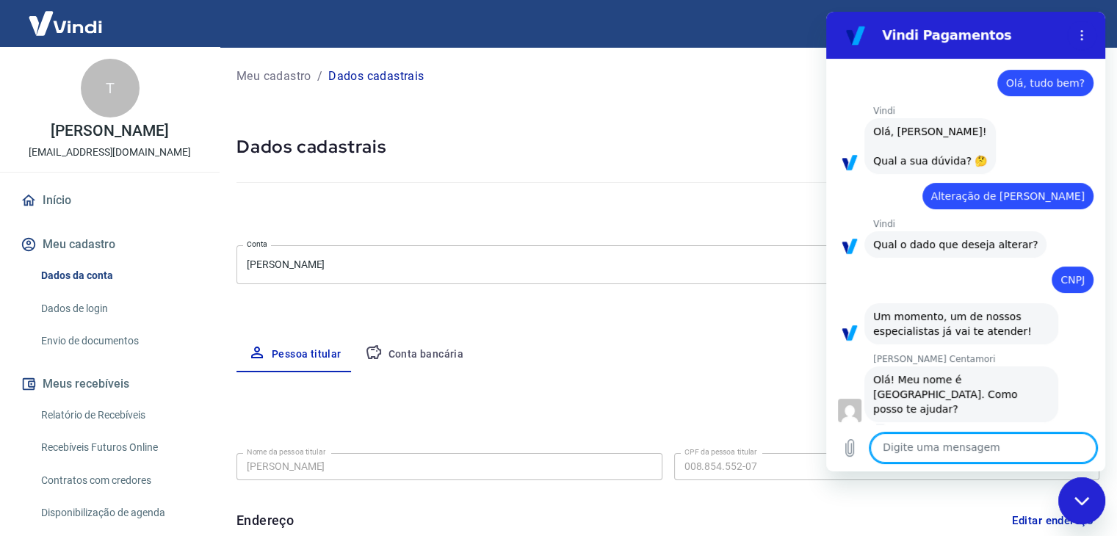
type textarea "x"
type textarea "O"
type textarea "x"
type textarea "Ol"
type textarea "x"
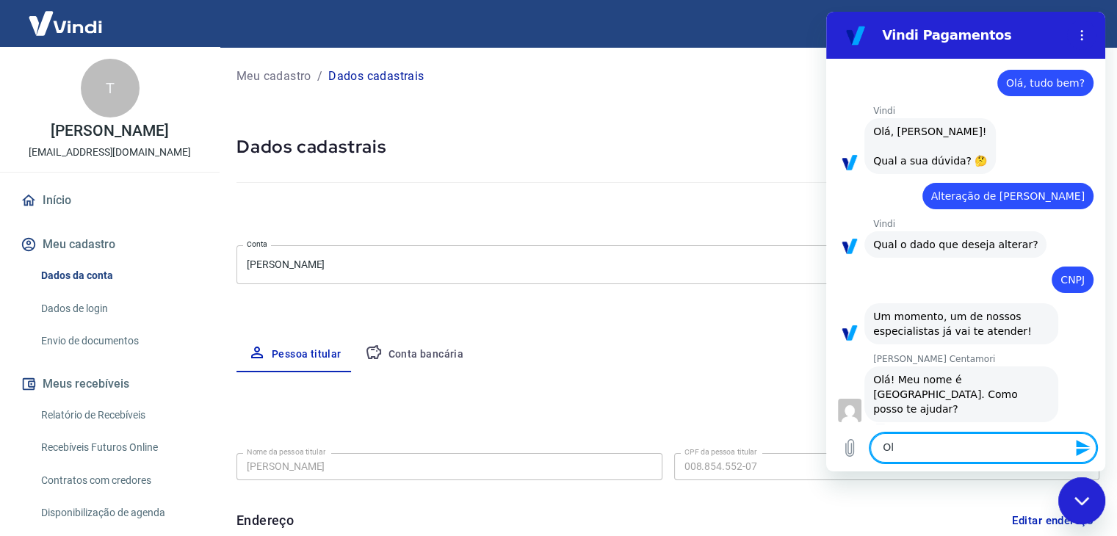
type textarea "Olá"
type textarea "x"
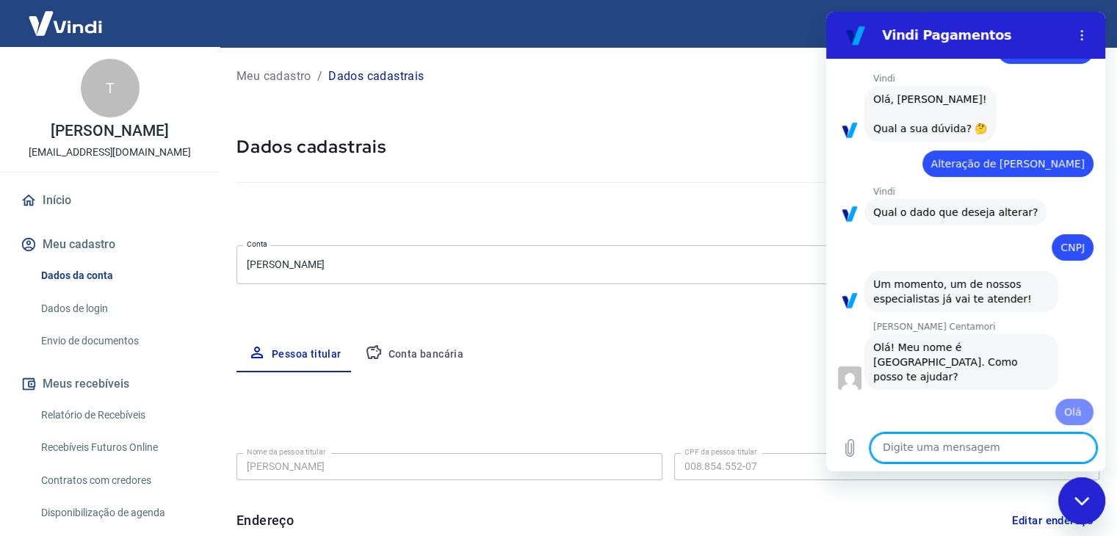
scroll to position [54, 0]
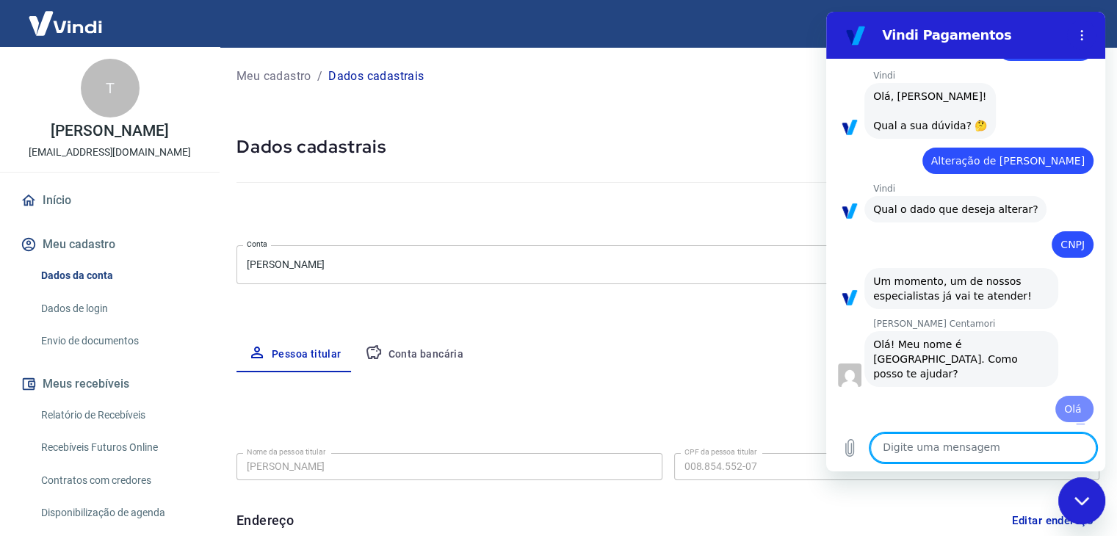
type textarea "x"
type textarea "N"
type textarea "x"
type textarea "No"
type textarea "x"
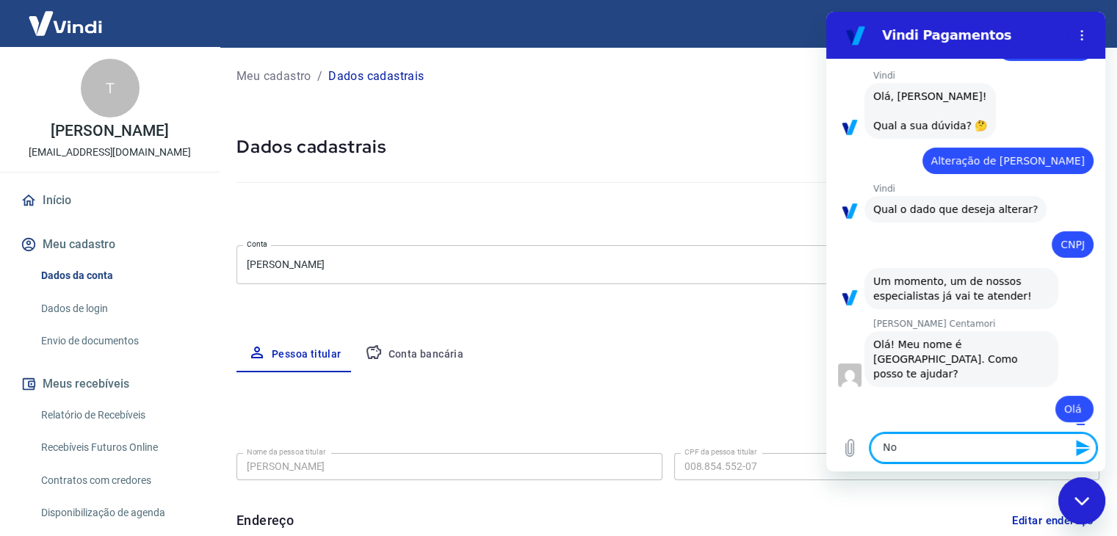
type textarea "N"
type textarea "x"
type textarea "S"
type textarea "x"
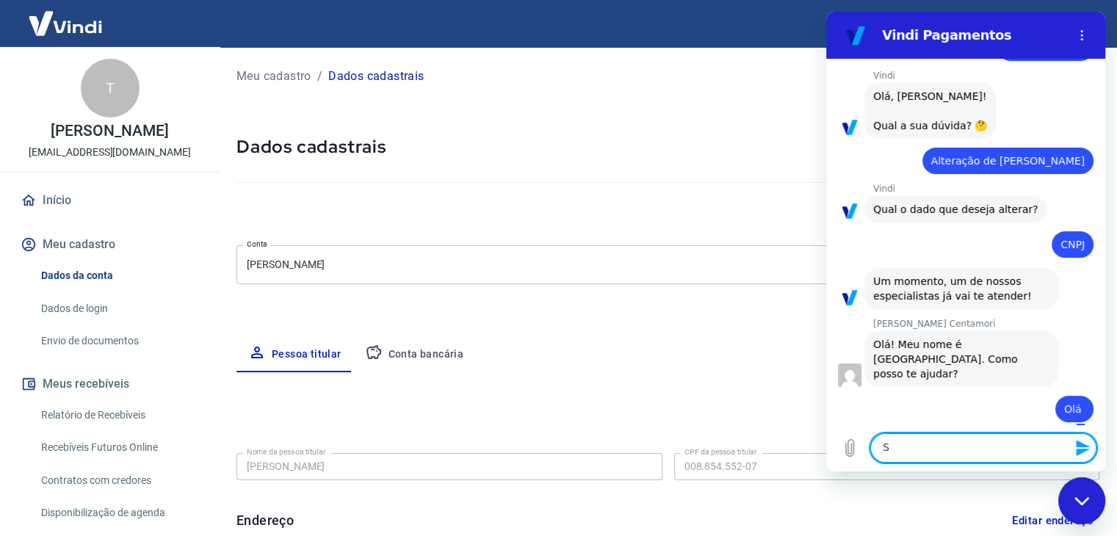
type textarea "So"
type textarea "x"
type textarea "Som"
type textarea "x"
type textarea "Somo"
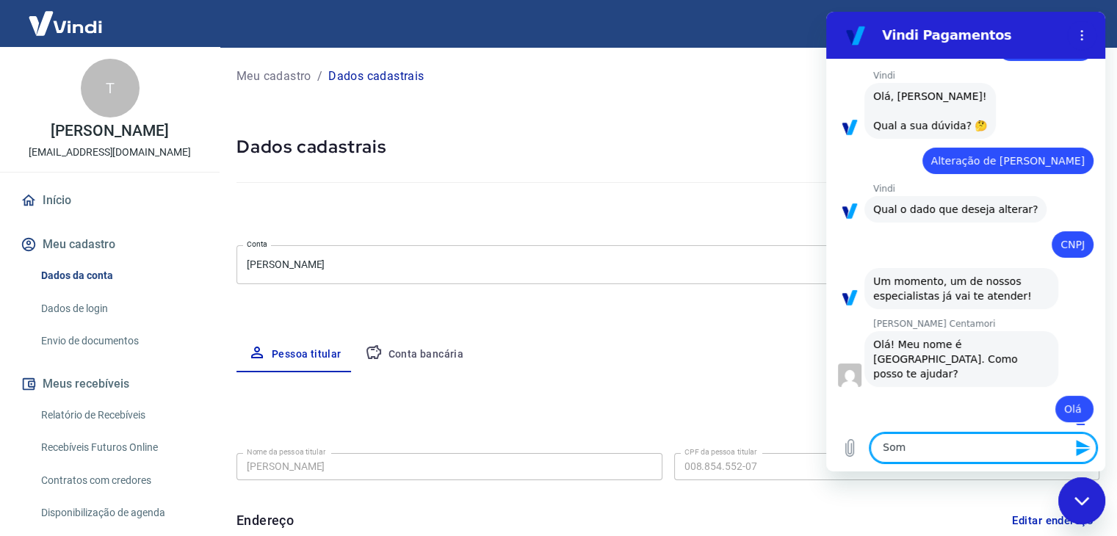
type textarea "x"
type textarea "Somos"
type textarea "x"
type textarea "Somos"
type textarea "x"
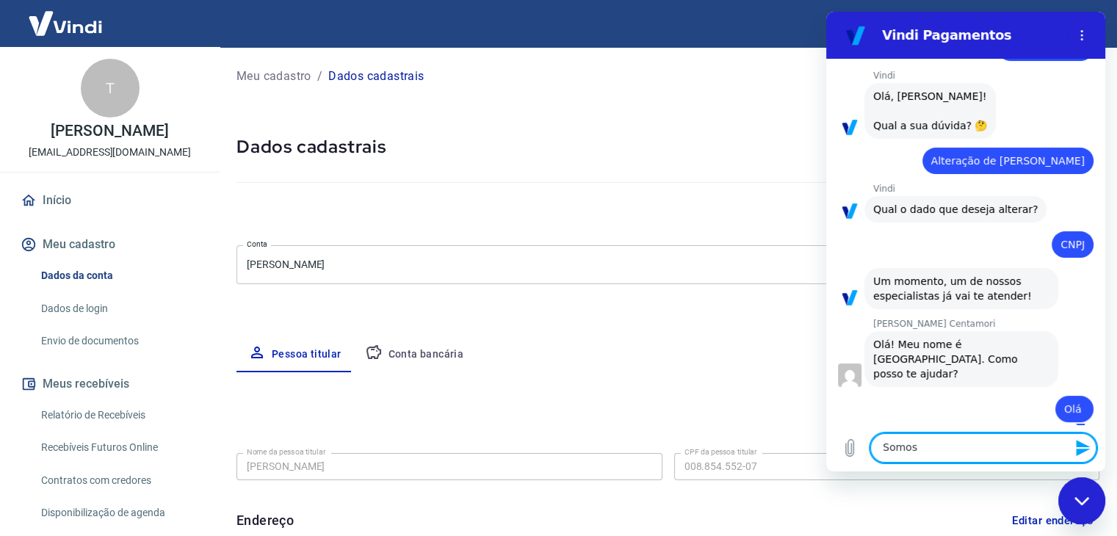
type textarea "Somos a"
type textarea "x"
type textarea "Somos a"
type textarea "x"
type textarea "Somos a a"
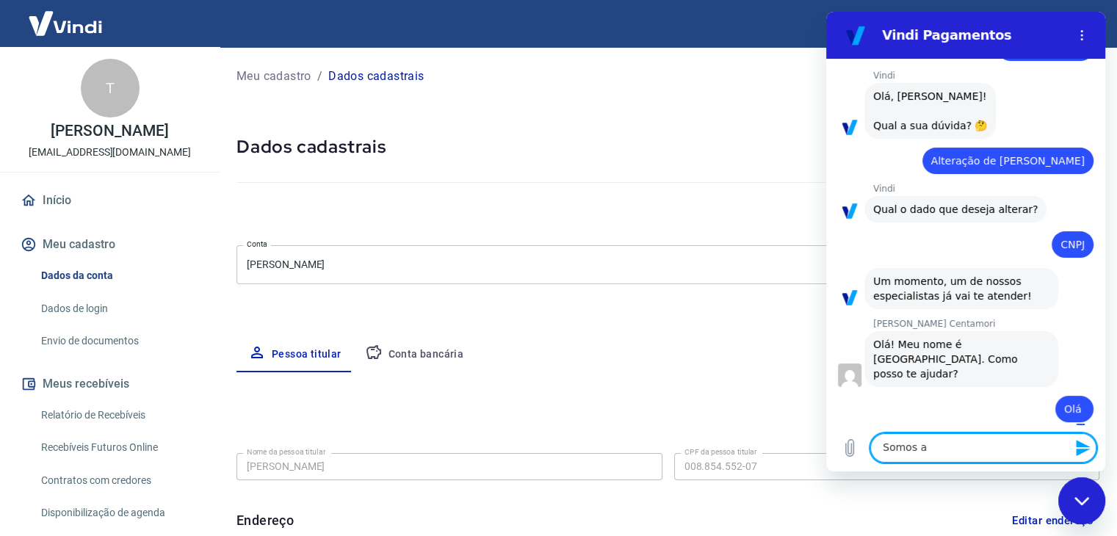
type textarea "x"
type textarea "Somos a ag"
type textarea "x"
type textarea "Somos a agê"
type textarea "x"
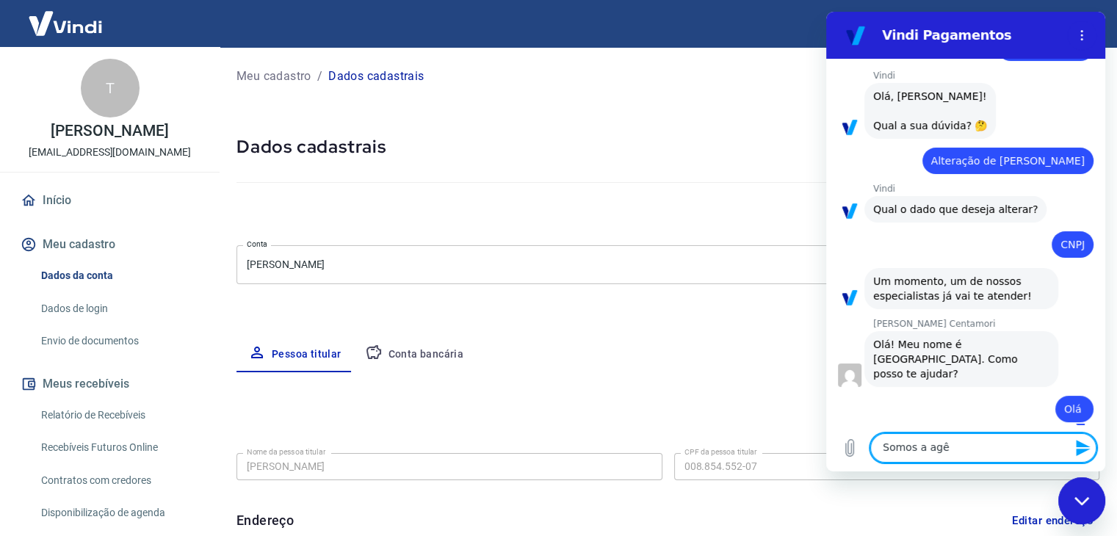
type textarea "Somos a agên"
type textarea "x"
type textarea "Somos a agênc"
type textarea "x"
type textarea "Somos a agênci"
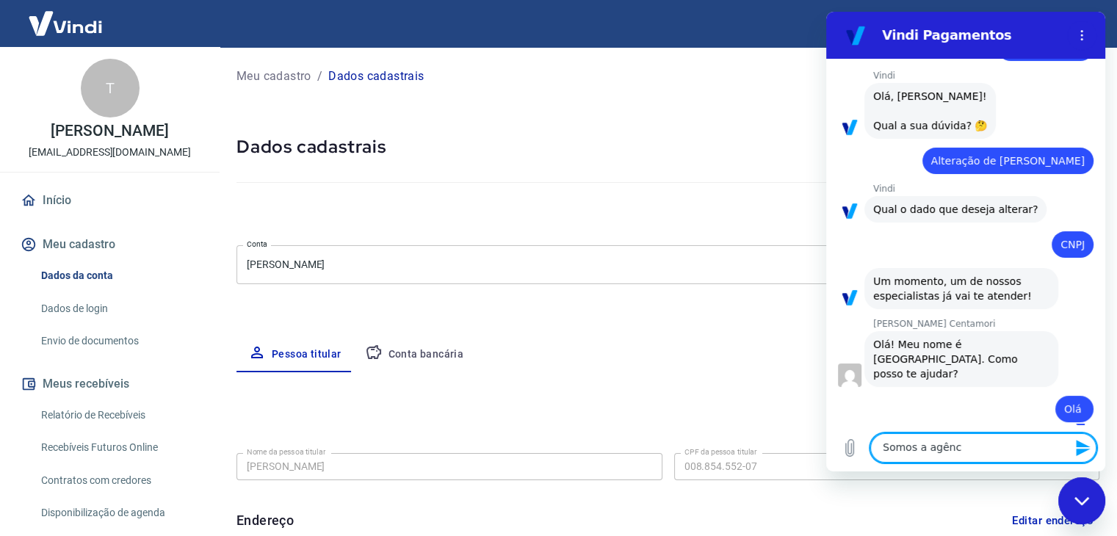
type textarea "x"
type textarea "Somos a agência"
type textarea "x"
type textarea "Somos a agência"
type textarea "x"
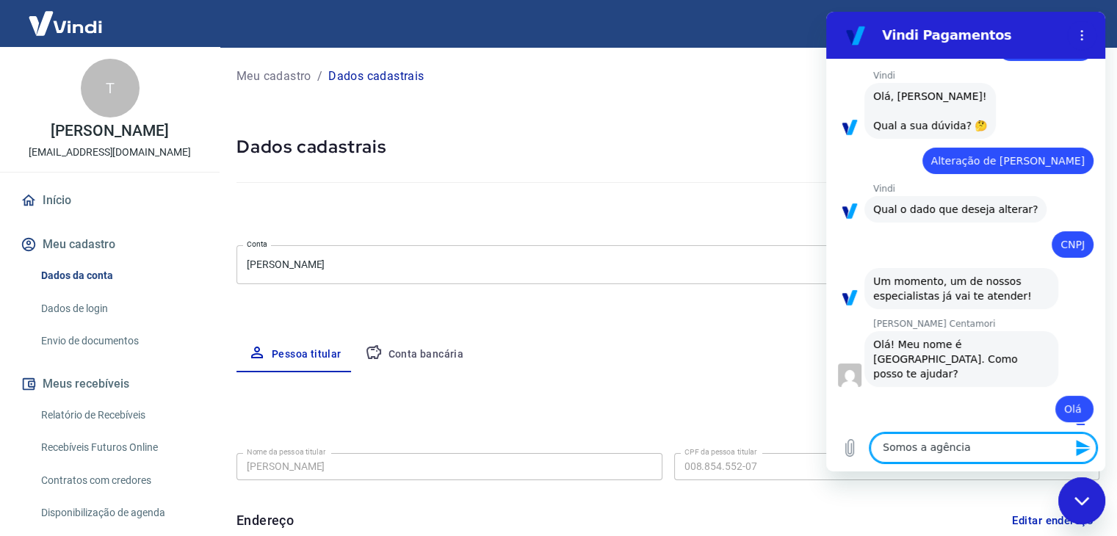
type textarea "Somos a agência q"
type textarea "x"
type textarea "Somos a agência qu"
type textarea "x"
type textarea "Somos a agência que"
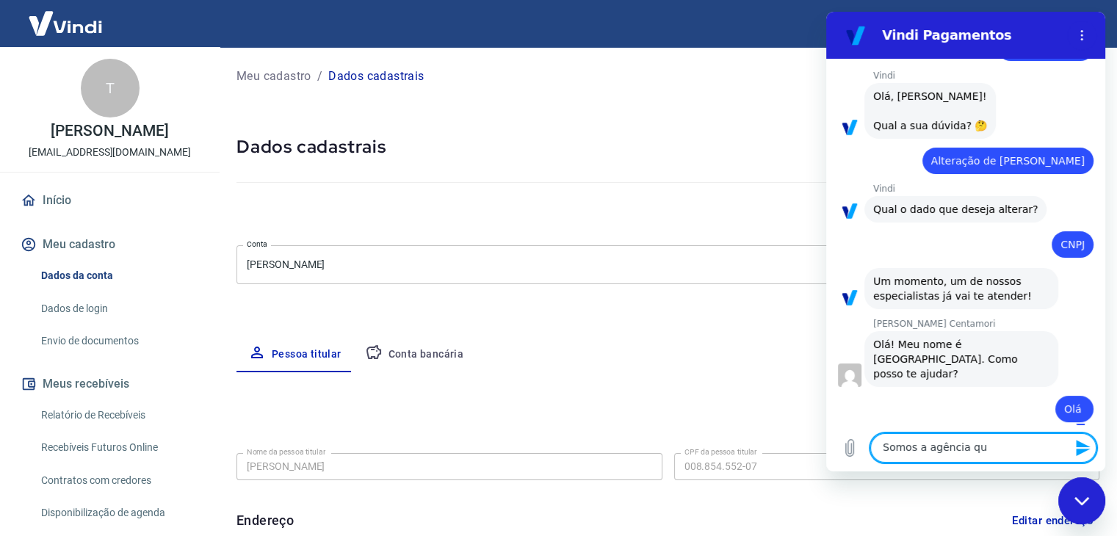
type textarea "x"
type textarea "Somos a agência que"
type textarea "x"
type textarea "Somos a agência que e"
type textarea "x"
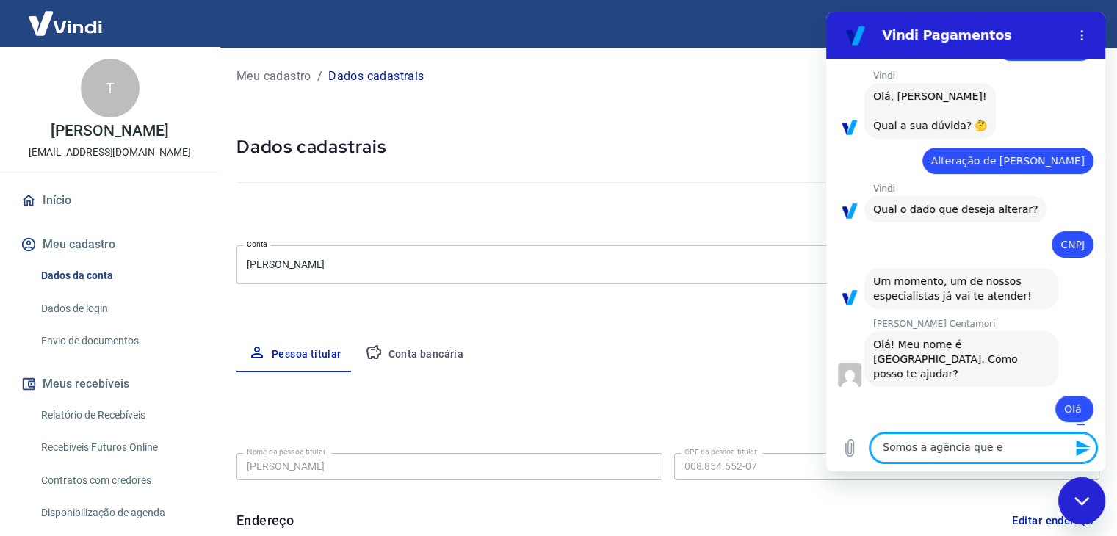
type textarea "Somos a agência que es"
type textarea "x"
type textarea "Somos a agência que est"
type textarea "x"
type textarea "Somos a agência que estp"
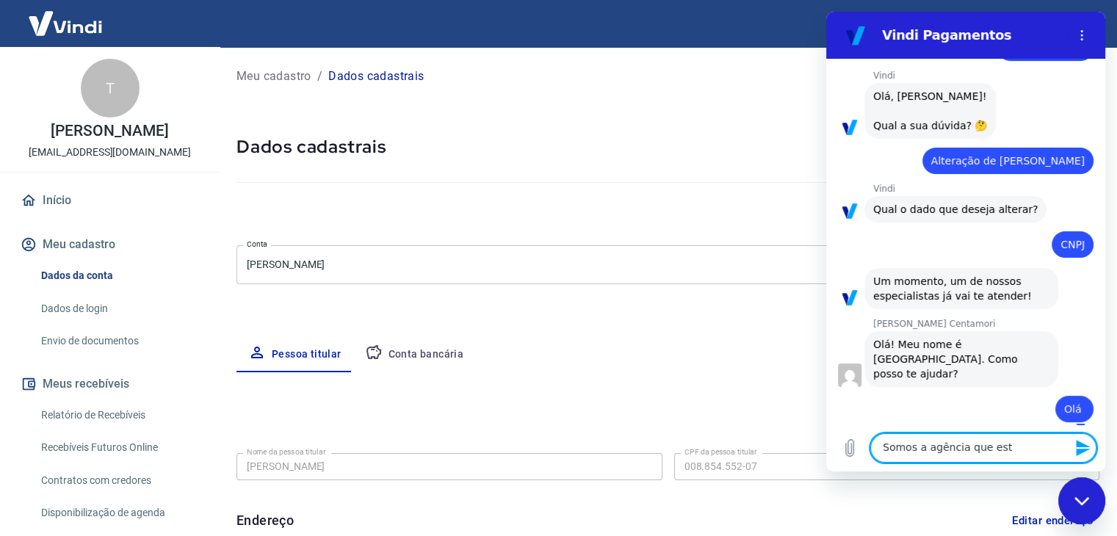
type textarea "x"
type textarea "Somos a agência que estpa"
type textarea "x"
type textarea "Somos a agência que estpa"
type textarea "x"
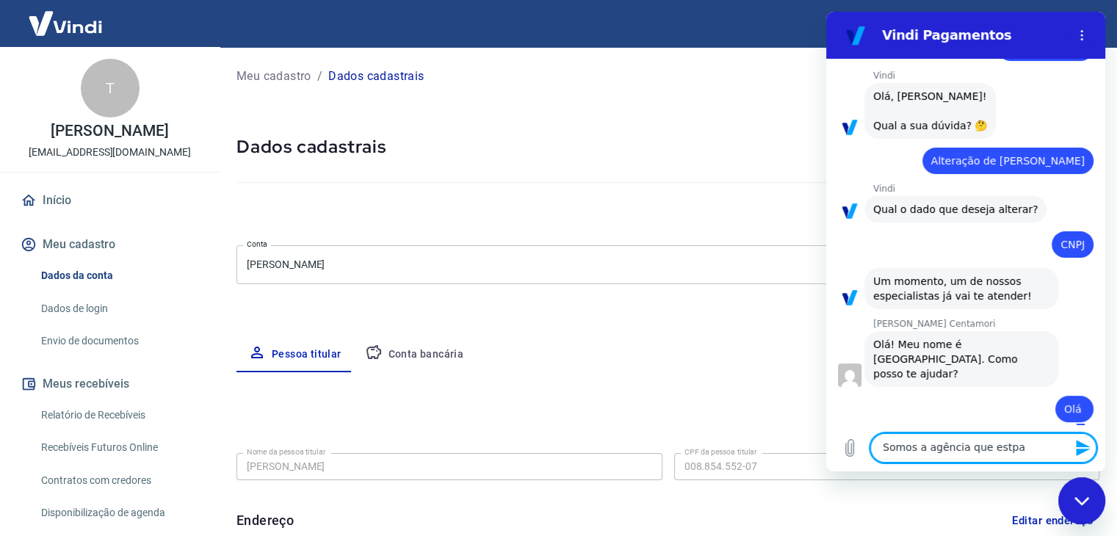
type textarea "Somos a agência que estpa"
type textarea "x"
type textarea "Somos a agência que estp"
type textarea "x"
type textarea "Somos a agência que est"
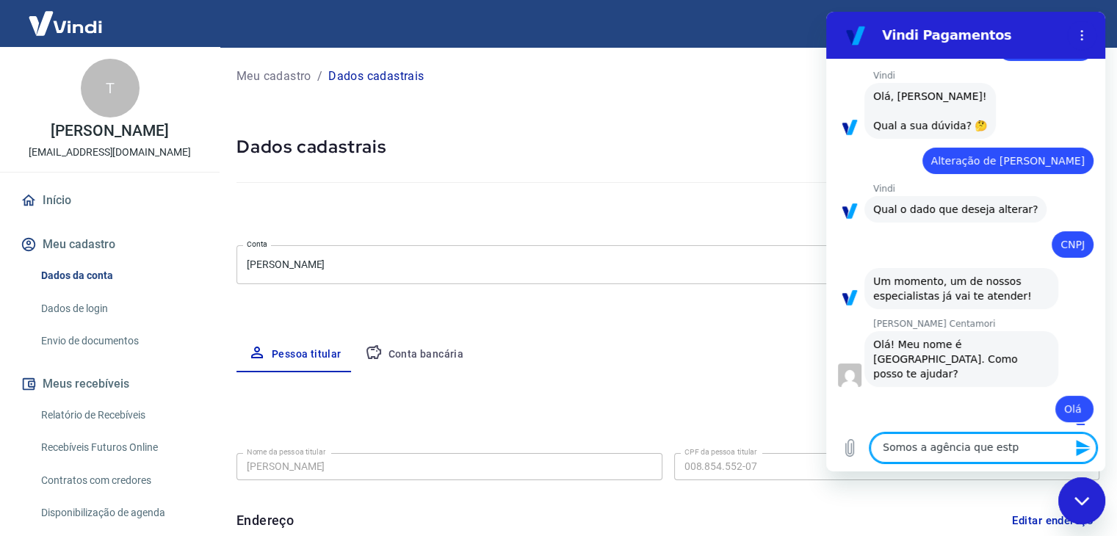
type textarea "x"
type textarea "Somos a agência que es"
type textarea "x"
type textarea "Somos a agência que e"
type textarea "x"
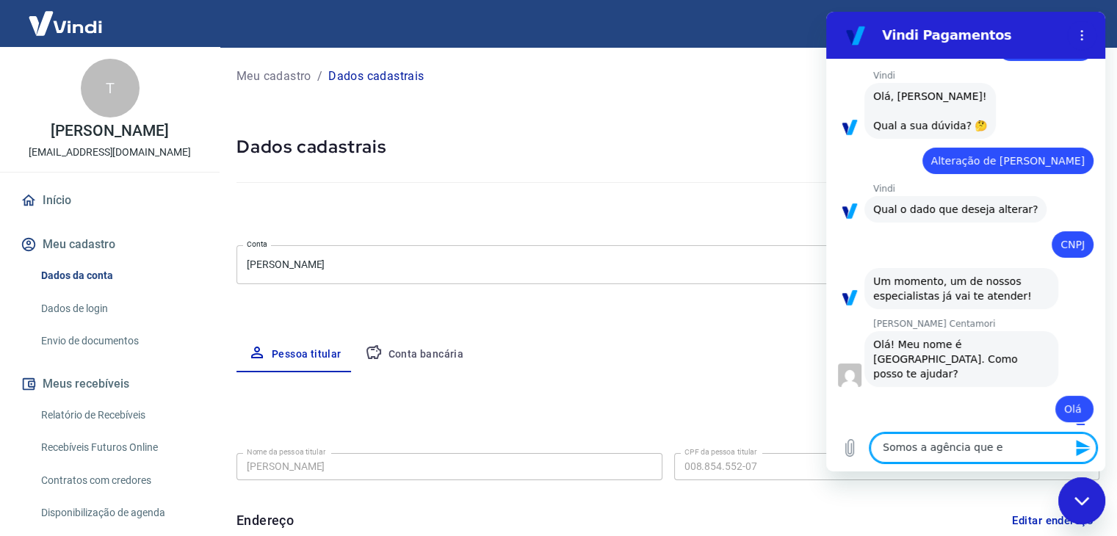
type textarea "Somos a agência que"
type textarea "x"
type textarea "Somos a agência que"
type textarea "x"
type textarea "Somos a agência qu"
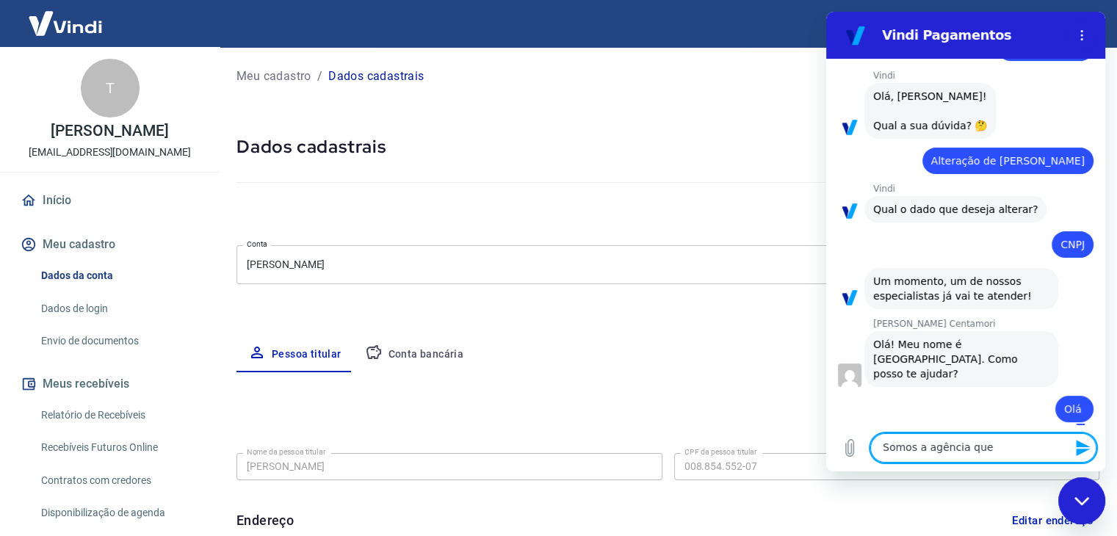
type textarea "x"
type textarea "Somos a agência q"
type textarea "x"
type textarea "Somos a agência"
type textarea "x"
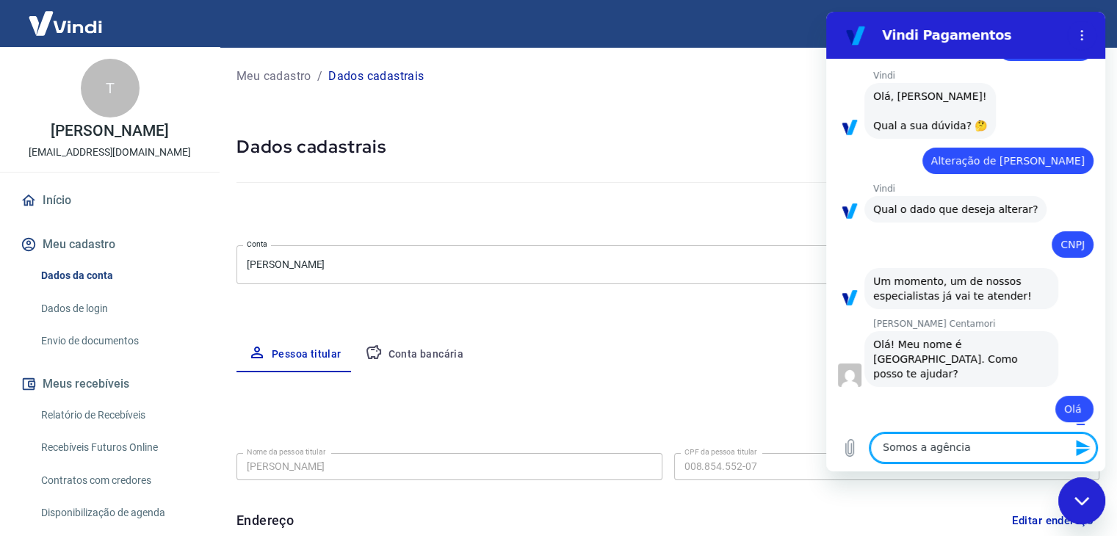
type textarea "Somos a agência"
type textarea "x"
type textarea "Somos a agênci"
type textarea "x"
type textarea "Somos a agênc"
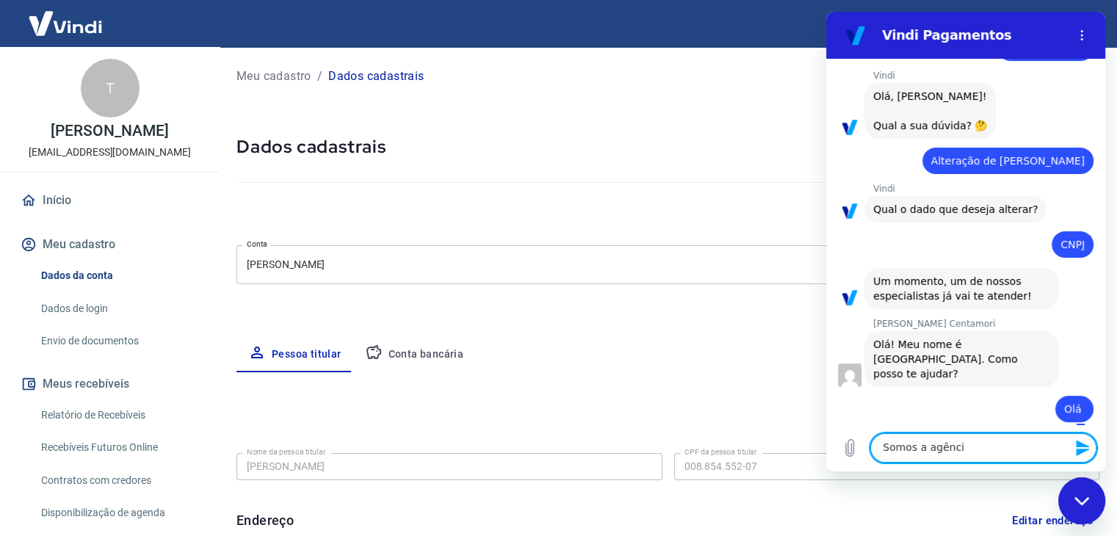
type textarea "x"
type textarea "Somos a agên"
type textarea "x"
type textarea "Somos a agê"
type textarea "x"
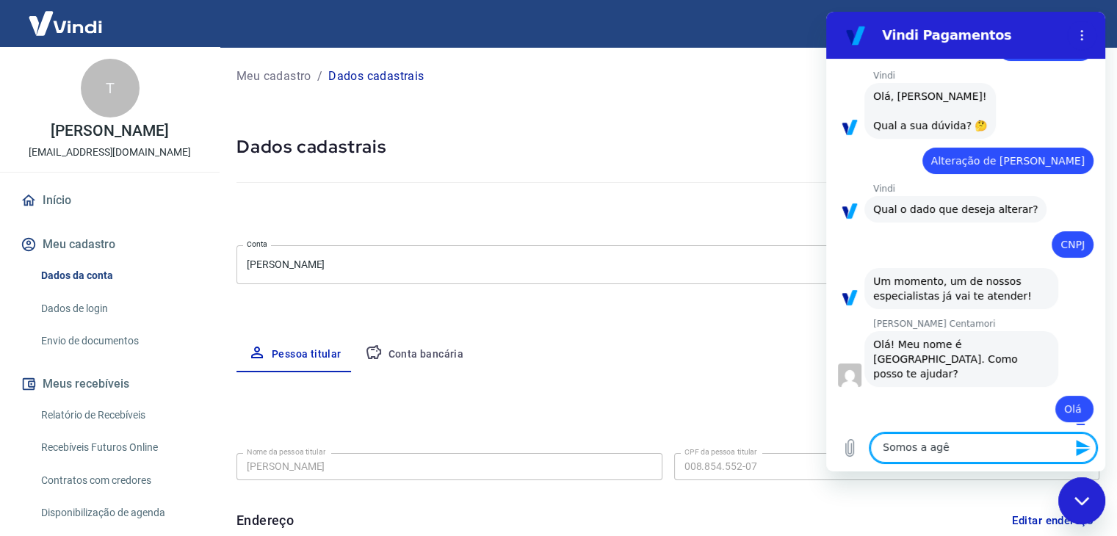
type textarea "Somos a ag"
type textarea "x"
type textarea "Somos a a"
type textarea "x"
type textarea "Somos a"
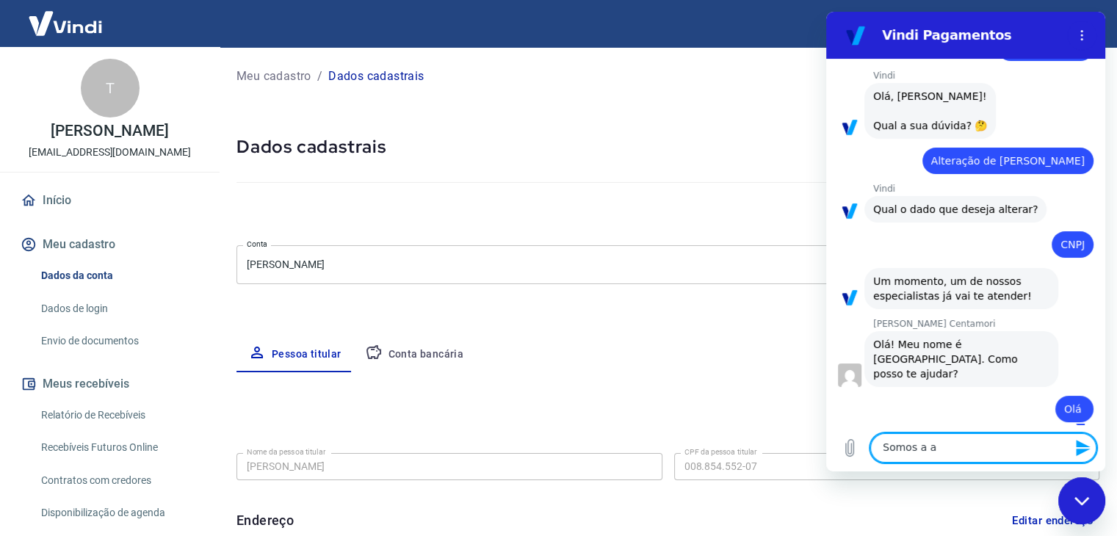
type textarea "x"
type textarea "Somos a"
type textarea "x"
type textarea "Somos"
type textarea "x"
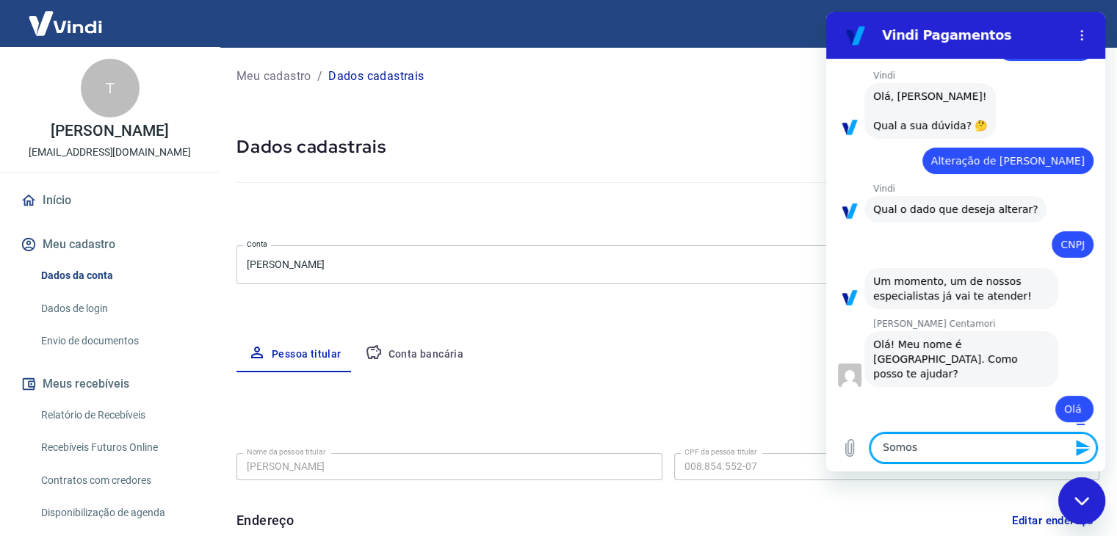
type textarea "Somos"
type textarea "x"
type textarea "Somo"
type textarea "x"
type textarea "Som"
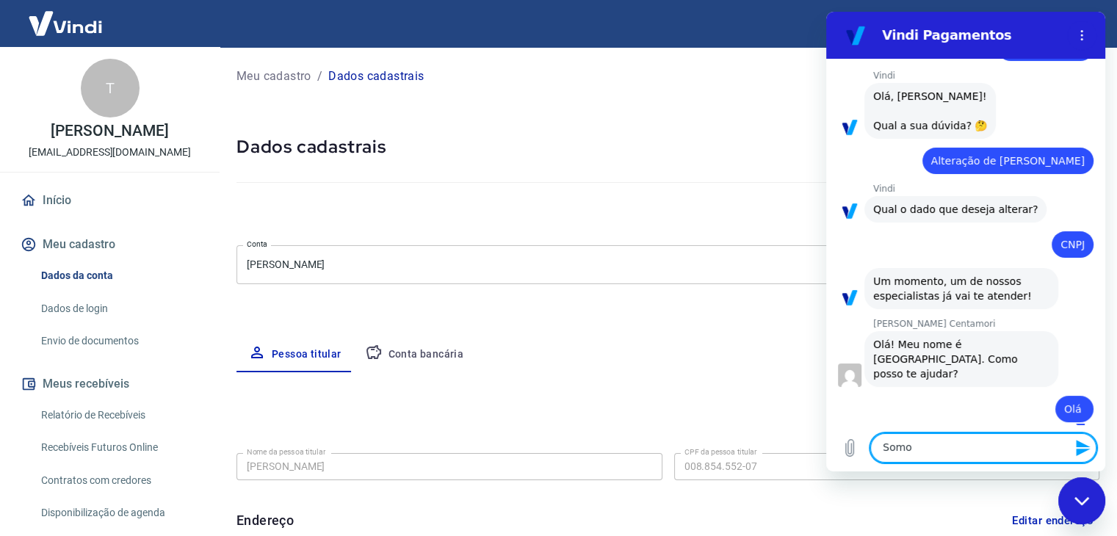
type textarea "x"
type textarea "So"
type textarea "x"
type textarea "S"
type textarea "x"
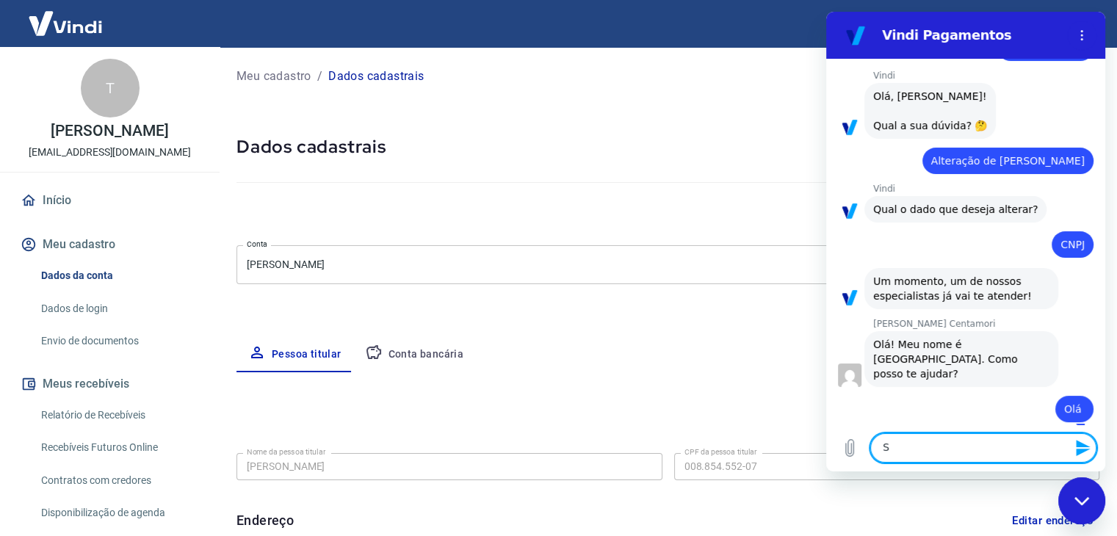
type textarea "x"
type textarea "Q"
type textarea "x"
type textarea "Qu"
type textarea "x"
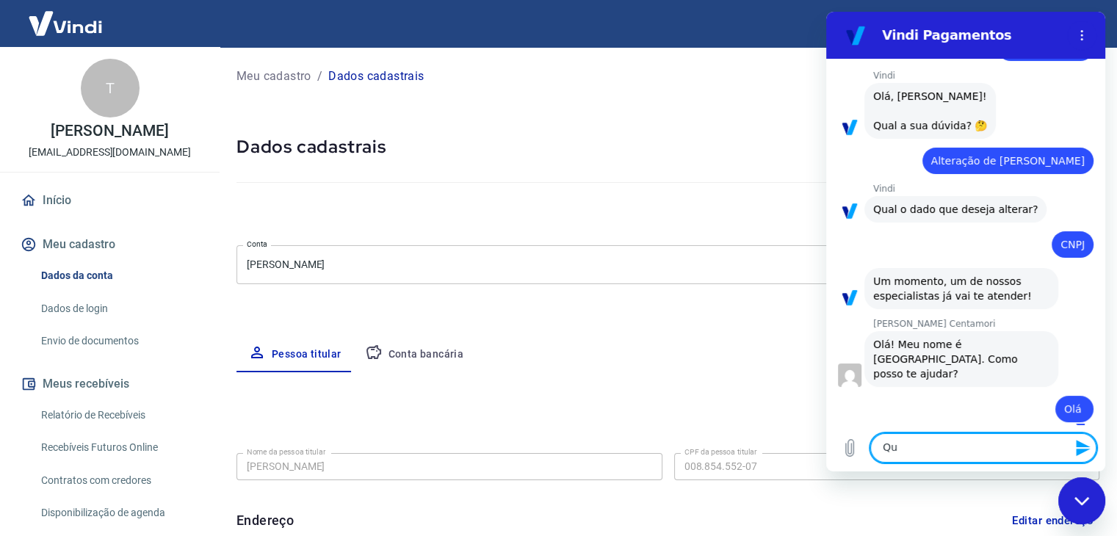
type textarea "Qua"
type textarea "x"
type textarea "Quan"
type textarea "x"
type textarea "Quand"
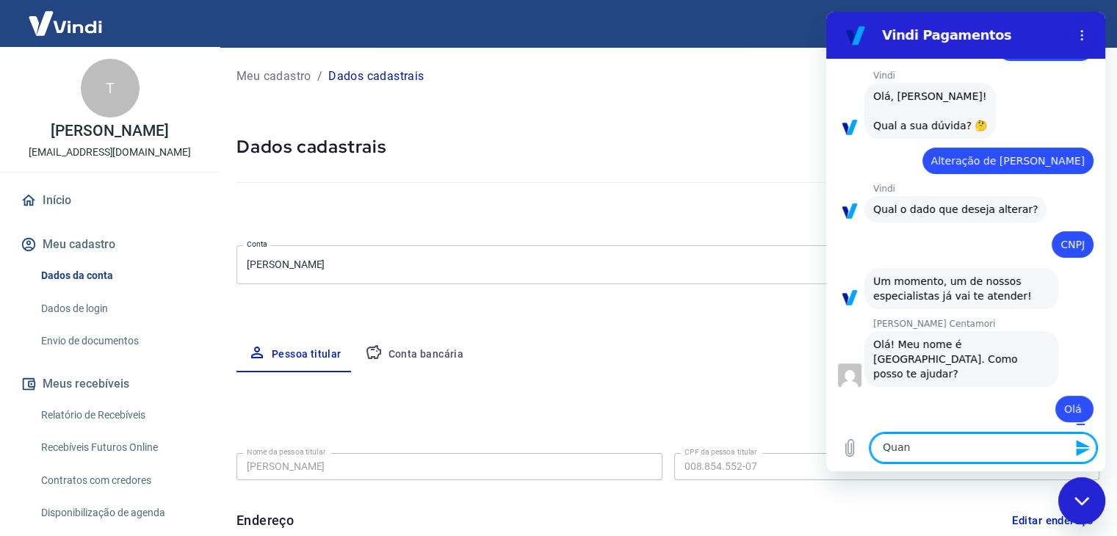
type textarea "x"
type textarea "Quando"
type textarea "x"
type textarea "Quando"
type textarea "x"
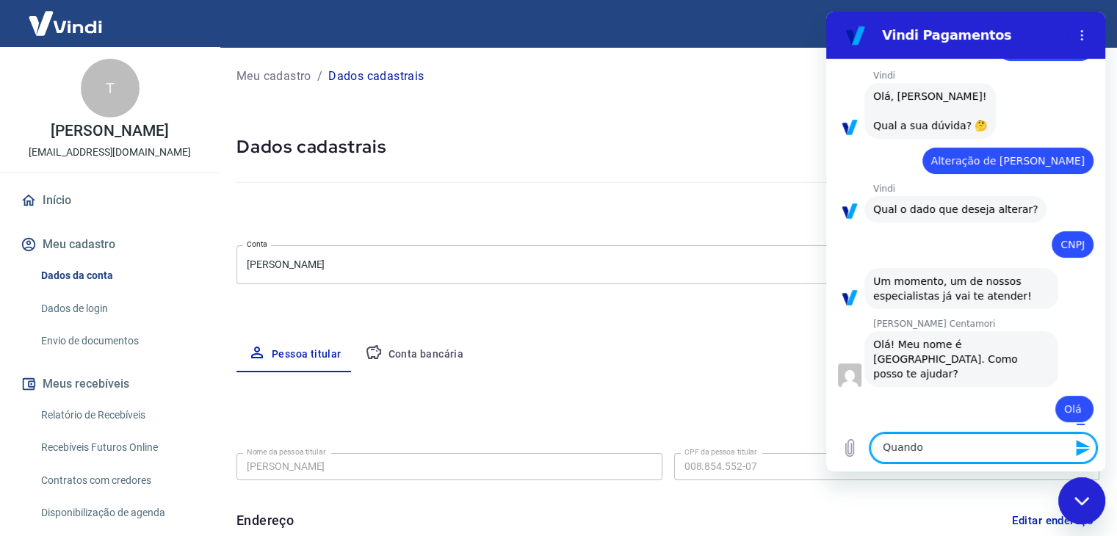
type textarea "Quando a"
type textarea "x"
type textarea "Quando ab"
type textarea "x"
type textarea "Quando abr"
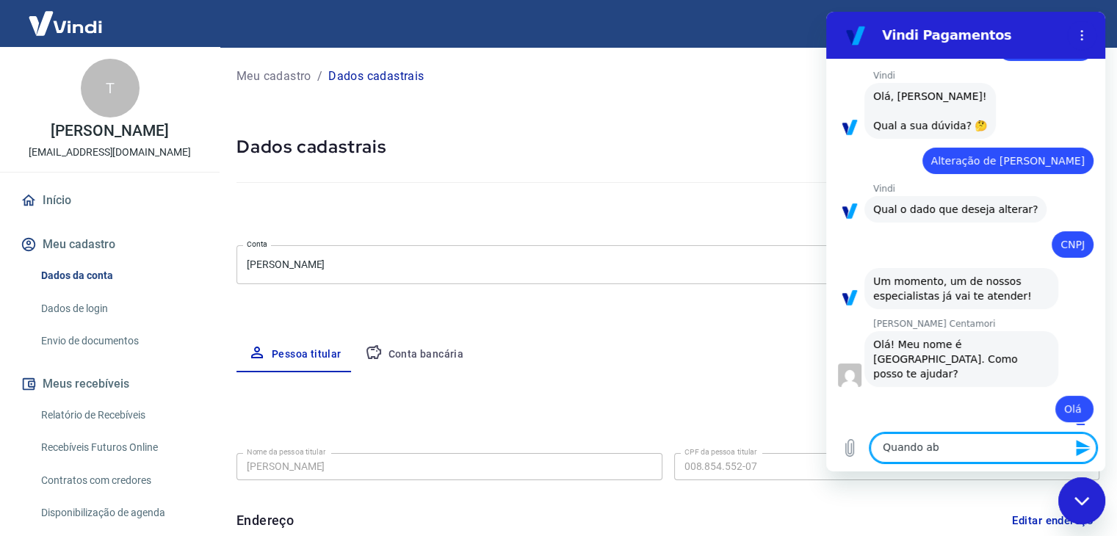
type textarea "x"
type textarea "Quando abri"
type textarea "x"
type textarea "Quando abrim"
type textarea "x"
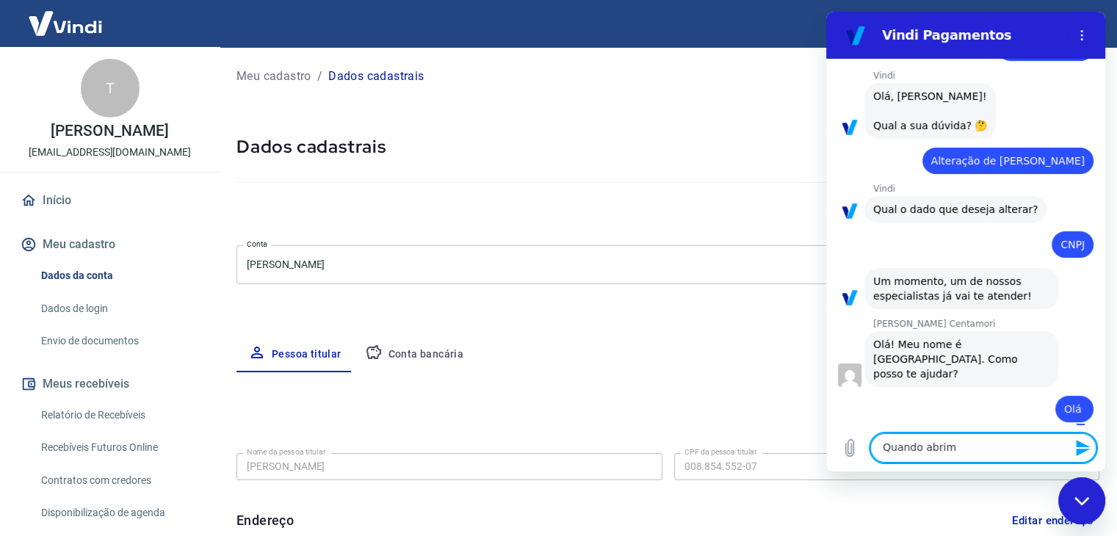
type textarea "Quando abrimo"
type textarea "x"
type textarea "Quando abrimos"
type textarea "x"
type textarea "Quando abrimos"
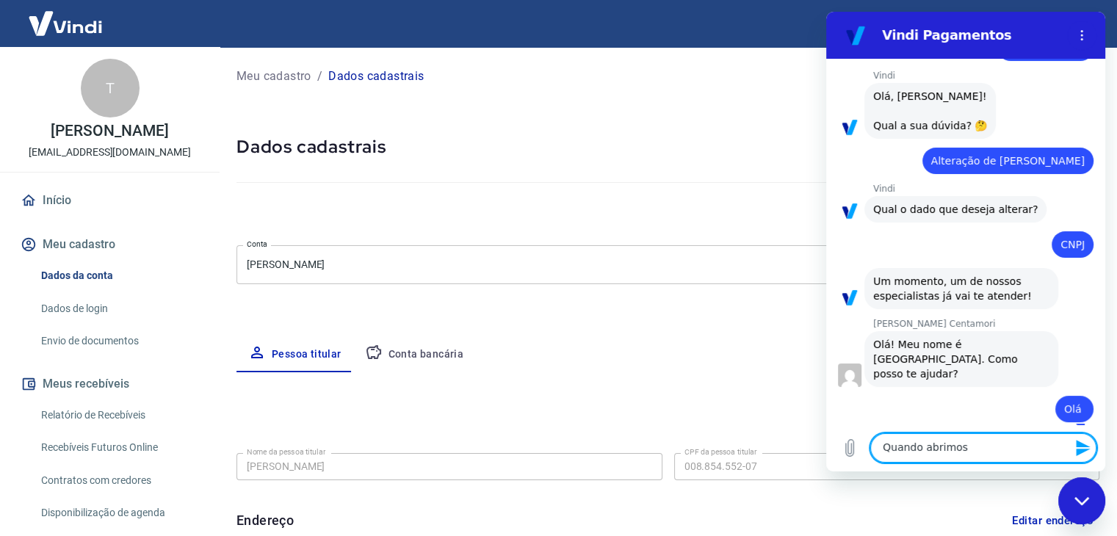
type textarea "x"
type textarea "Quando abrimos n"
type textarea "x"
type textarea "Quando abrimos no"
type textarea "x"
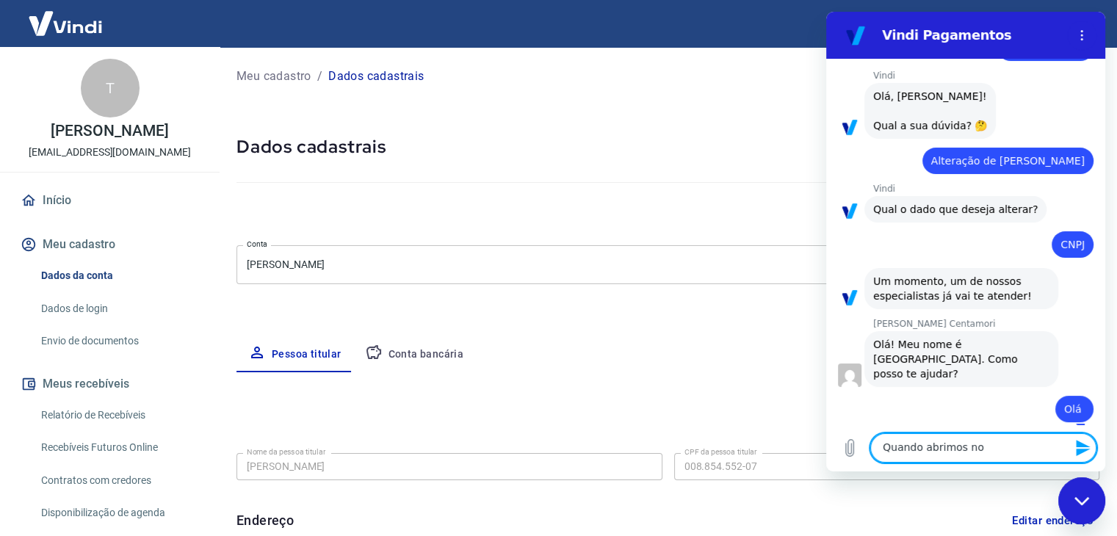
type textarea "Quando abrimos nos"
type textarea "x"
type textarea "Quando abrimos noss"
type textarea "x"
type textarea "Quando abrimos nossa"
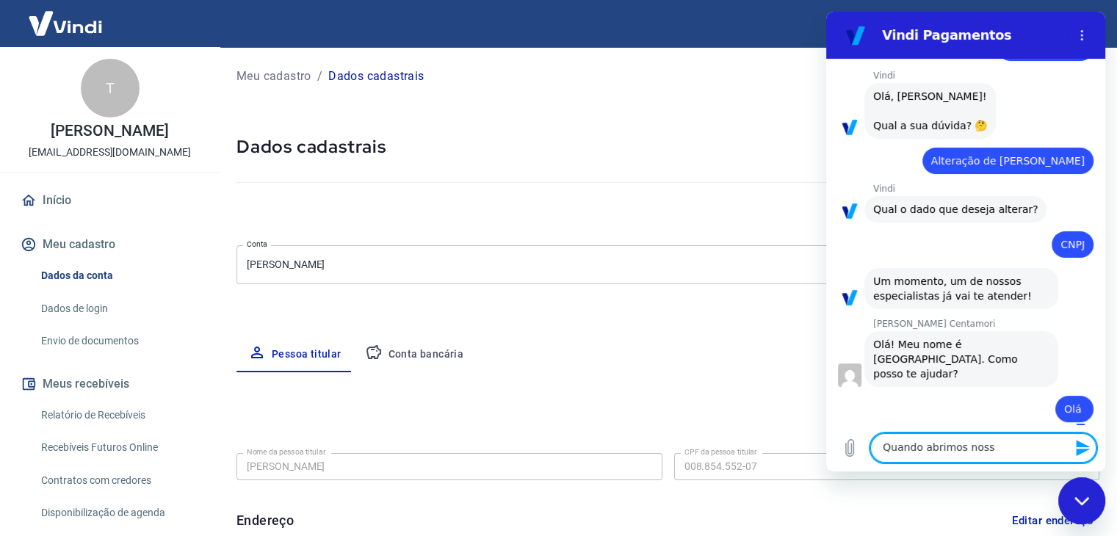
type textarea "x"
type textarea "Quando abrimos nossa"
type textarea "x"
type textarea "Quando abrimos nossa c"
type textarea "x"
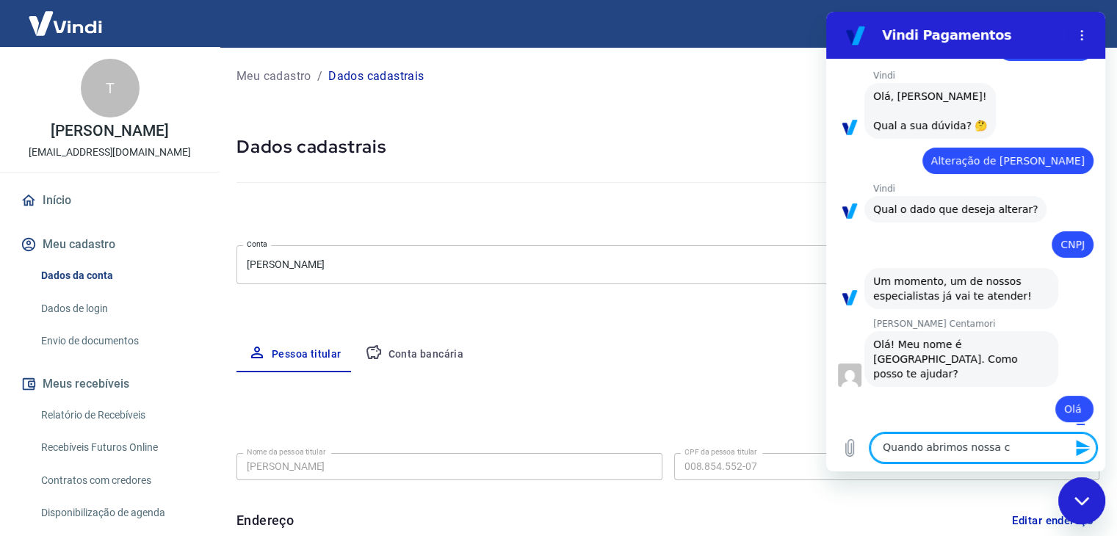
type textarea "Quando abrimos nossa co"
type textarea "x"
type textarea "Quando abrimos nossa con"
type textarea "x"
type textarea "Quando abrimos nossa cont"
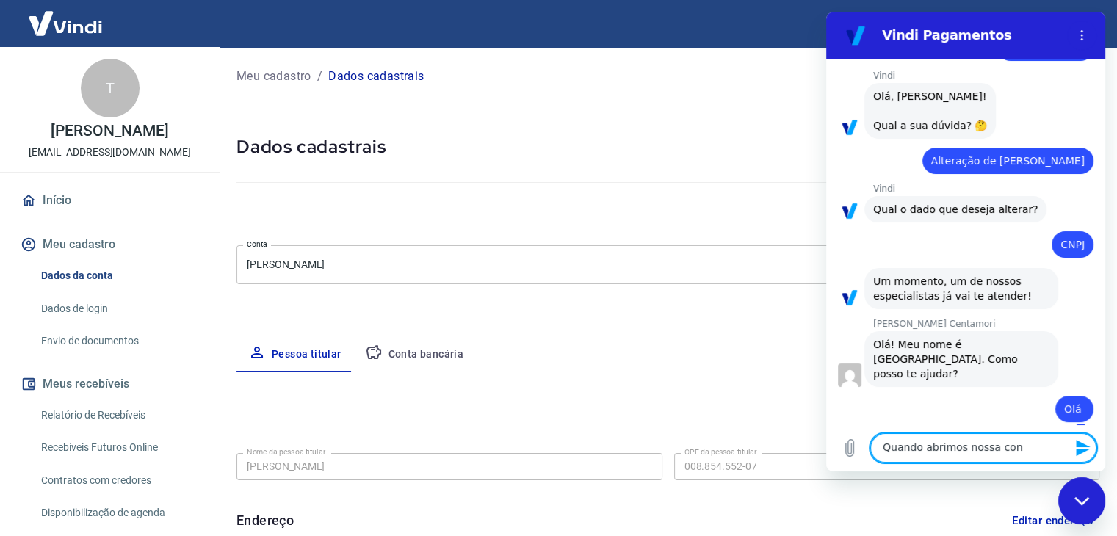
type textarea "x"
type textarea "Quando abrimos nossa conta"
type textarea "x"
type textarea "Quando abrimos nossa conta,"
type textarea "x"
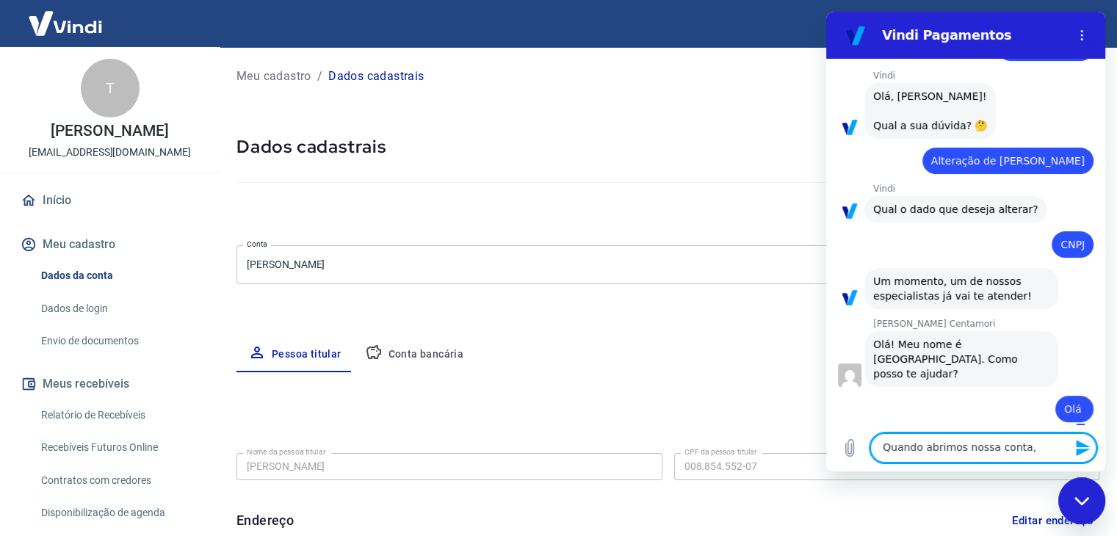
type textarea "Quando abrimos nossa conta,"
type textarea "x"
type textarea "Quando abrimos nossa conta, e"
type textarea "x"
type textarea "Quando abrimos nossa conta, er"
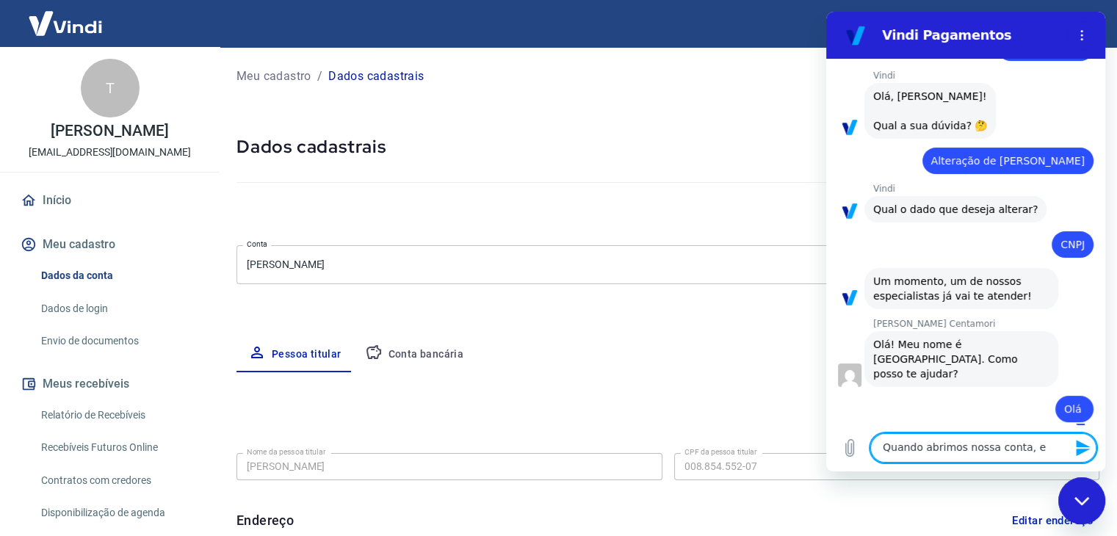
type textarea "x"
type textarea "Quando abrimos nossa conta, err"
type textarea "x"
type textarea "Quando abrimos nossa conta, erra"
type textarea "x"
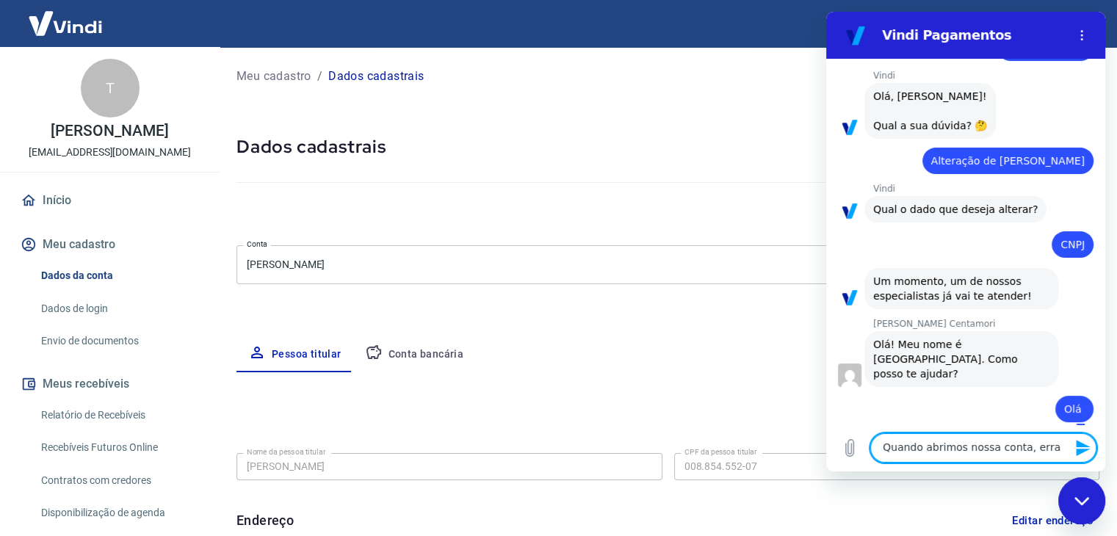
type textarea "Quando abrimos nossa conta, erram"
type textarea "x"
type textarea "Quando abrimos nossa conta, erramo"
type textarea "x"
type textarea "Quando abrimos nossa conta, erramos"
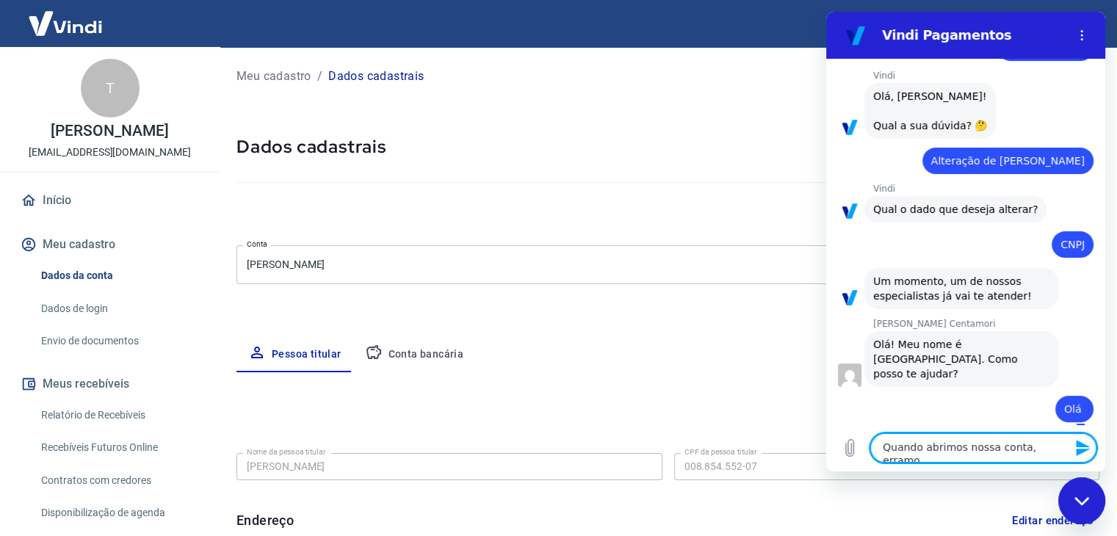
type textarea "x"
type textarea "Quando abrimos nossa conta, erramos"
type textarea "x"
type textarea "Quando abrimos nossa conta, erramos e"
type textarea "x"
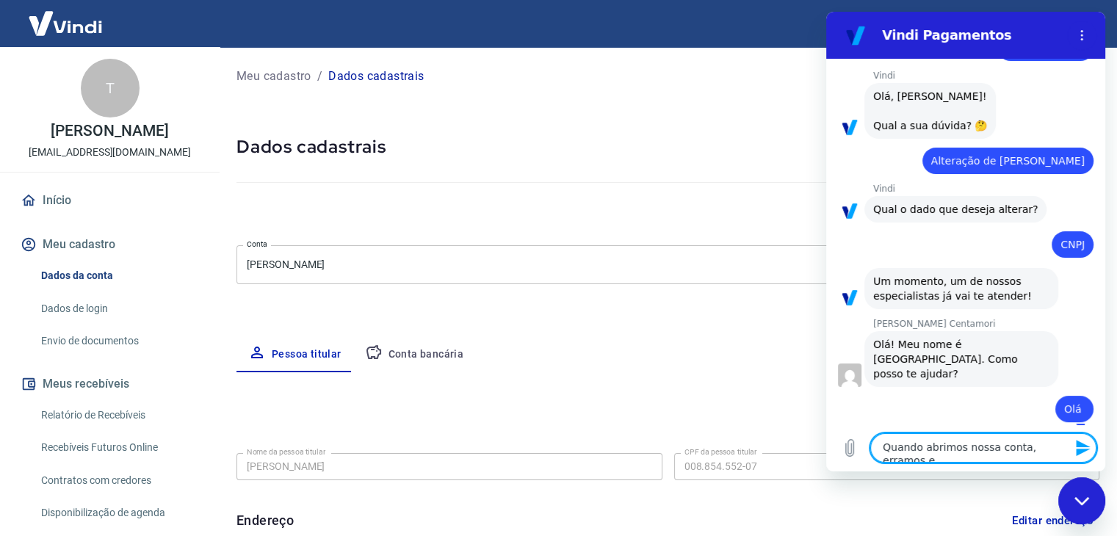
type textarea "Quando abrimos nossa conta, erramos em"
type textarea "x"
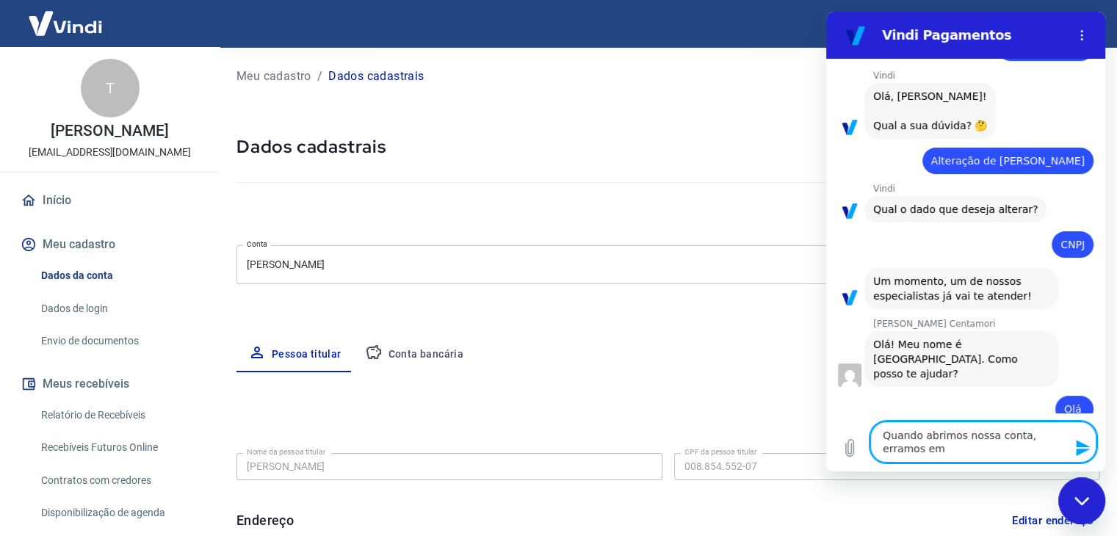
type textarea "Quando abrimos nossa conta, erramos em"
type textarea "x"
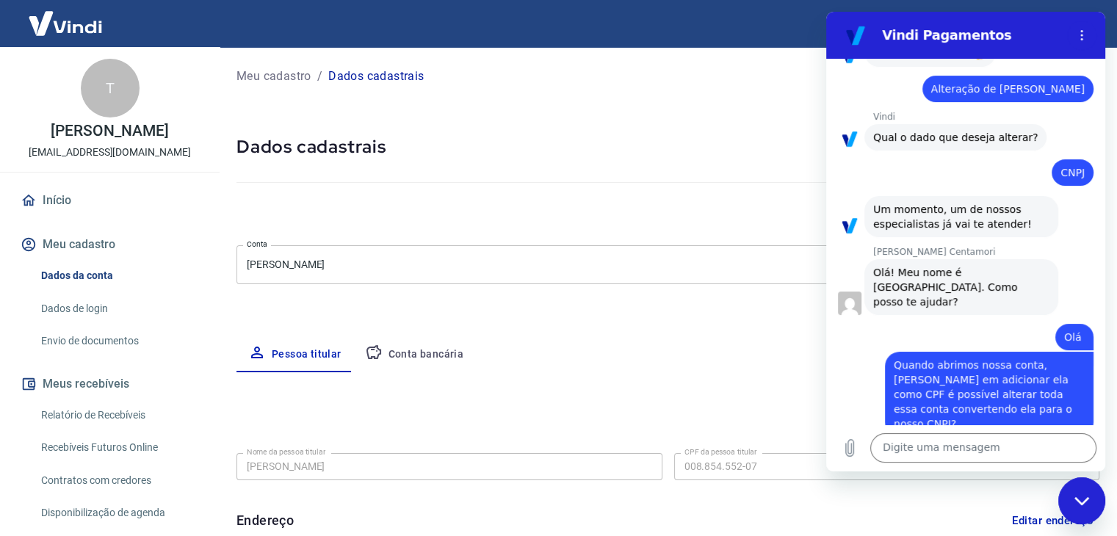
scroll to position [174, 0]
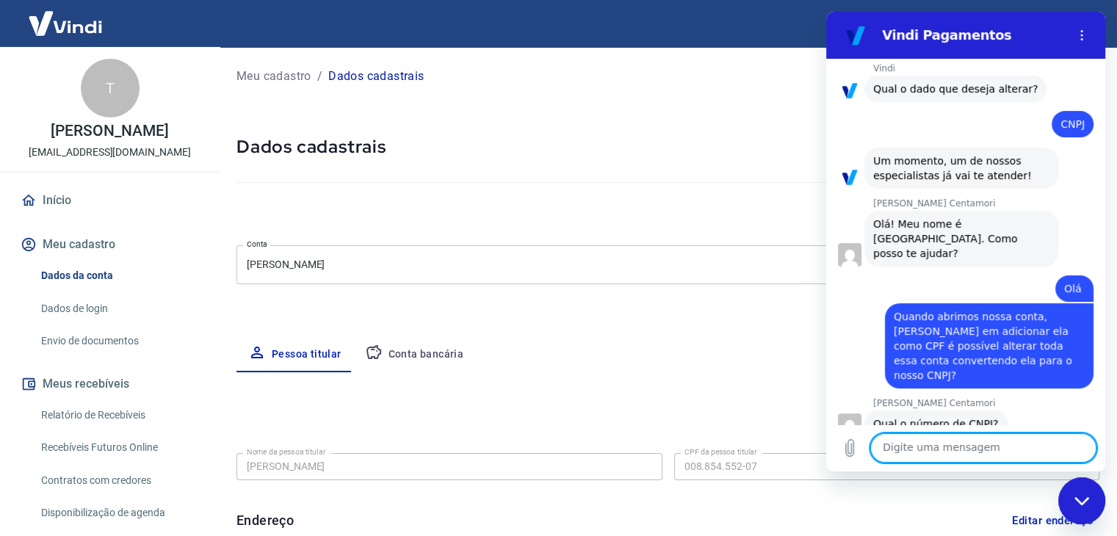
paste textarea "54.029.169/0001-01"
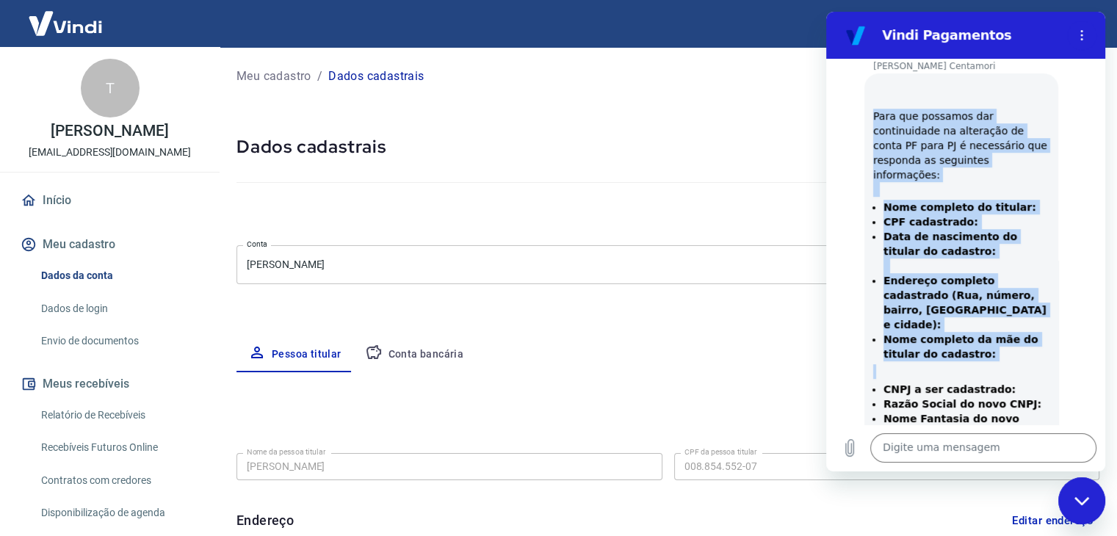
scroll to position [620, 0]
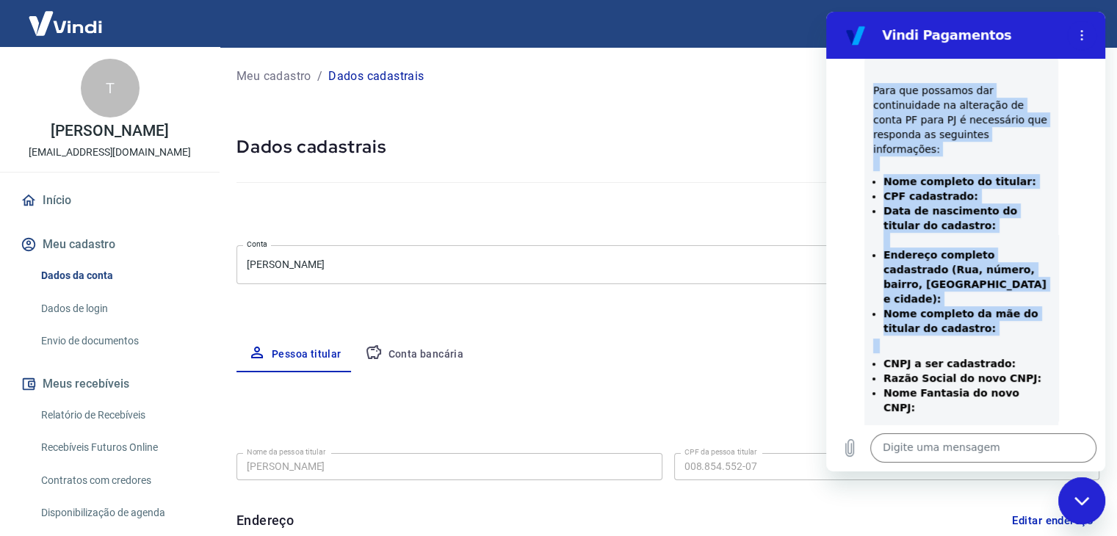
drag, startPoint x: 874, startPoint y: 128, endPoint x: 1022, endPoint y: 353, distance: 269.9
click at [1022, 353] on div "Para que possamos dar continuidade na alteração de conta PF para PJ é necessári…" at bounding box center [961, 243] width 176 height 379
copy div "Para que possamos dar continuidade na alteração de conta PF para PJ é necessári…"
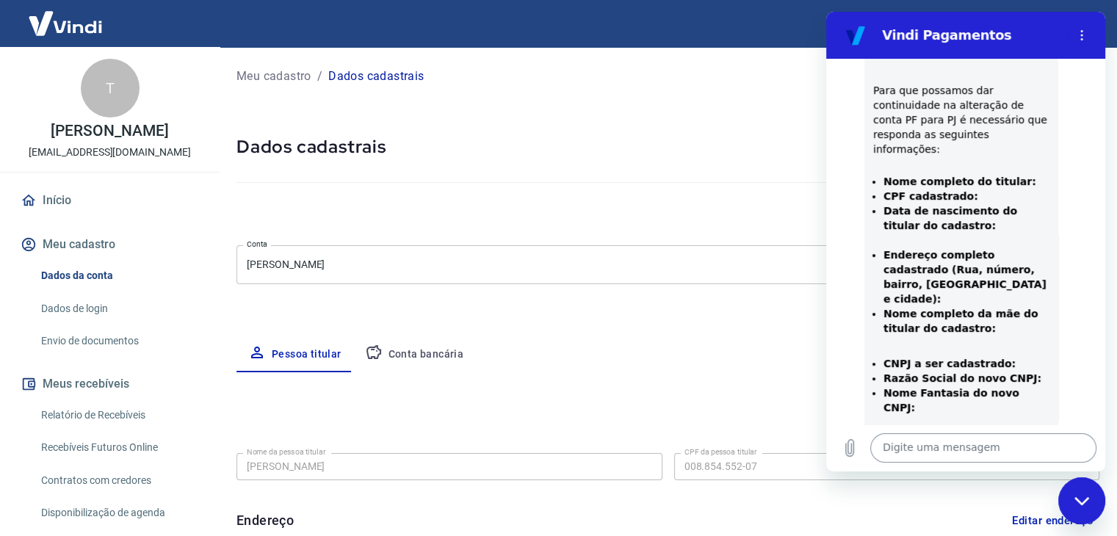
click at [958, 452] on textarea at bounding box center [983, 447] width 226 height 29
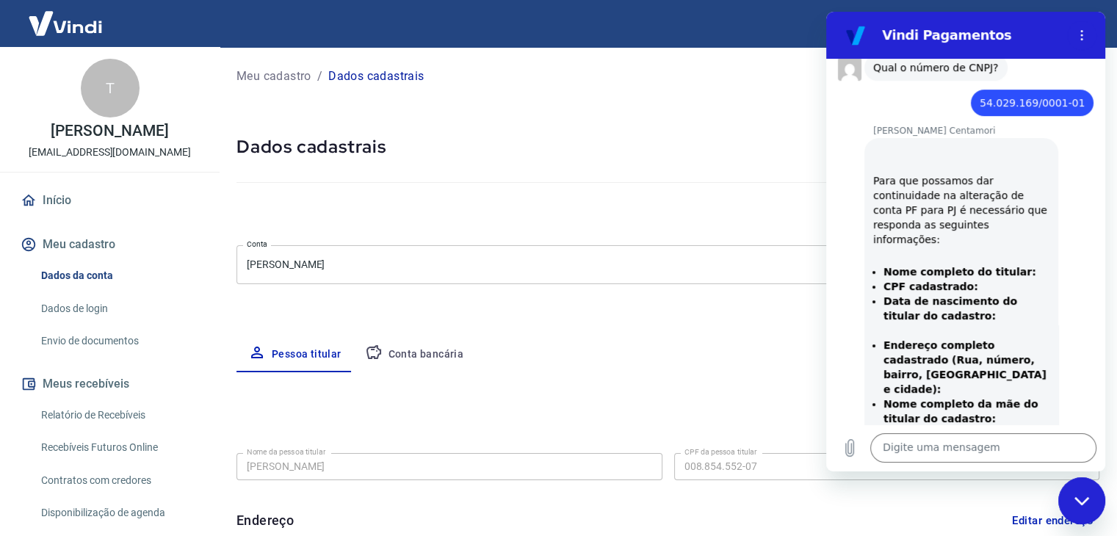
scroll to position [610, 0]
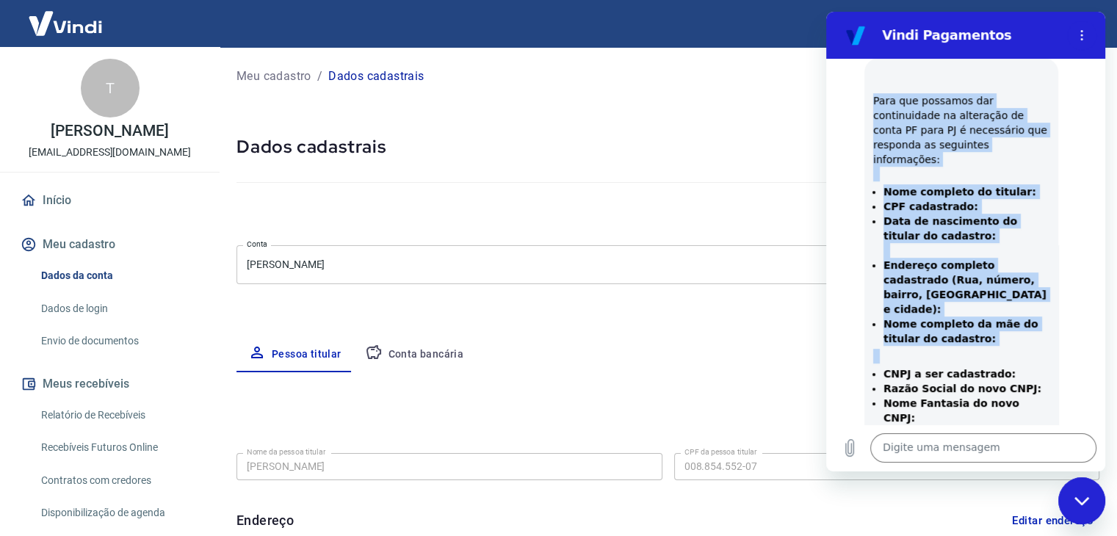
copy div "Para que possamos dar continuidade na alteração de conta PF para PJ é necessári…"
drag, startPoint x: 872, startPoint y: 214, endPoint x: 1029, endPoint y: 352, distance: 209.2
click at [1029, 352] on div "Mariana Postelhone Centamori diz: Para que possamos dar continuidade na alteraç…" at bounding box center [961, 253] width 194 height 391
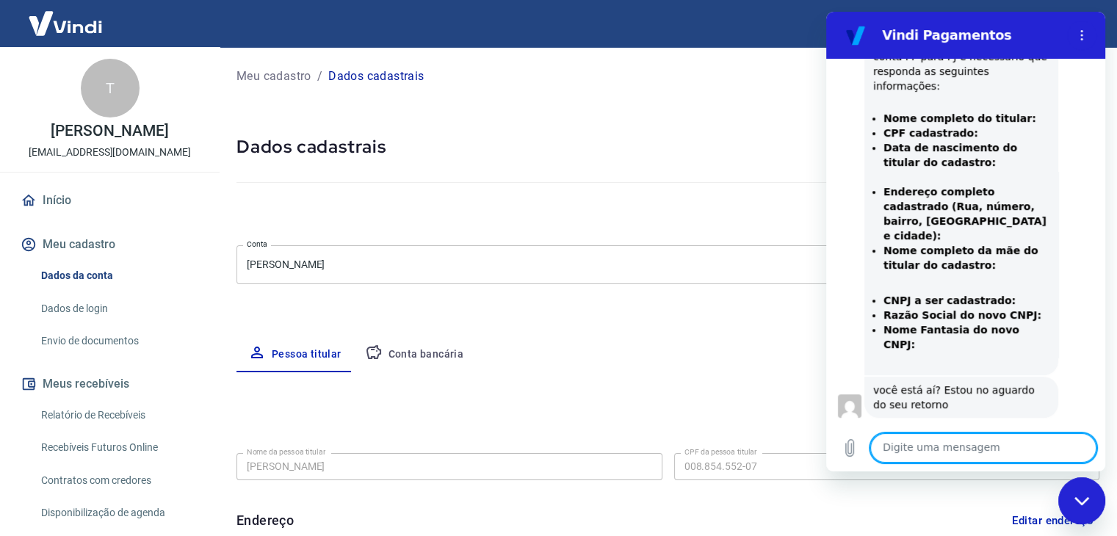
scroll to position [732, 0]
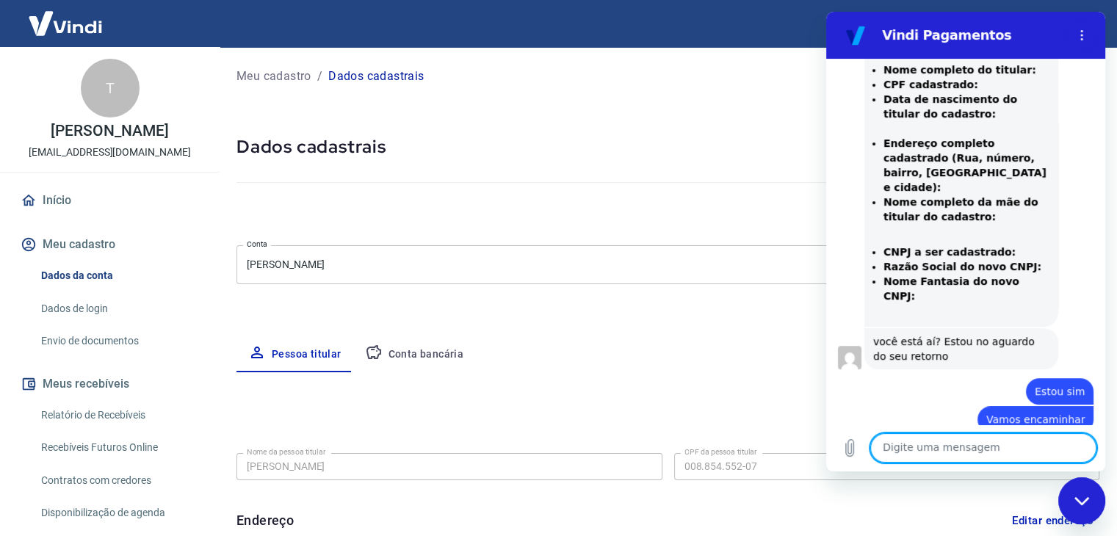
click at [923, 447] on textarea at bounding box center [983, 447] width 226 height 29
paste textarea "Nome completo do titular: Taiani Barros Croff CPF cadastrado: 008.854.552-07 Da…"
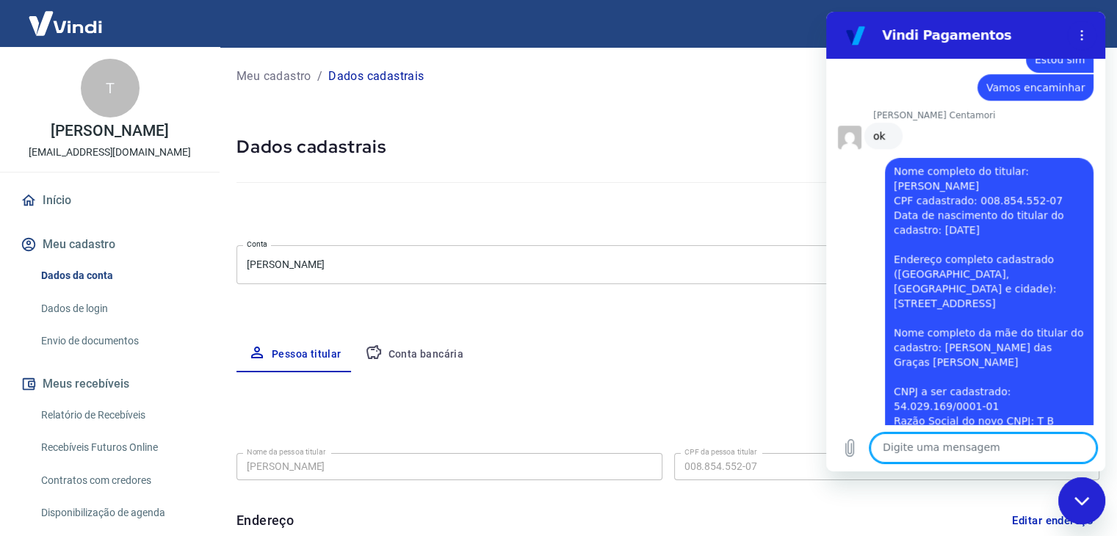
scroll to position [1137, 0]
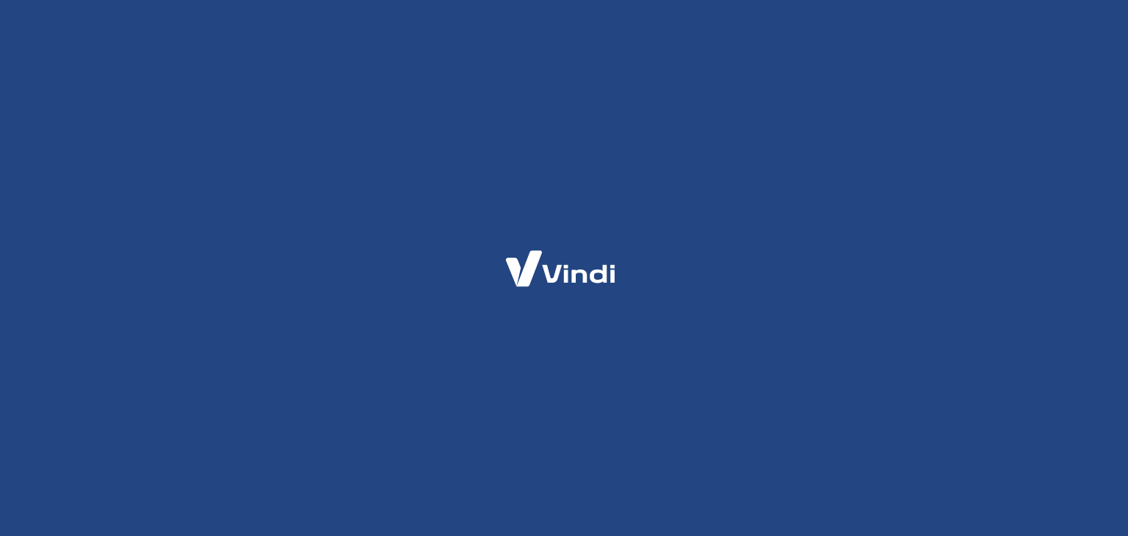
select select "SP"
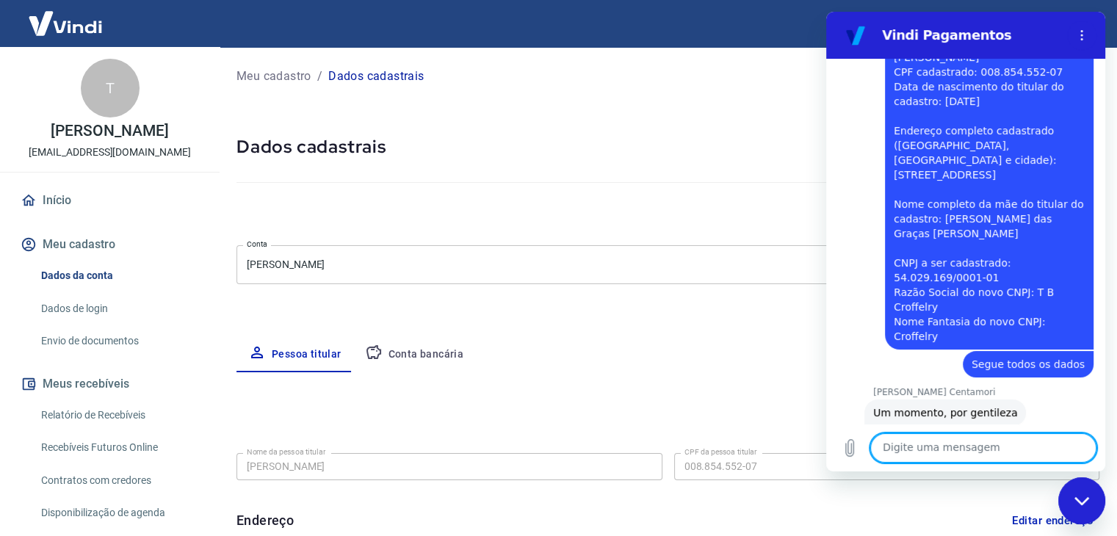
scroll to position [1224, 0]
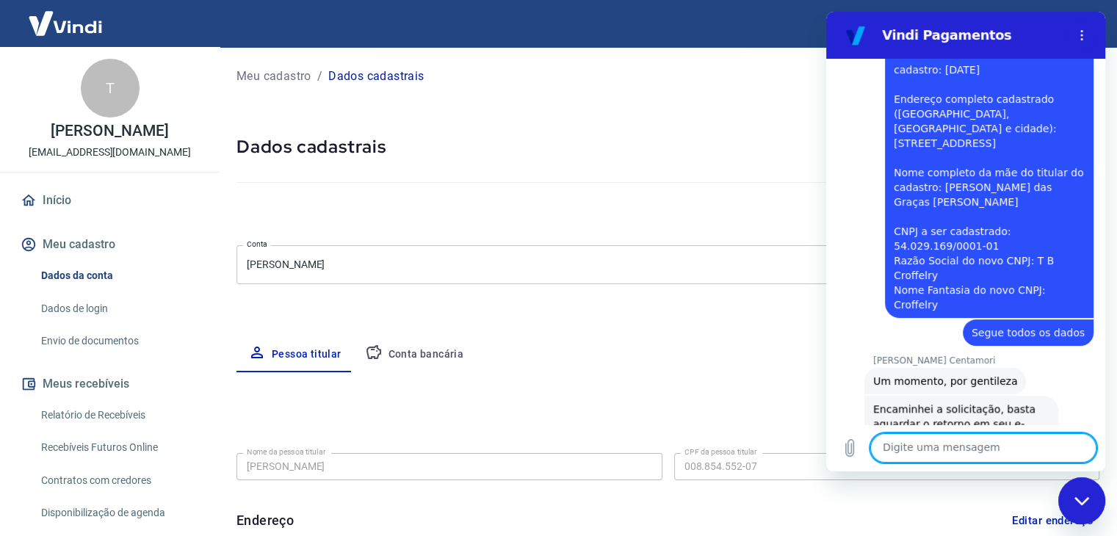
click at [972, 433] on textarea at bounding box center [983, 447] width 226 height 29
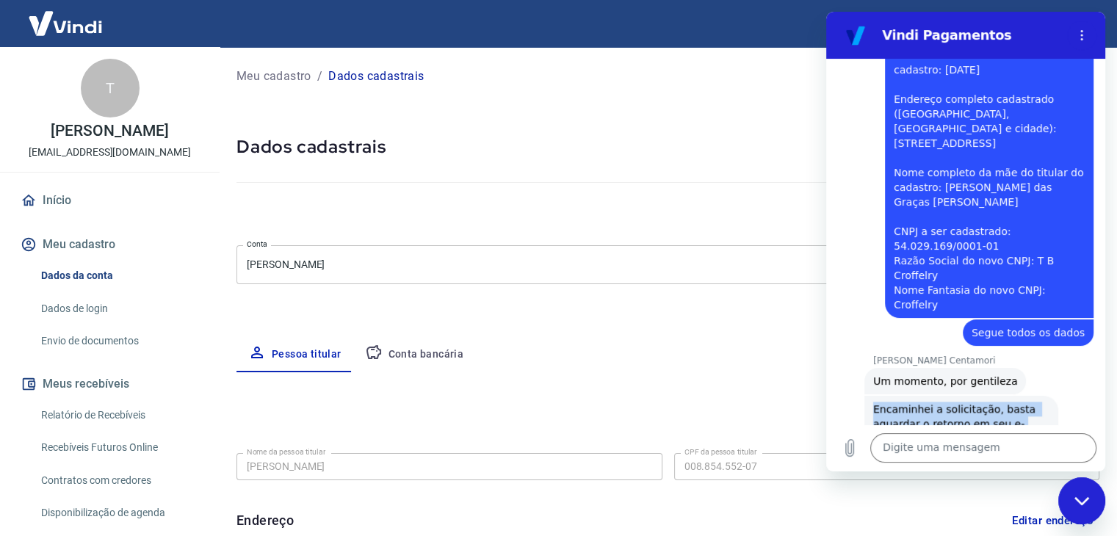
drag, startPoint x: 876, startPoint y: 330, endPoint x: 930, endPoint y: 392, distance: 82.2
click at [930, 396] on div "[PERSON_NAME] Centamori diz: Encaminhei a solicitação, basta aguardar o retorno…" at bounding box center [961, 446] width 194 height 100
copy span "Encaminhei a solicitação, basta aguardar o retorno em seu e-mail, pelo chamado …"
click at [923, 446] on textarea at bounding box center [983, 447] width 226 height 29
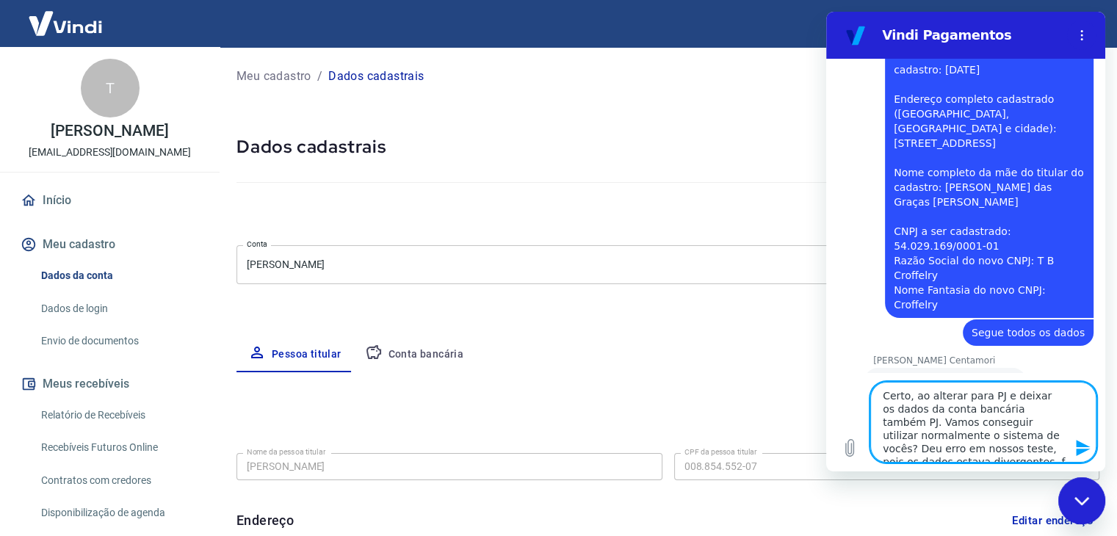
scroll to position [7, 0]
type textarea "Certo, ao alterar para PJ e deixar os dados da conta bancária também PJ. Vamos …"
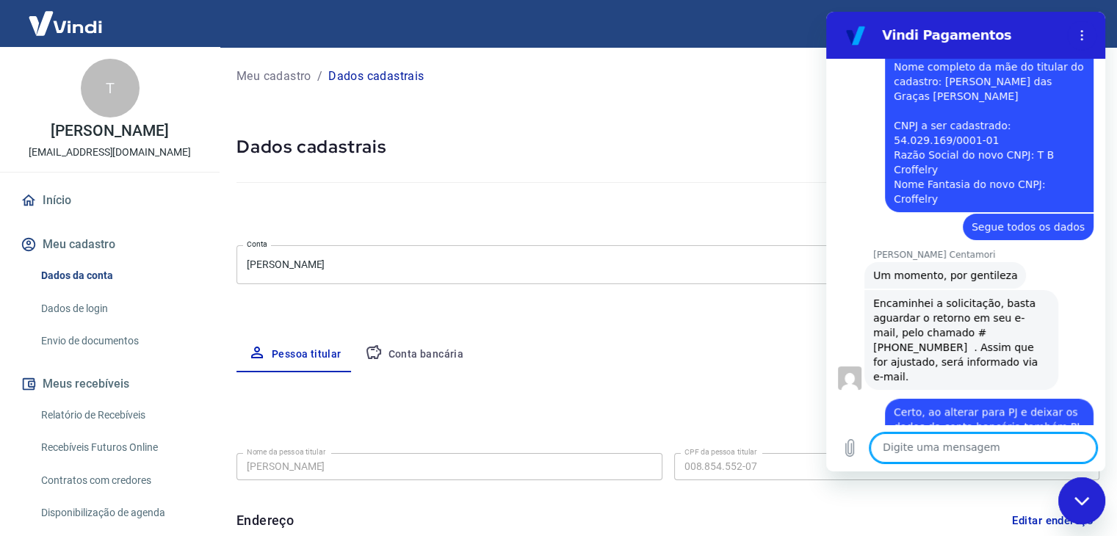
scroll to position [1333, 0]
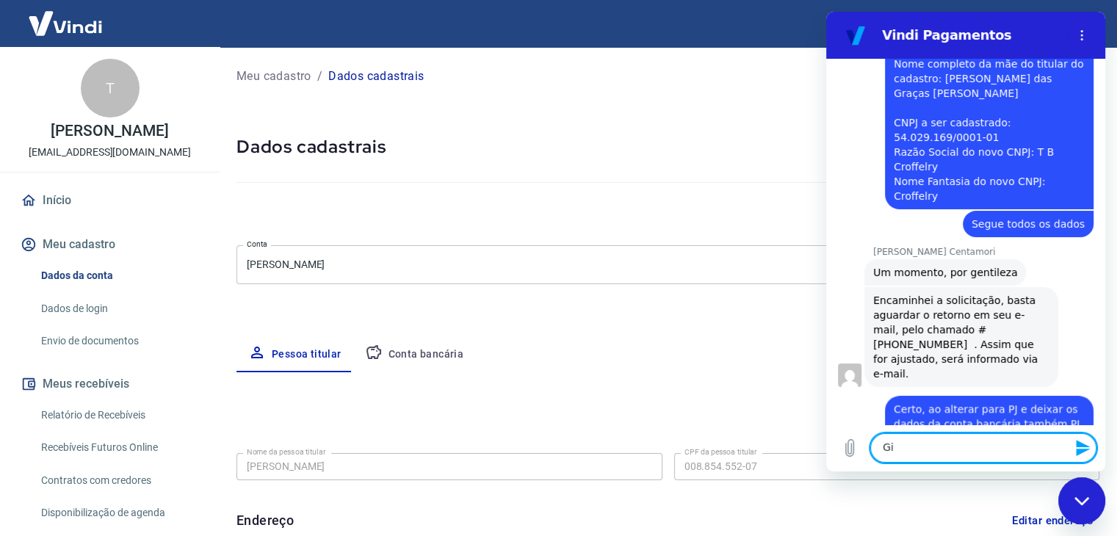
type textarea "G"
click at [942, 450] on textarea "Digo anteriomente" at bounding box center [983, 447] width 226 height 29
type textarea "Digo anteriormente"
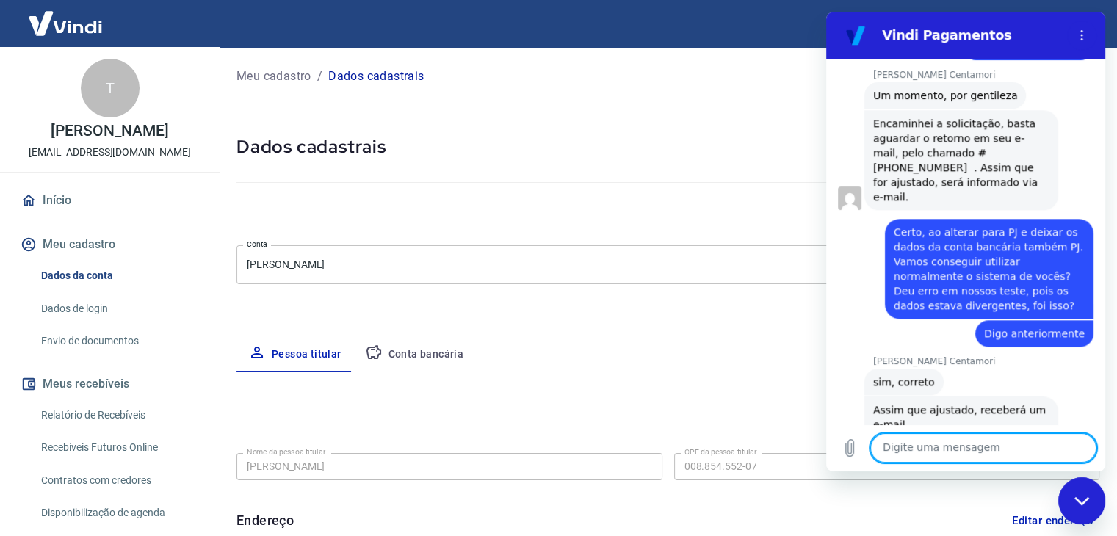
scroll to position [1565, 0]
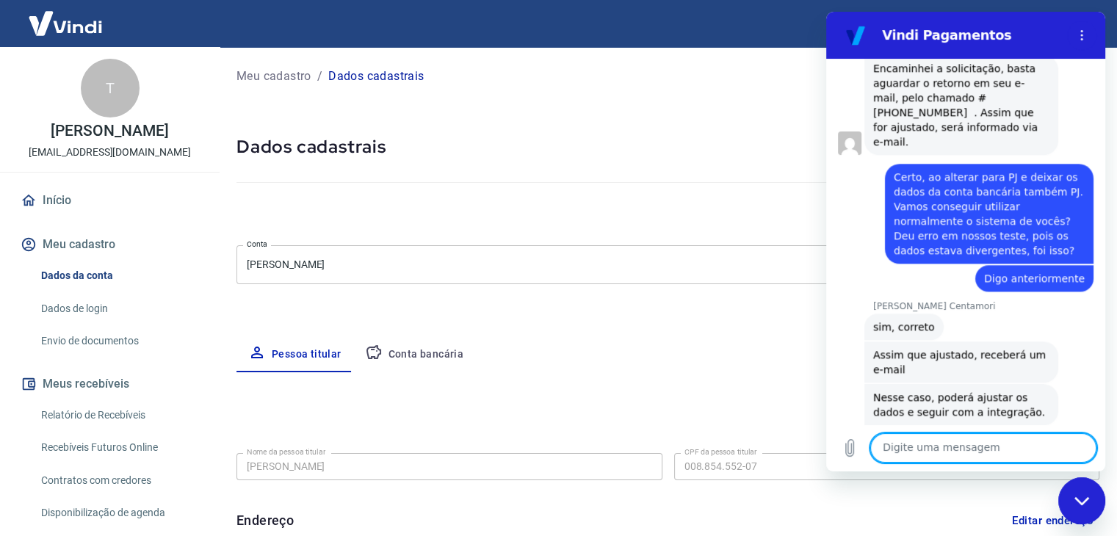
click at [964, 442] on textarea at bounding box center [983, 447] width 226 height 29
type textarea "m"
type textarea "Muito obrigado!"
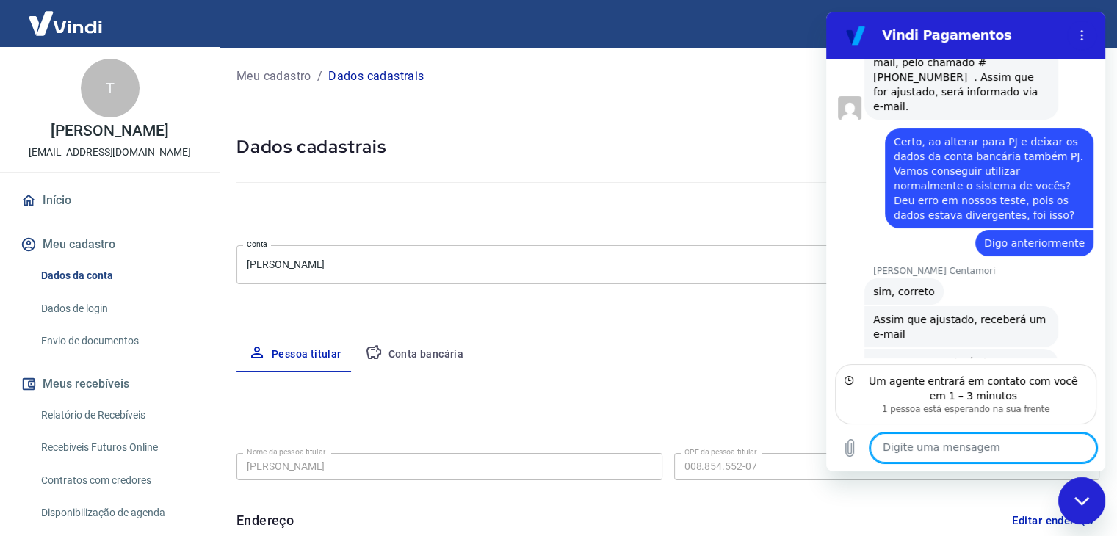
scroll to position [1665, 0]
